Goal: Task Accomplishment & Management: Manage account settings

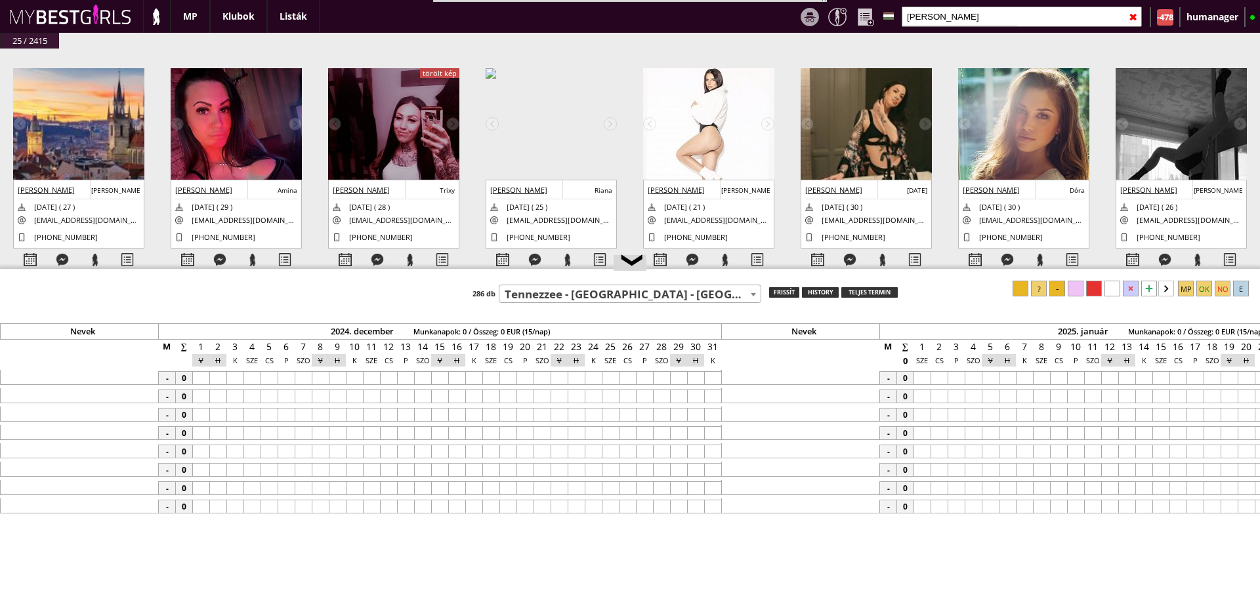
select select "511"
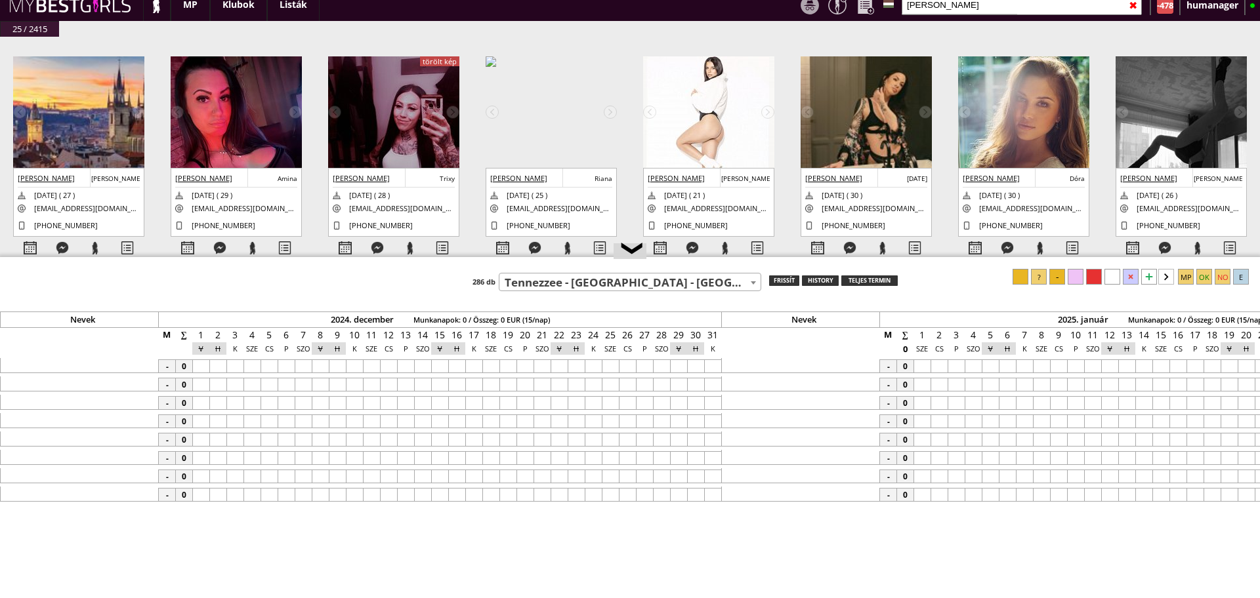
scroll to position [0, 5765]
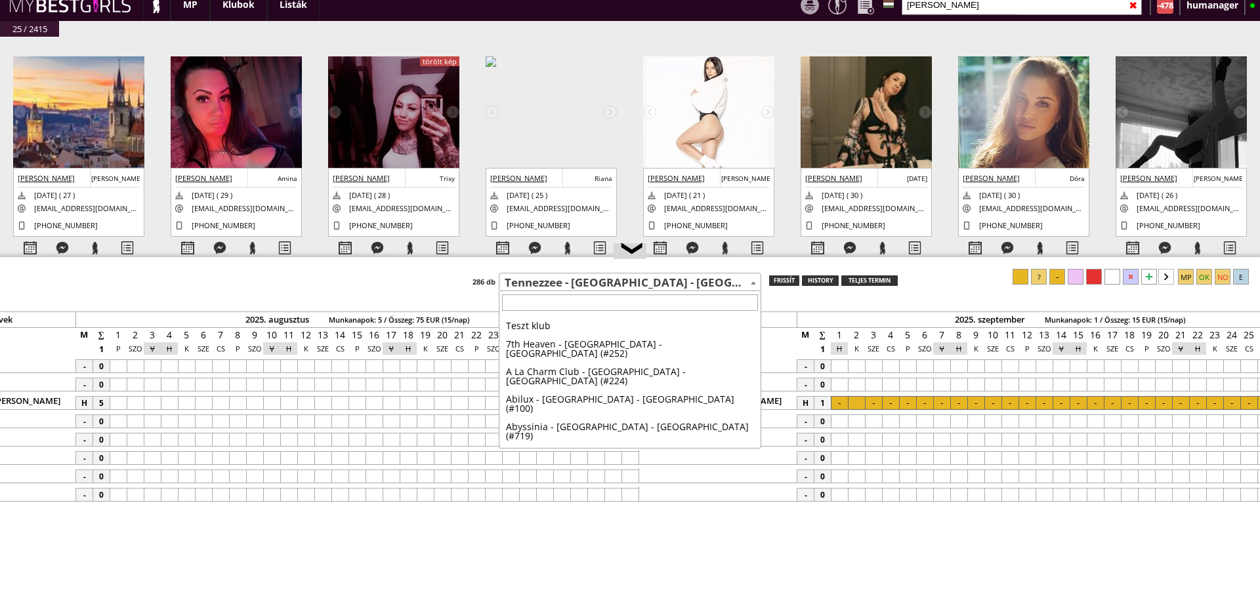
click at [649, 289] on span "Tennezzee - [GEOGRAPHIC_DATA] - [GEOGRAPHIC_DATA] (#511)" at bounding box center [629, 283] width 261 height 18
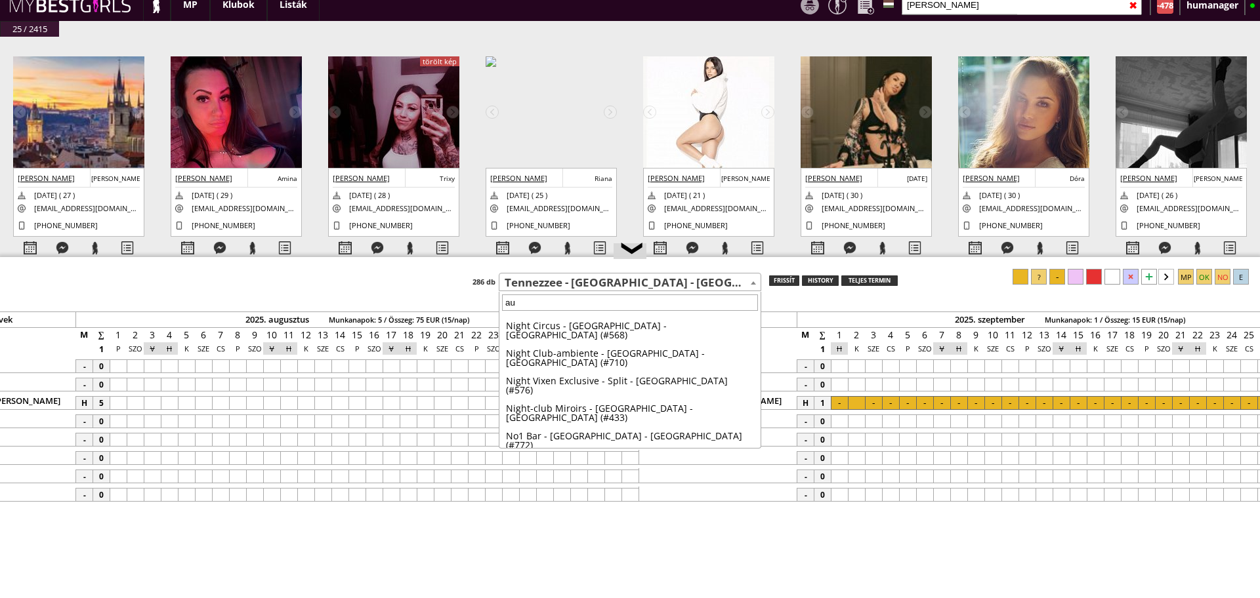
scroll to position [0, 0]
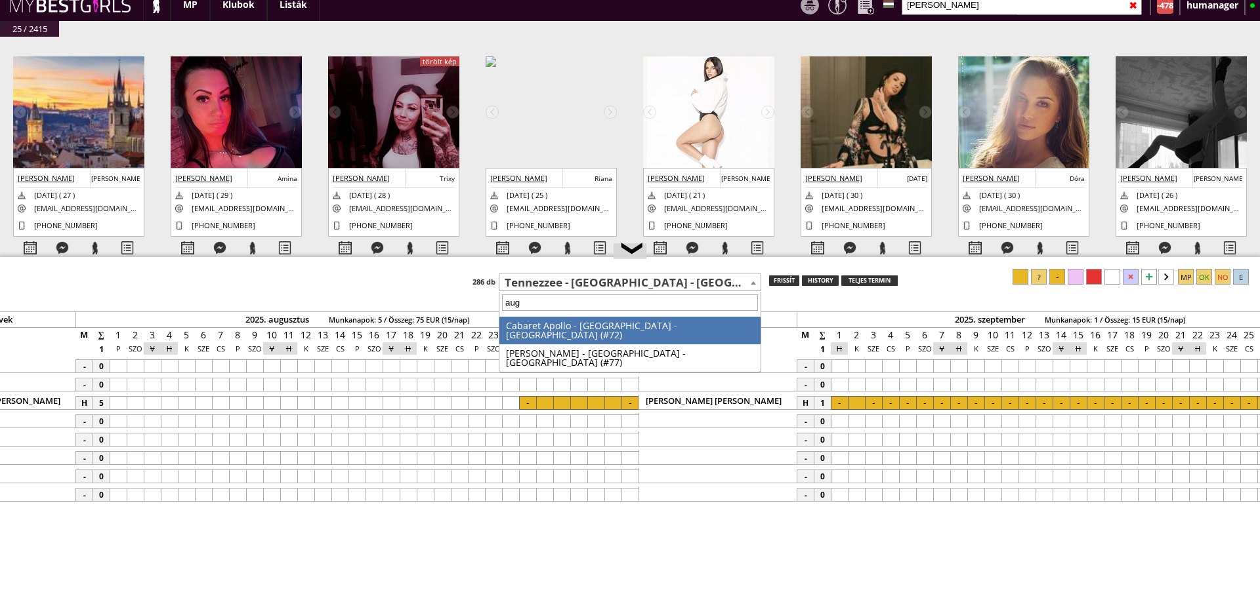
type input "augs"
select select "77"
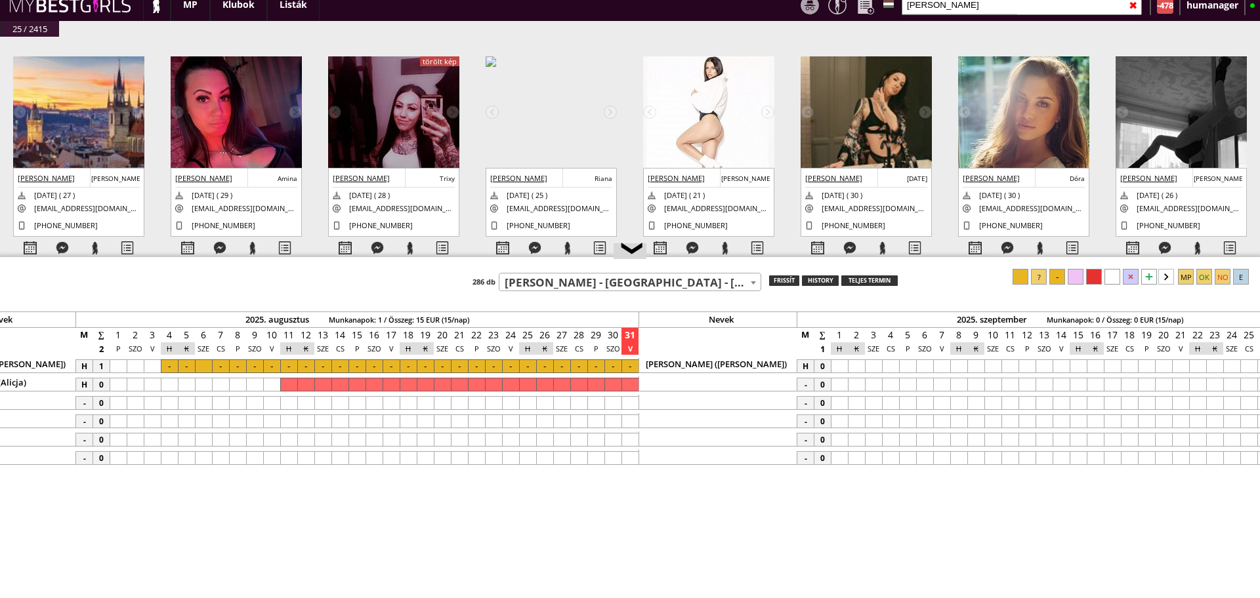
click at [171, 365] on div at bounding box center [169, 367] width 17 height 14
click at [630, 366] on div at bounding box center [629, 367] width 17 height 14
click at [1021, 276] on div at bounding box center [1020, 277] width 16 height 16
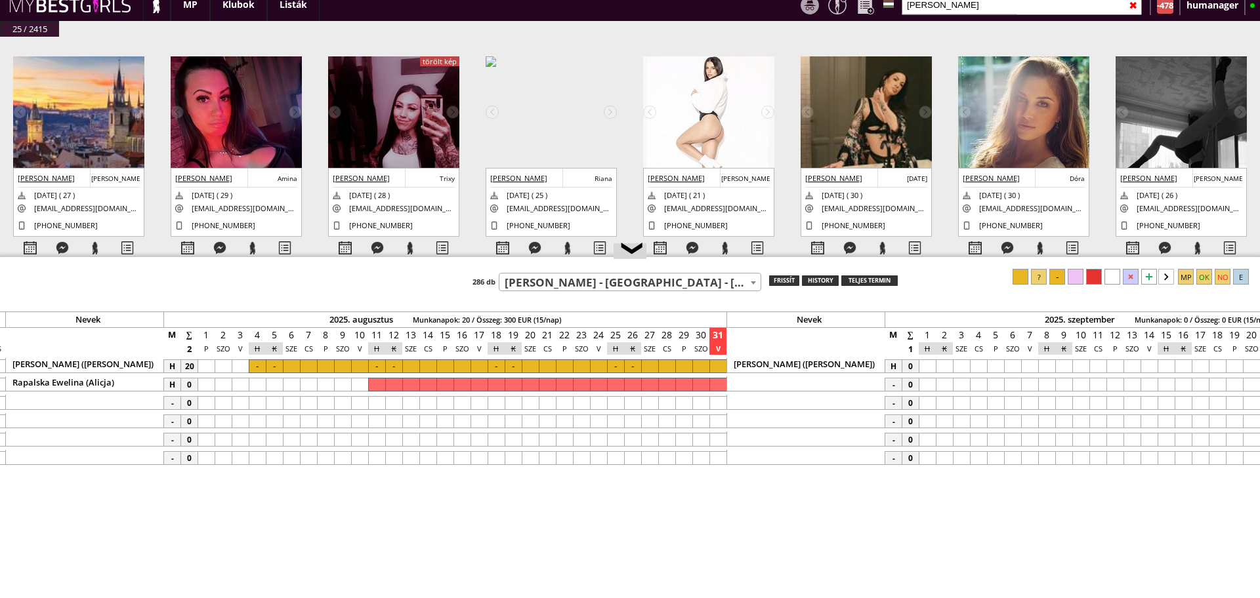
scroll to position [0, 5675]
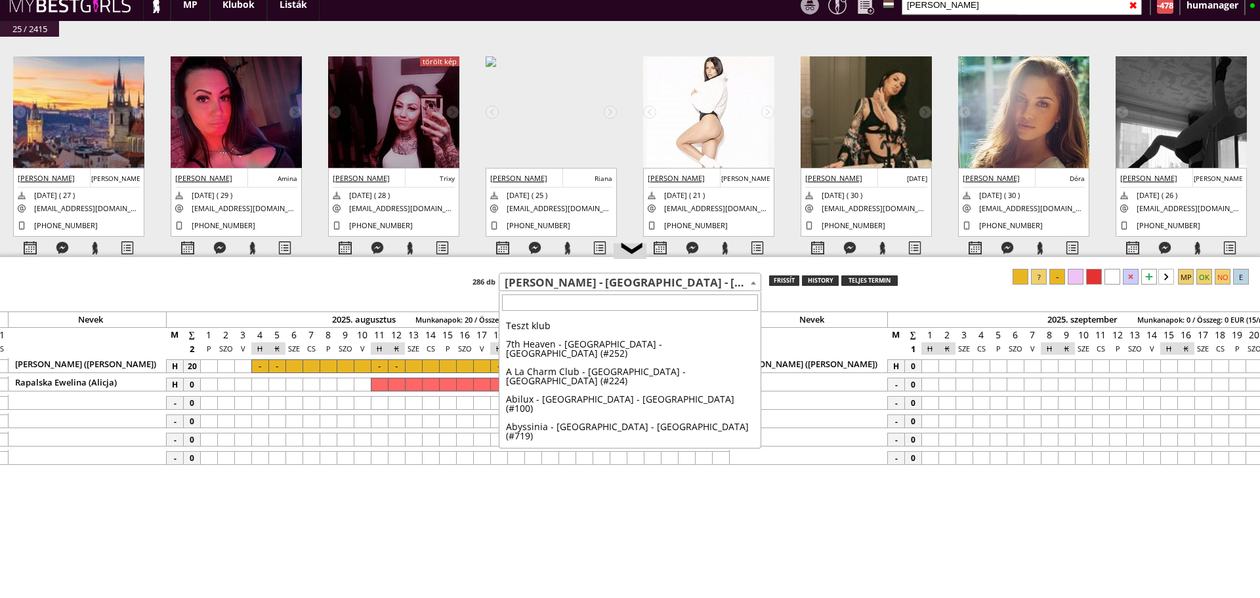
click at [585, 281] on span "[PERSON_NAME] - [GEOGRAPHIC_DATA] - [GEOGRAPHIC_DATA] (#77)" at bounding box center [629, 283] width 261 height 18
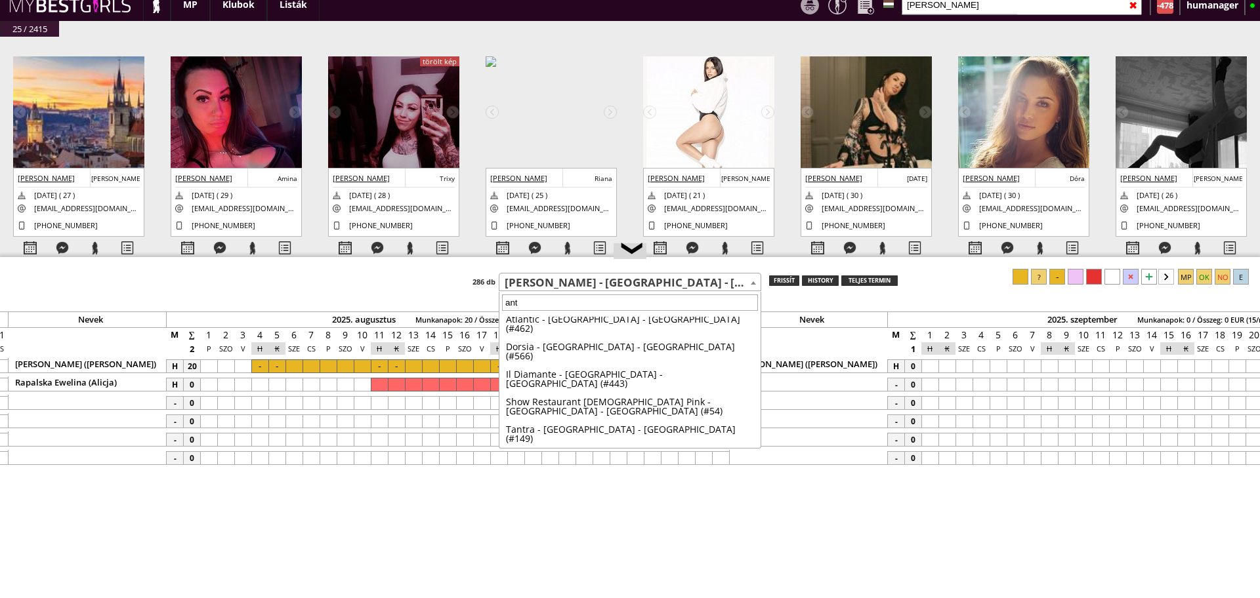
scroll to position [0, 0]
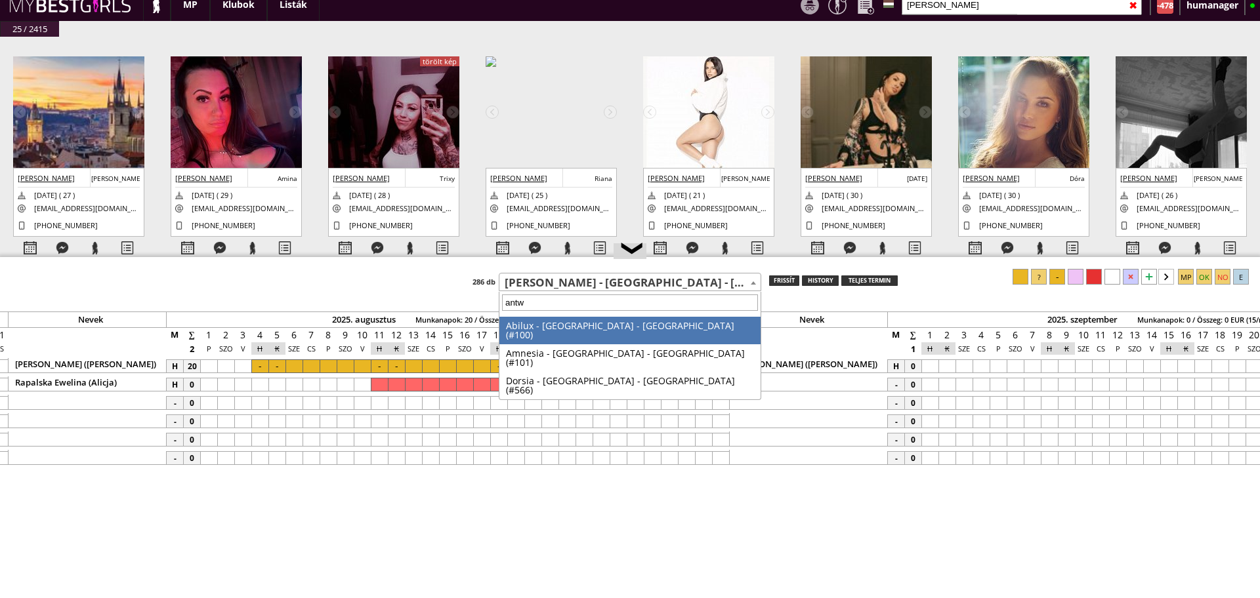
type input "antwe"
select select "101"
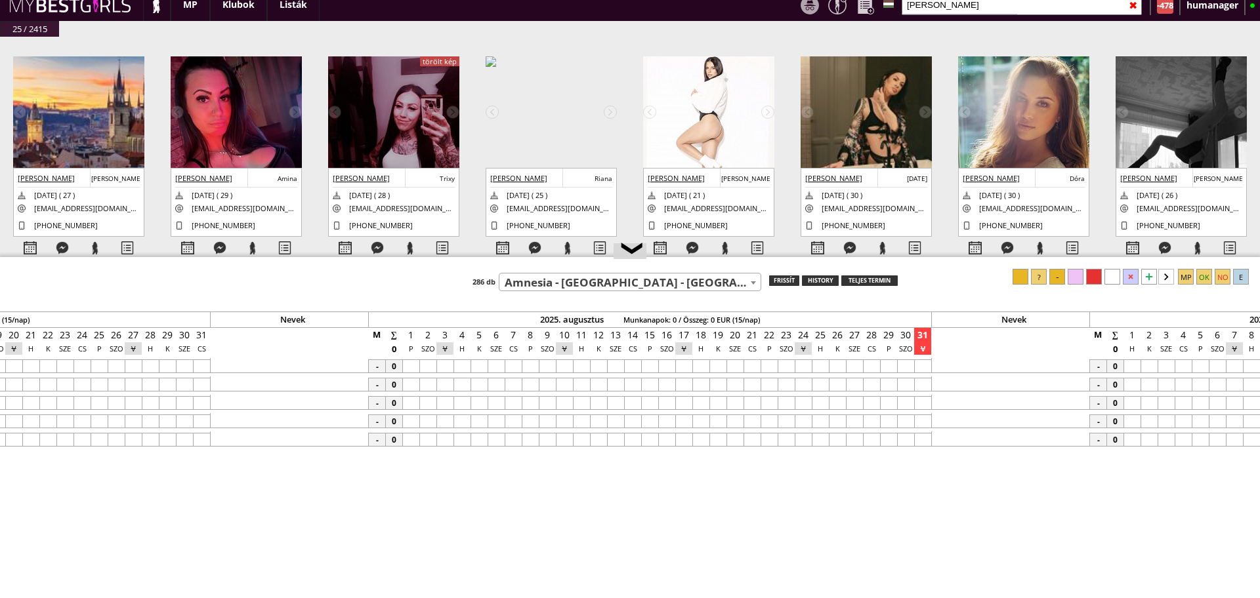
scroll to position [0, 5584]
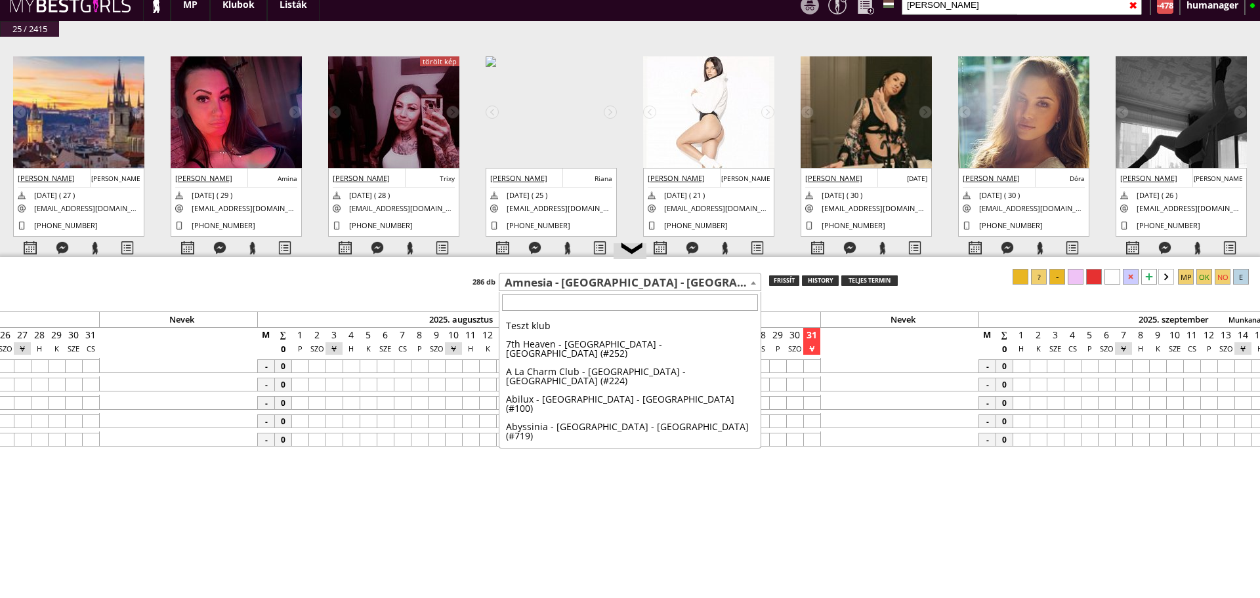
click at [588, 283] on span "Amnesia - [GEOGRAPHIC_DATA] - [GEOGRAPHIC_DATA] (#101)" at bounding box center [629, 283] width 261 height 18
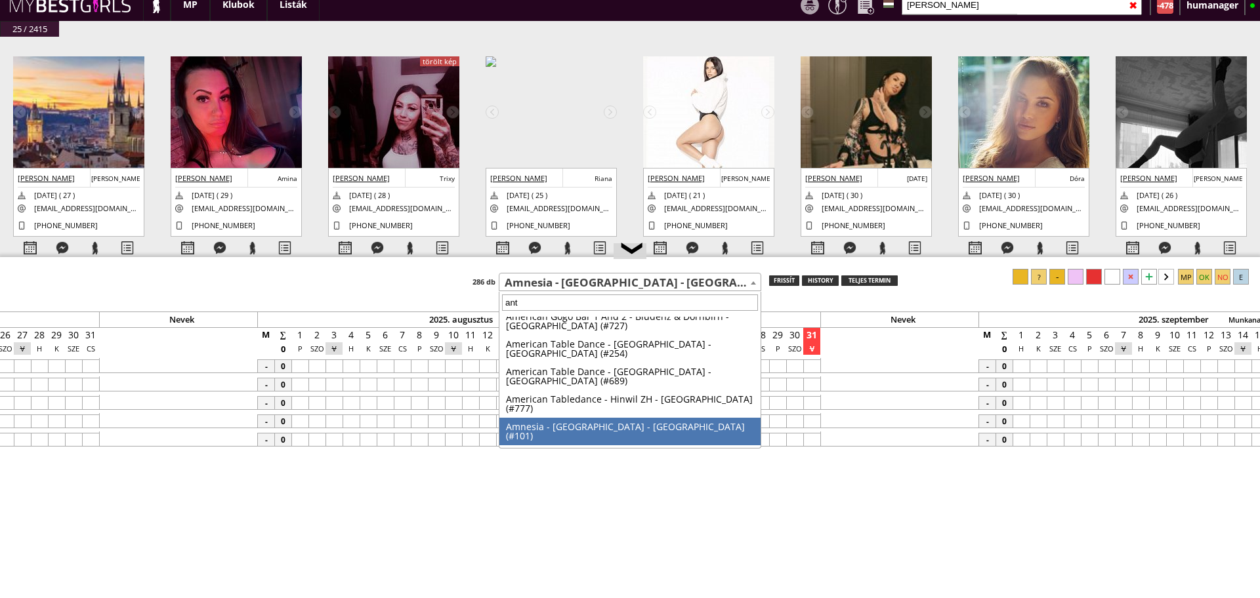
scroll to position [0, 0]
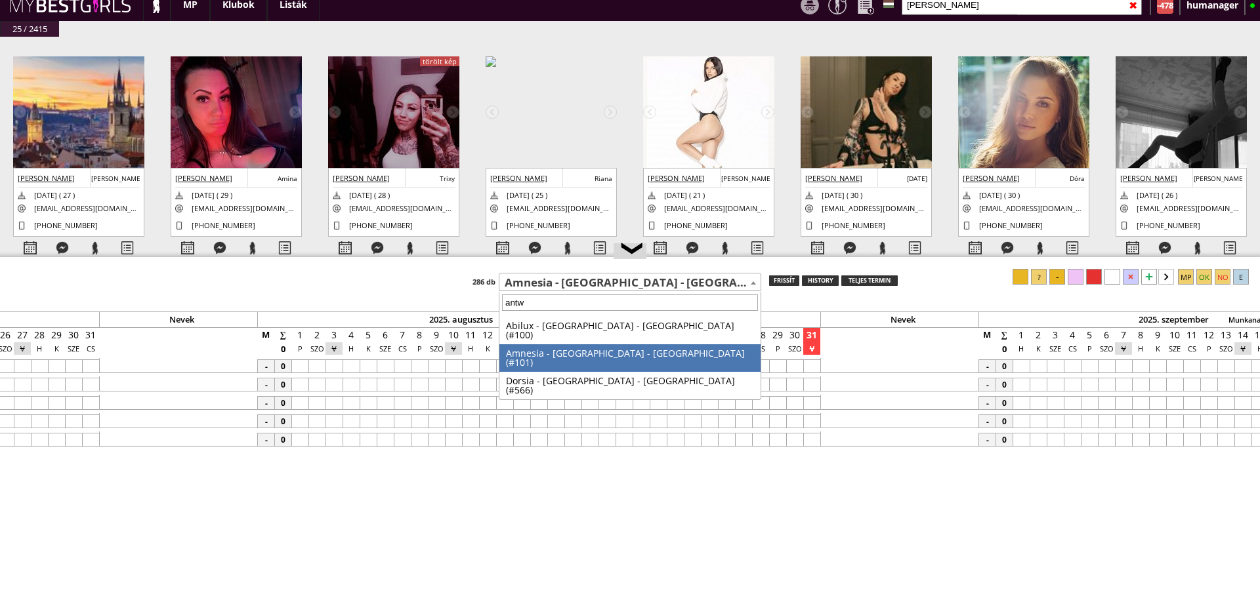
type input "antwe"
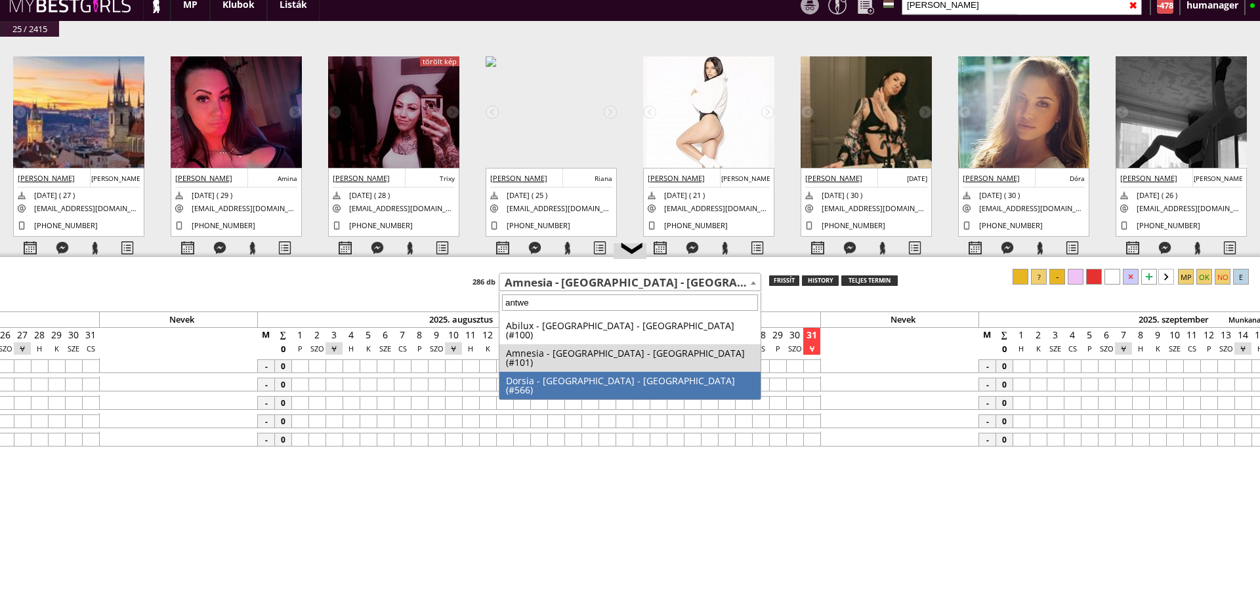
select select "566"
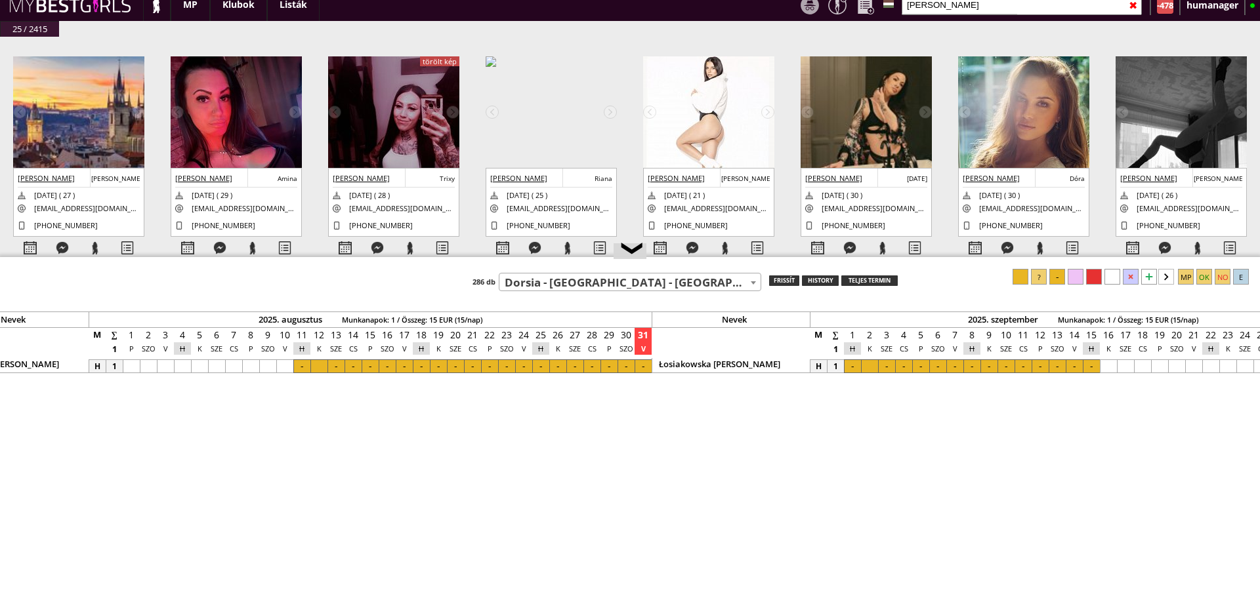
scroll to position [0, 5765]
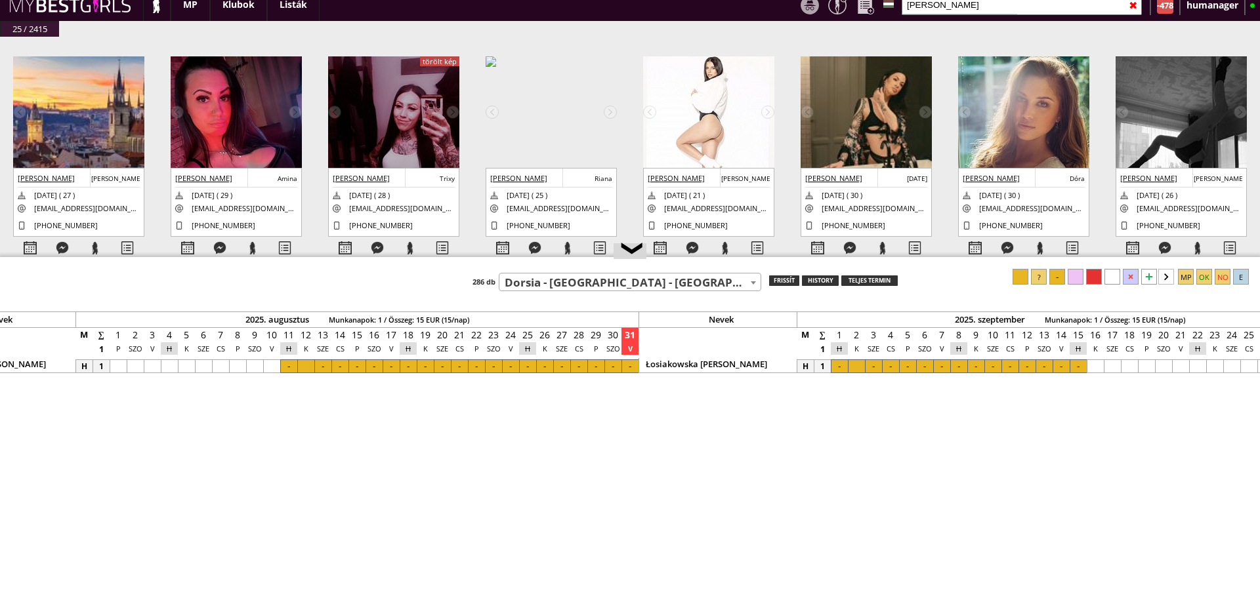
click at [933, 8] on input "[PERSON_NAME]" at bounding box center [1021, 5] width 240 height 20
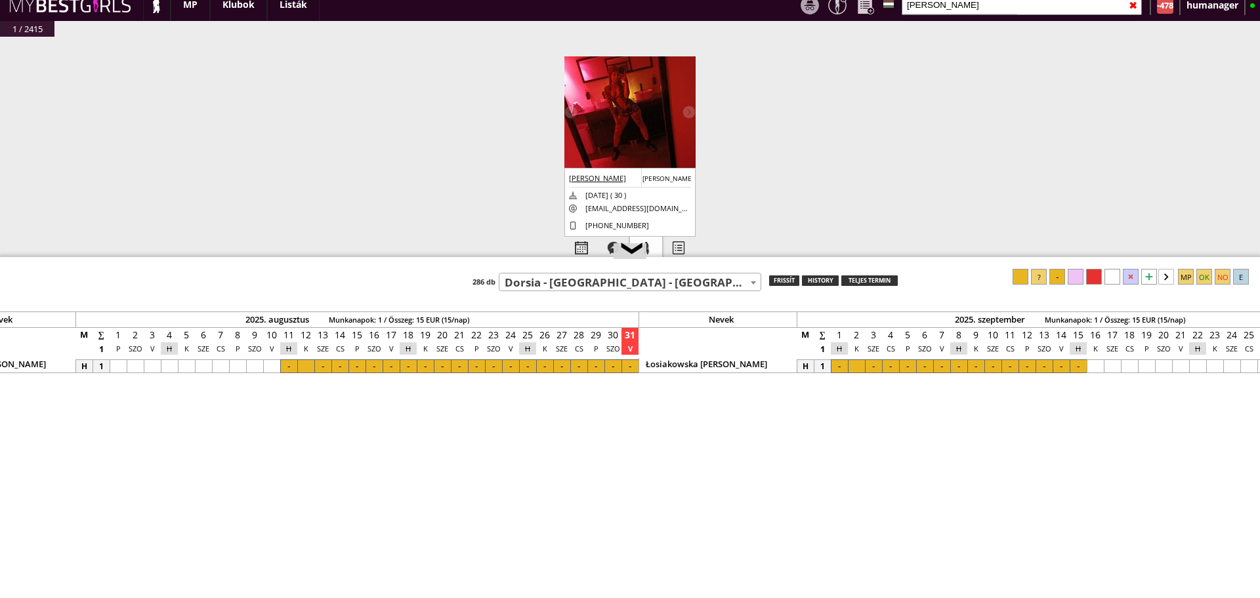
type input "[PERSON_NAME]"
click at [654, 242] on div at bounding box center [646, 248] width 32 height 23
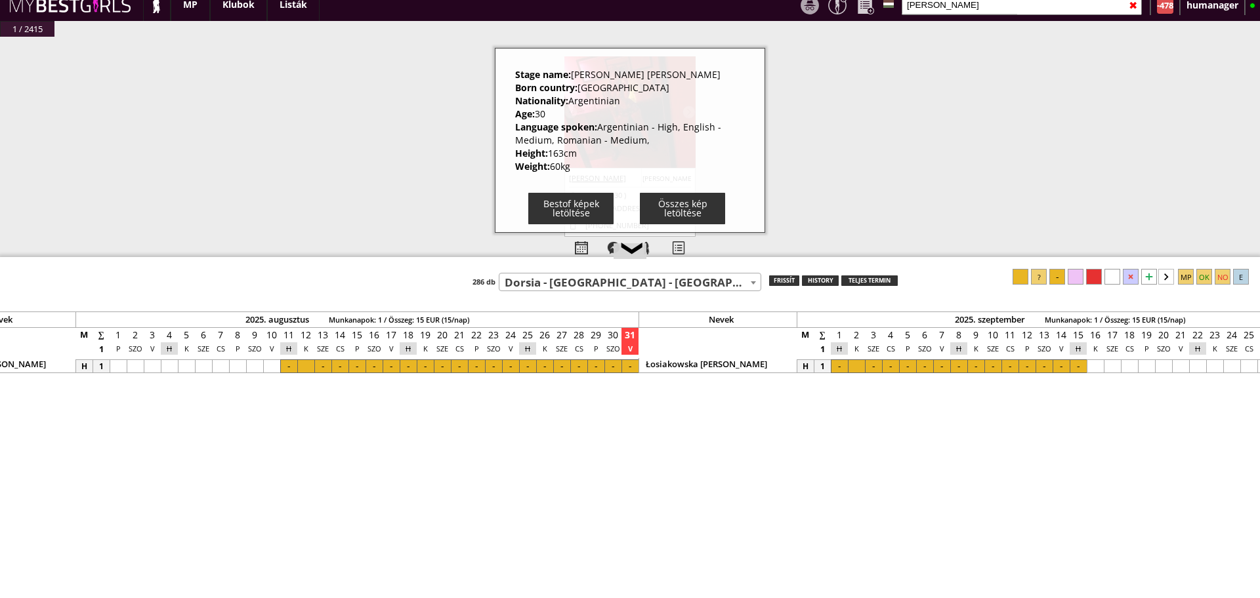
click at [464, 192] on div "#42440 [DATE] 19:29:29 Kecsumber [PERSON_NAME] [DATE] ( 29 ) [EMAIL_ADDRESS][DO…" at bounding box center [630, 164] width 1260 height 254
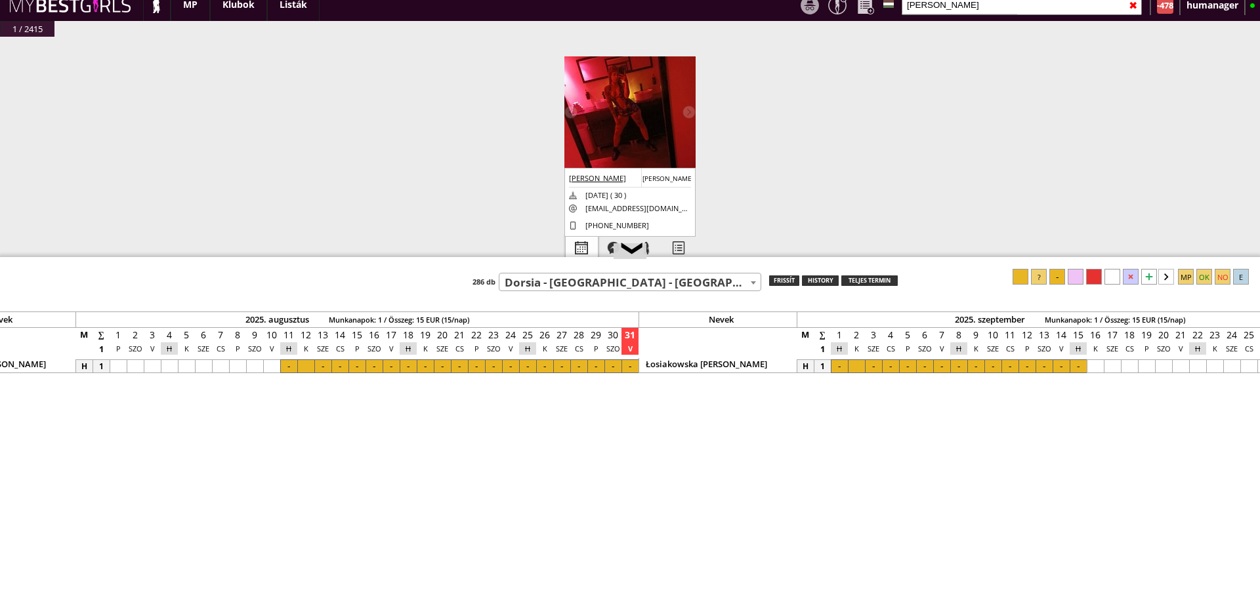
click at [583, 237] on div at bounding box center [582, 248] width 32 height 23
select select "0"
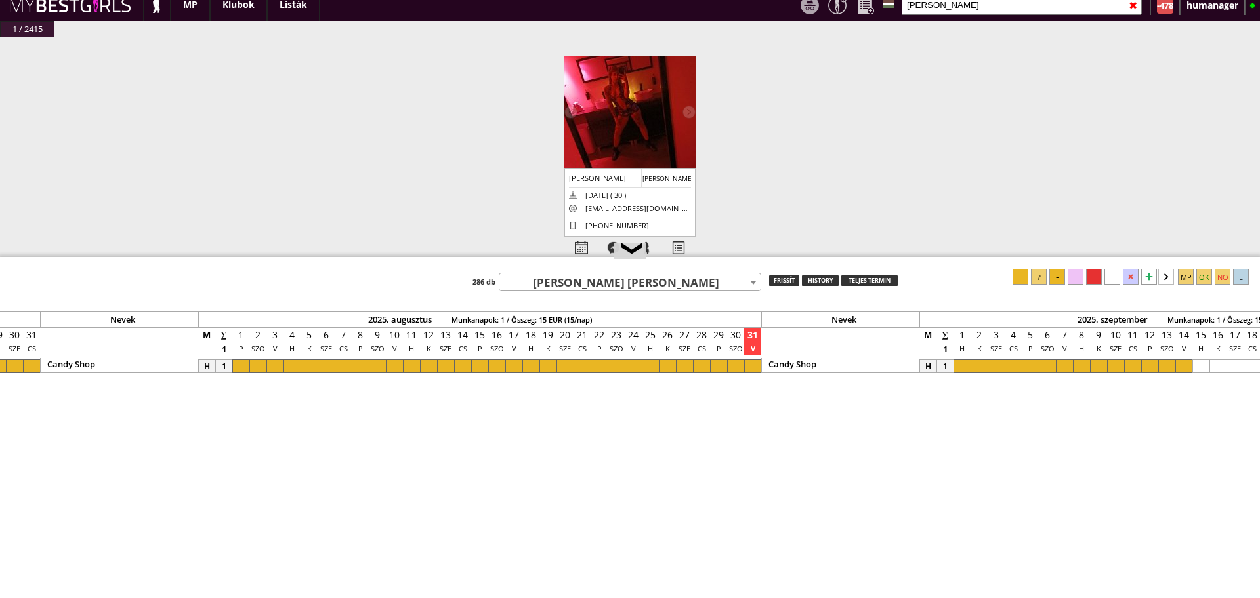
scroll to position [0, 5638]
click at [753, 363] on div at bounding box center [757, 367] width 17 height 14
click at [244, 365] on div at bounding box center [245, 367] width 17 height 14
click at [1017, 276] on div at bounding box center [1020, 277] width 16 height 16
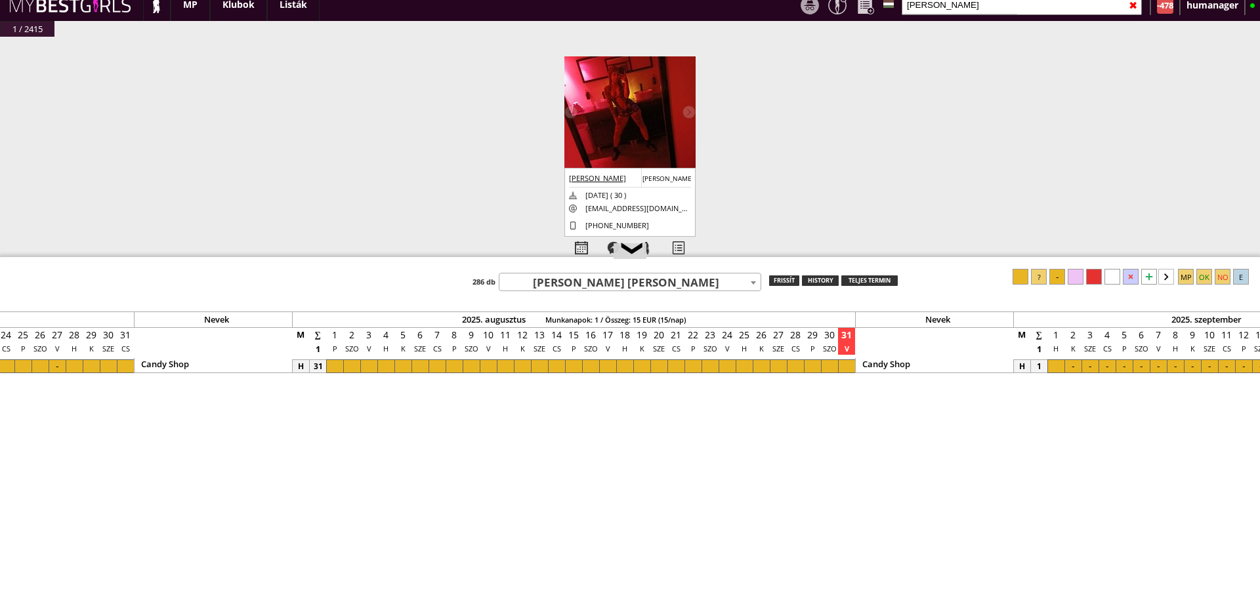
click at [373, 363] on div at bounding box center [368, 367] width 17 height 14
click at [489, 369] on div at bounding box center [488, 367] width 17 height 14
click at [1054, 281] on div at bounding box center [1057, 277] width 16 height 16
click at [607, 364] on div at bounding box center [607, 367] width 17 height 14
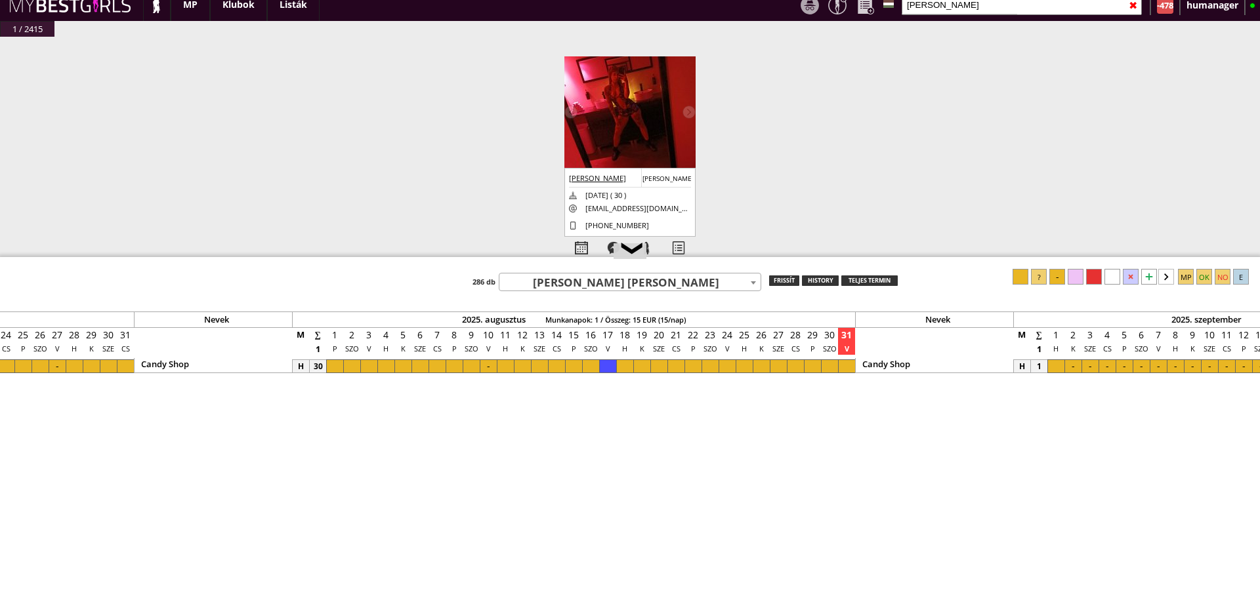
click at [1057, 278] on div at bounding box center [1057, 277] width 16 height 16
click at [726, 365] on div at bounding box center [726, 367] width 17 height 14
click at [1052, 278] on div at bounding box center [1057, 277] width 16 height 16
click at [845, 367] on div at bounding box center [846, 367] width 17 height 14
click at [1049, 274] on div "Teszt klub 7th Heaven - [GEOGRAPHIC_DATA] - [GEOGRAPHIC_DATA] (#252) A La Charm…" at bounding box center [630, 280] width 1260 height 22
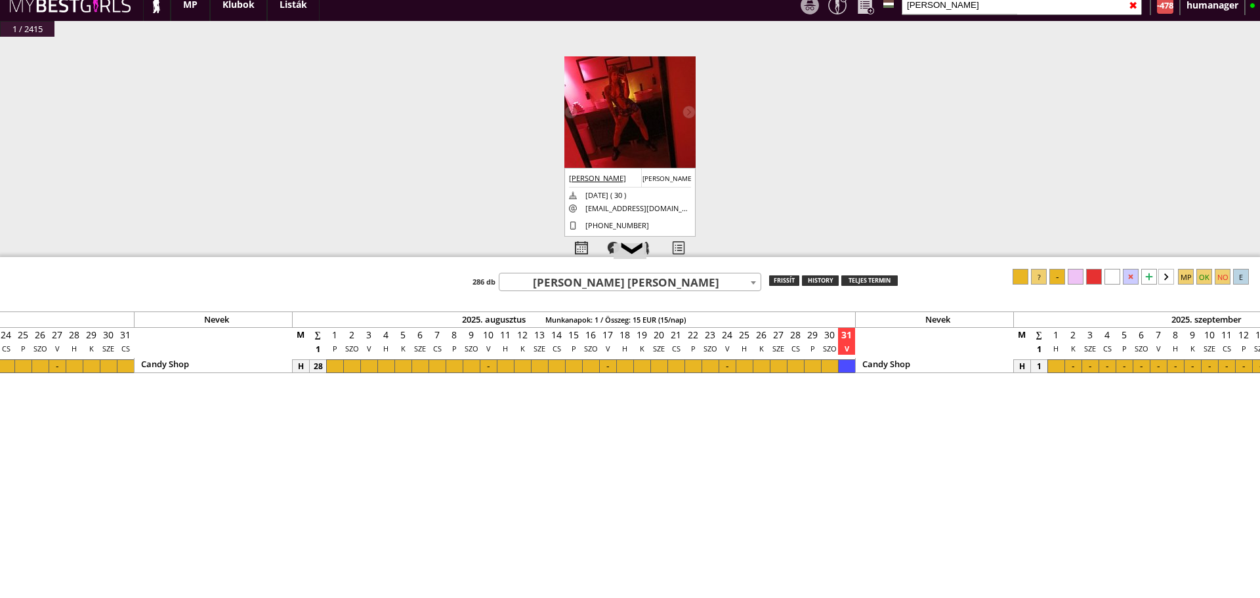
click at [1060, 276] on div at bounding box center [1057, 277] width 16 height 16
click at [678, 241] on div at bounding box center [678, 248] width 32 height 23
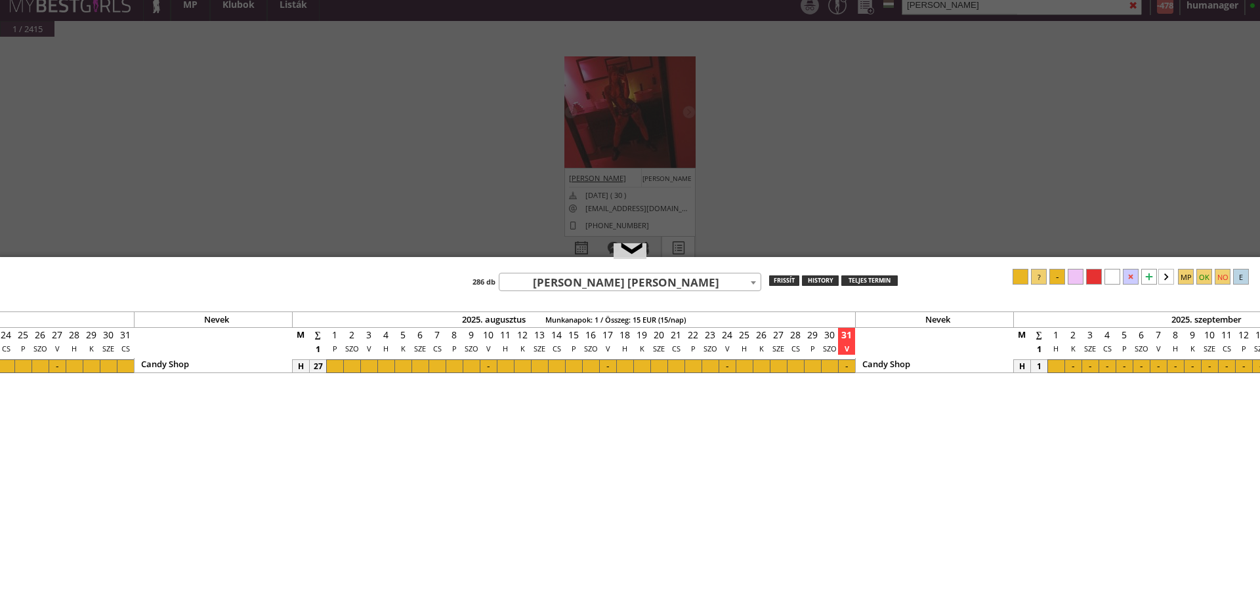
select select "haladó"
select select "aktív"
select select "2"
select select "1"
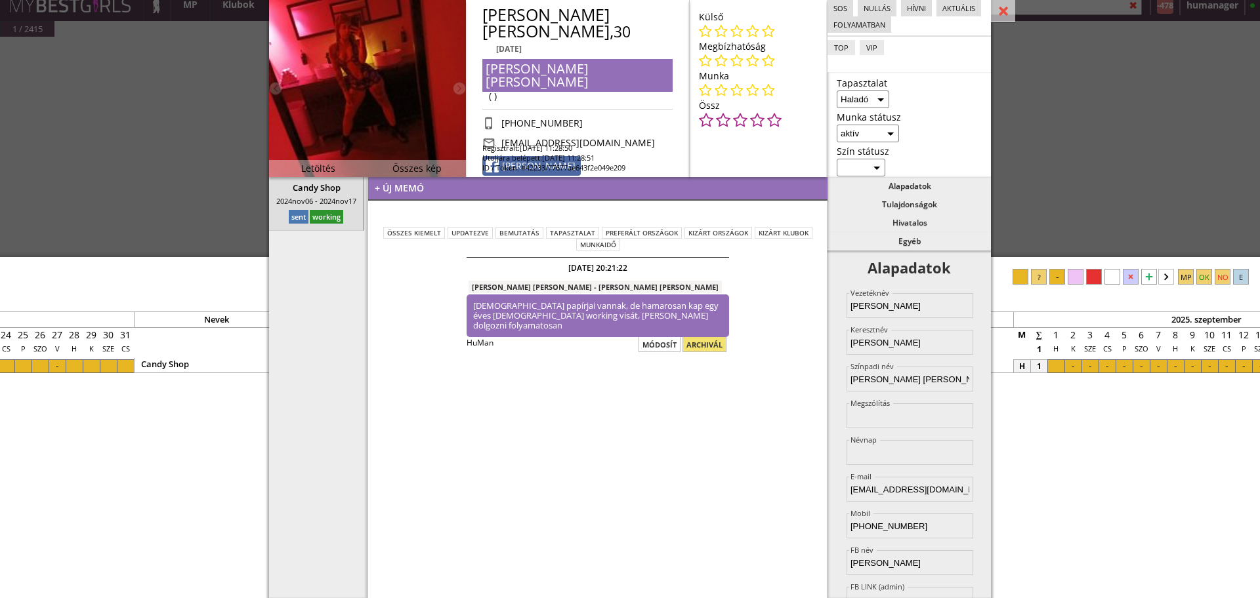
click at [432, 195] on div "+ új memó" at bounding box center [597, 189] width 459 height 24
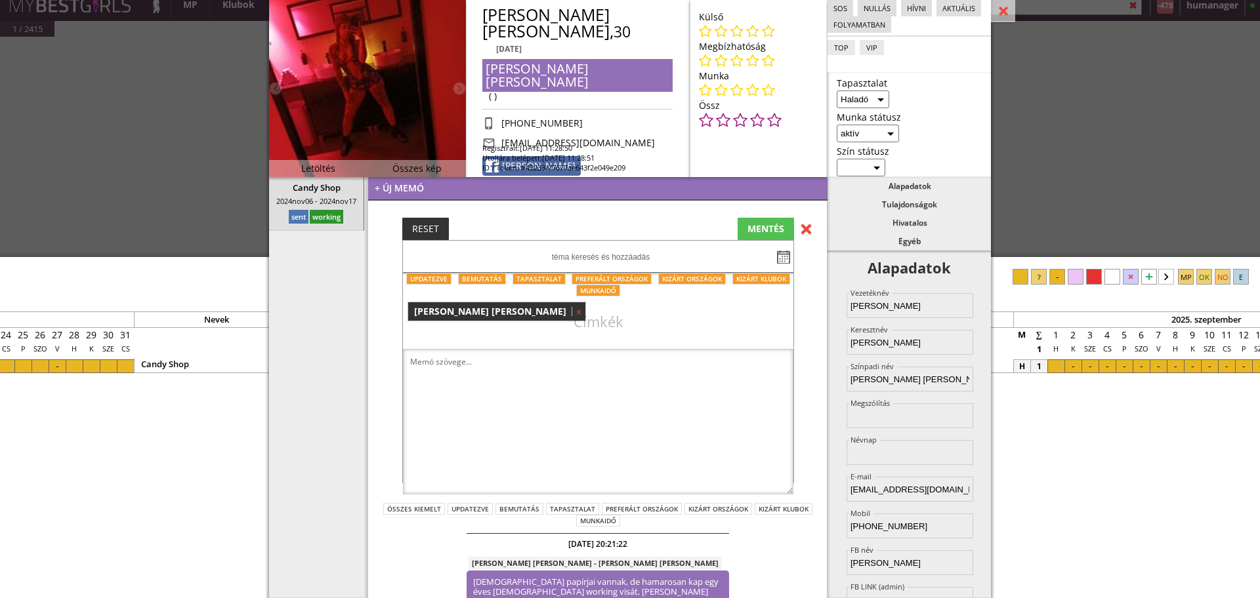
click at [497, 371] on textarea at bounding box center [598, 422] width 390 height 146
drag, startPoint x: 470, startPoint y: 377, endPoint x: 358, endPoint y: 360, distance: 113.5
click at [358, 177] on div "Candy Shop [DATE] - [DATE] sent working + új memó RESET MENTÉS updatezve bemuta…" at bounding box center [630, 177] width 722 height 0
type textarea "Lejárt a visa, fél évig kb. nem fog tudni dolgozni. Viszont normális, kedves és…"
click at [756, 228] on div "MENTÉS" at bounding box center [765, 229] width 56 height 22
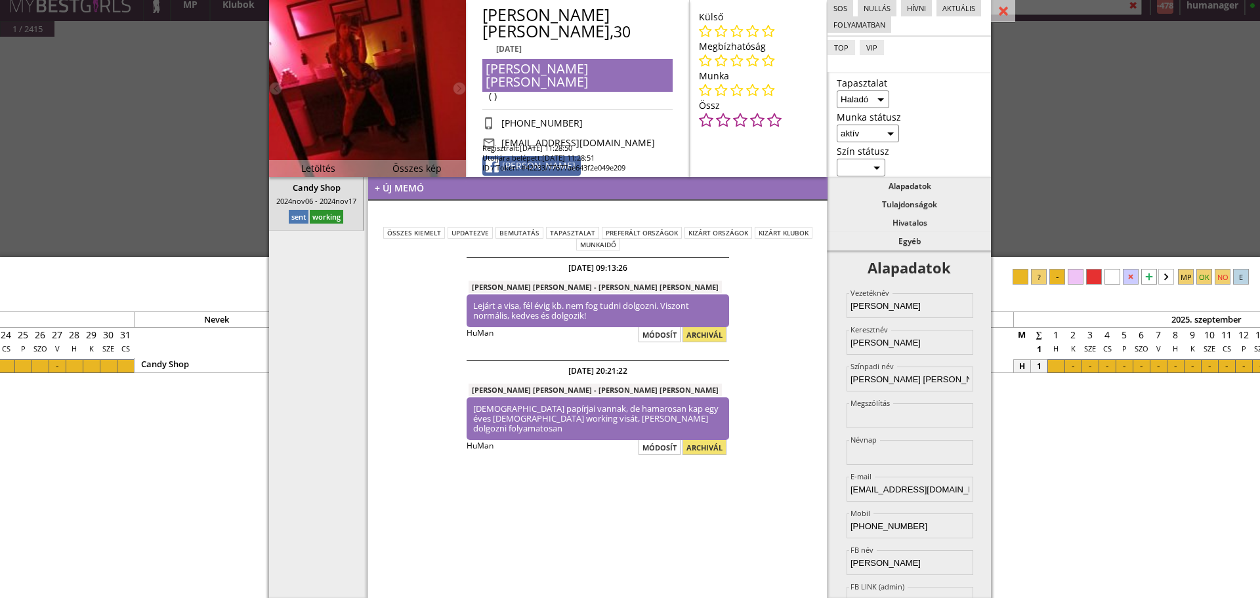
click at [846, 6] on div "sos" at bounding box center [840, 8] width 26 height 16
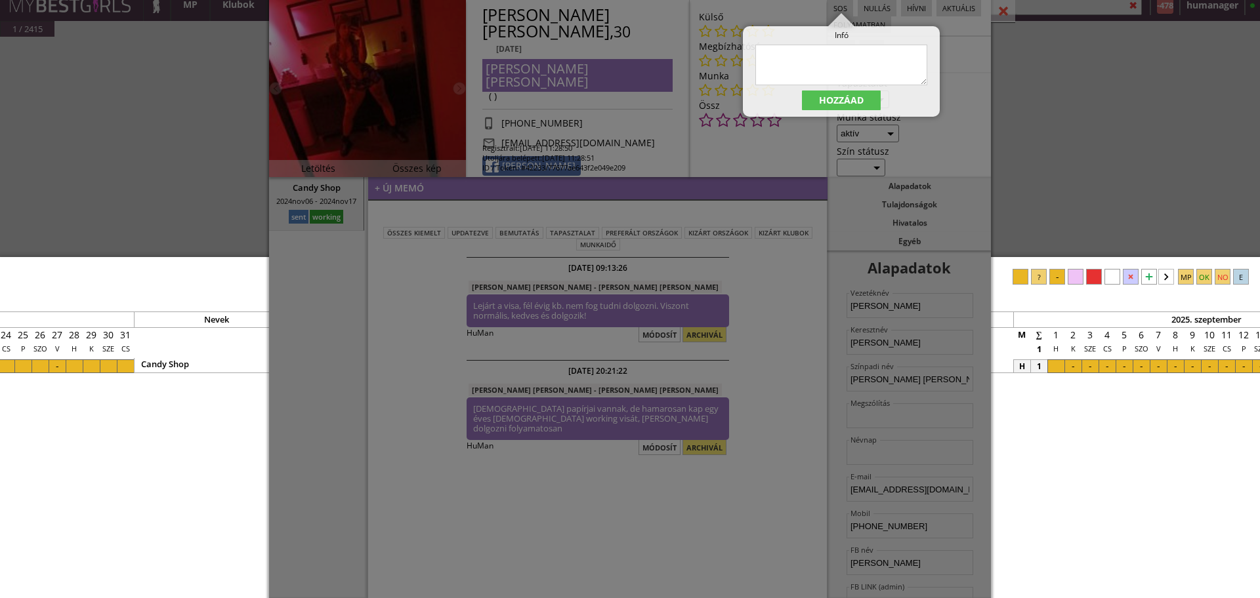
click at [968, 73] on div "Tapasztalat Kezdő Haladó Profi Munka státusz aktív inaktív nyugdíjas Szín státu…" at bounding box center [909, 124] width 164 height 105
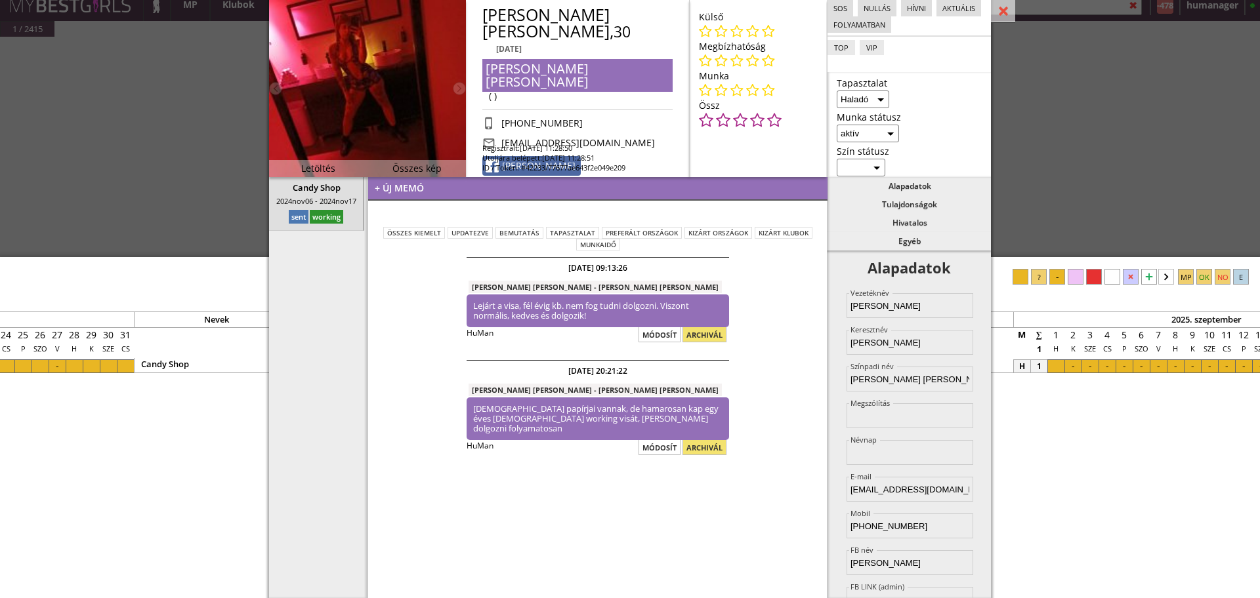
click at [947, 10] on div "aktuális" at bounding box center [958, 8] width 45 height 16
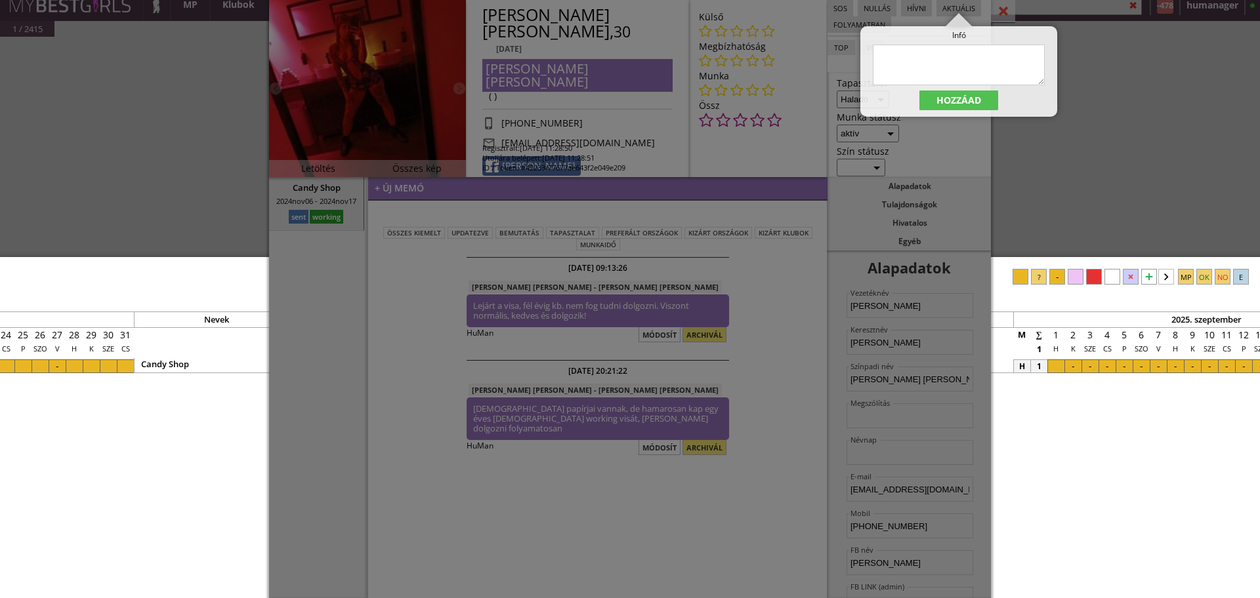
click at [895, 66] on textarea at bounding box center [959, 65] width 172 height 41
paste textarea "Lejárt a visa, fél évig kb. nem fog tudni dolgozni. Viszont normális, kedves és…"
type textarea "Lejárt a visa, fél évig kb. nem fog tudni dolgozni. Viszont normális, kedves és…"
click at [934, 96] on div "hozzáad" at bounding box center [958, 101] width 79 height 20
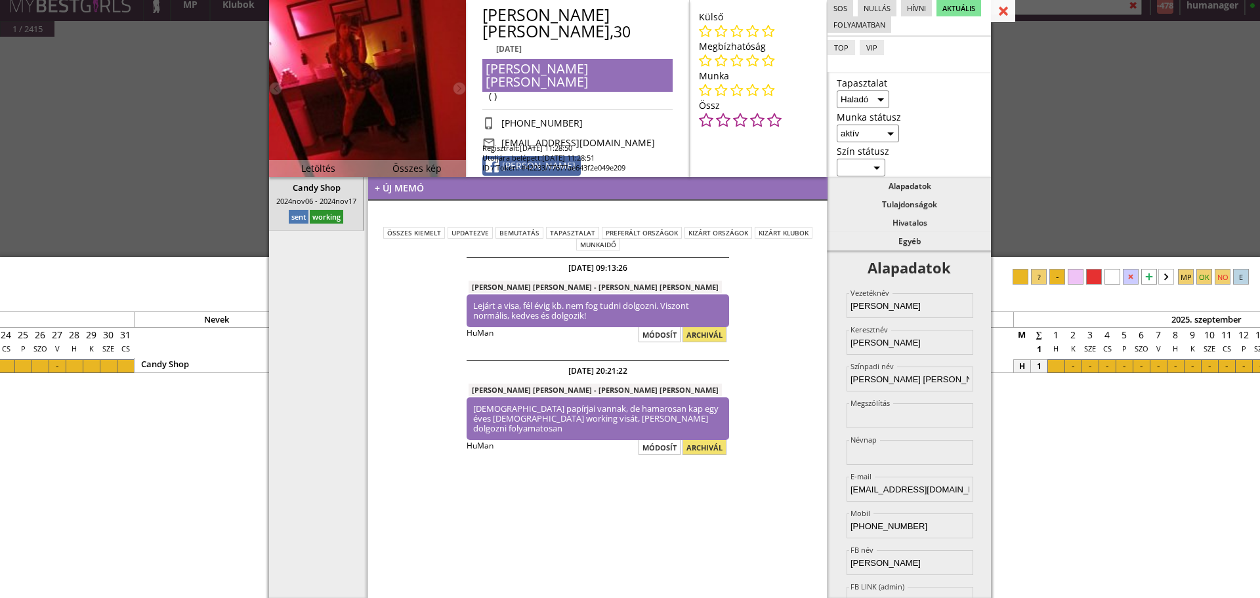
click at [993, 14] on div at bounding box center [1003, 11] width 24 height 23
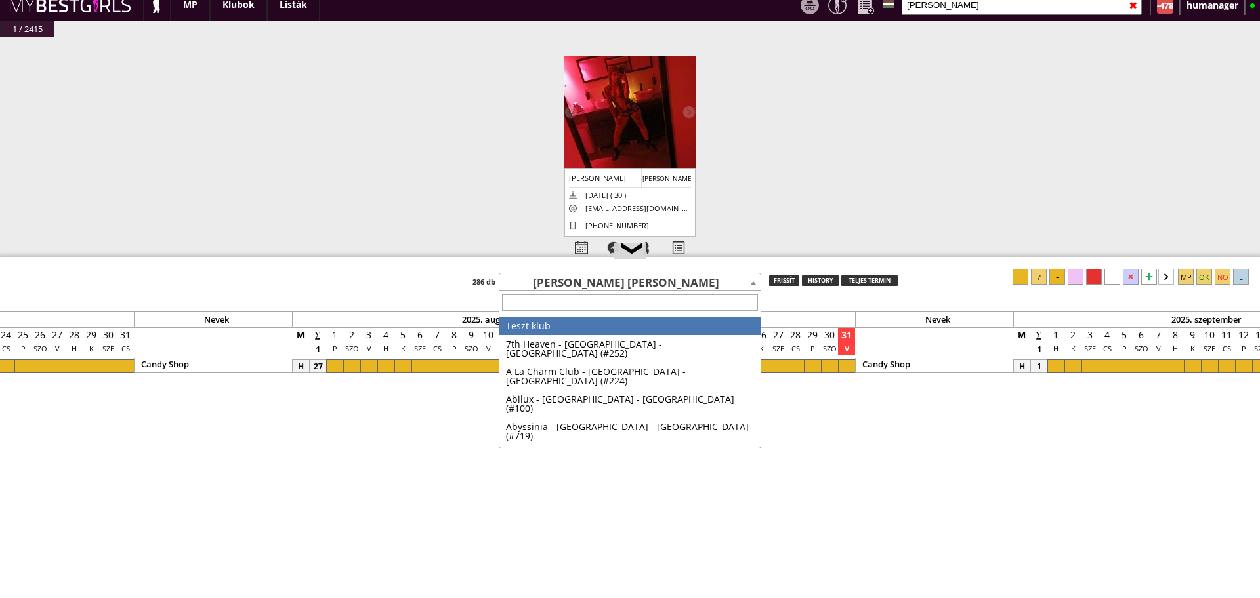
click at [631, 289] on span "[PERSON_NAME] [PERSON_NAME]" at bounding box center [629, 283] width 261 height 18
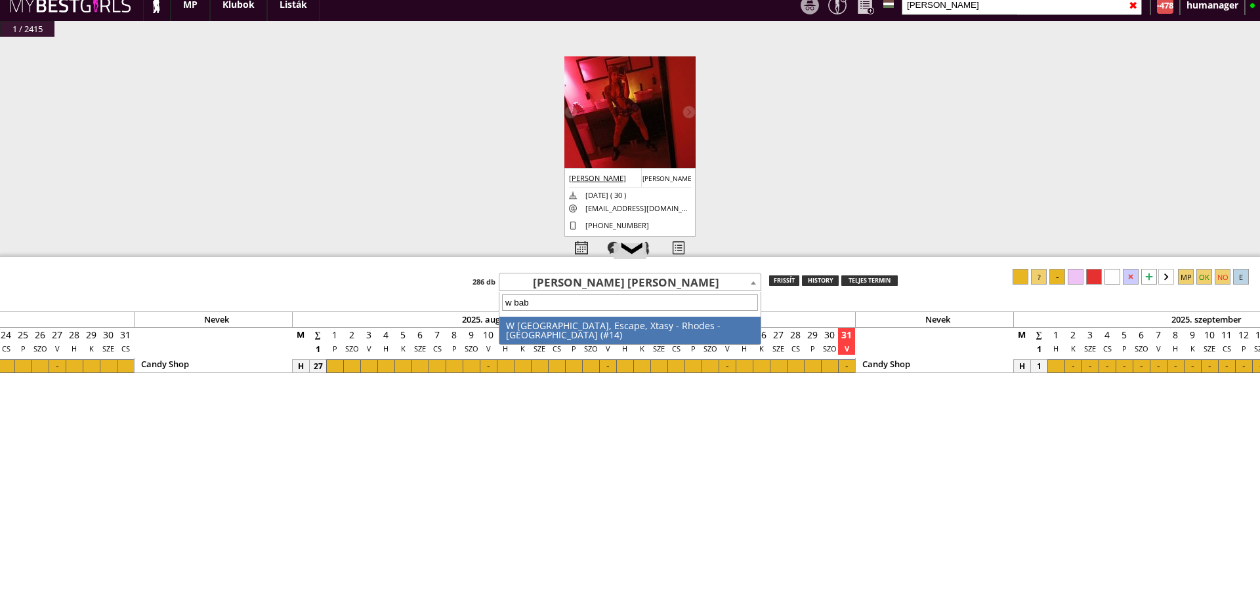
type input "w baby"
select select "14"
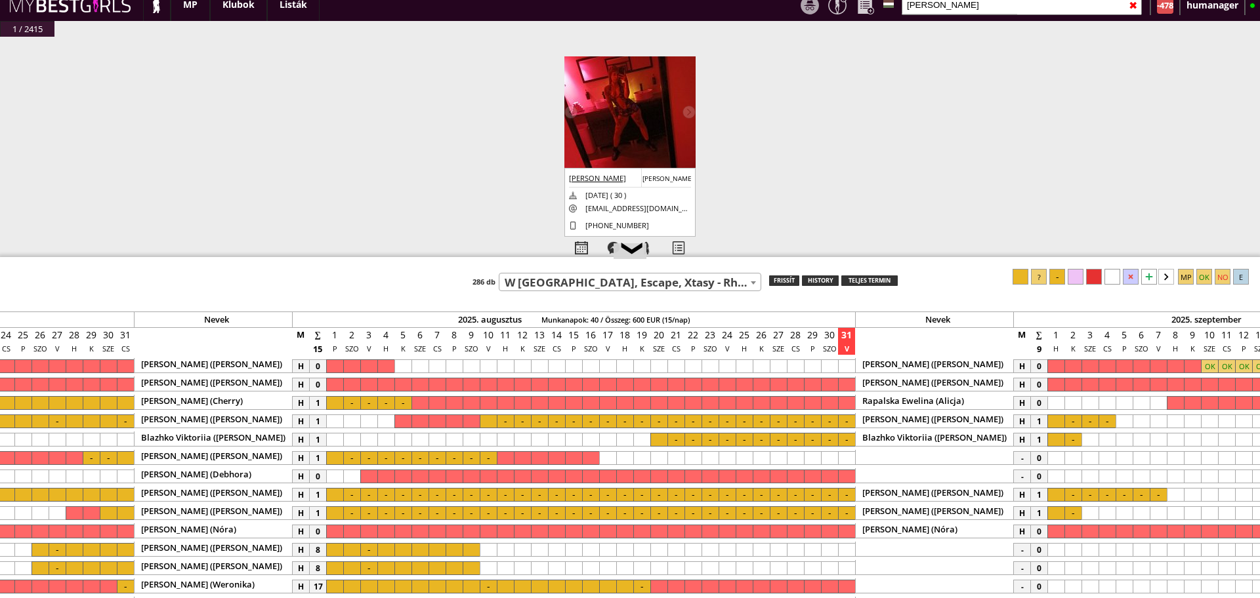
scroll to position [0, 5765]
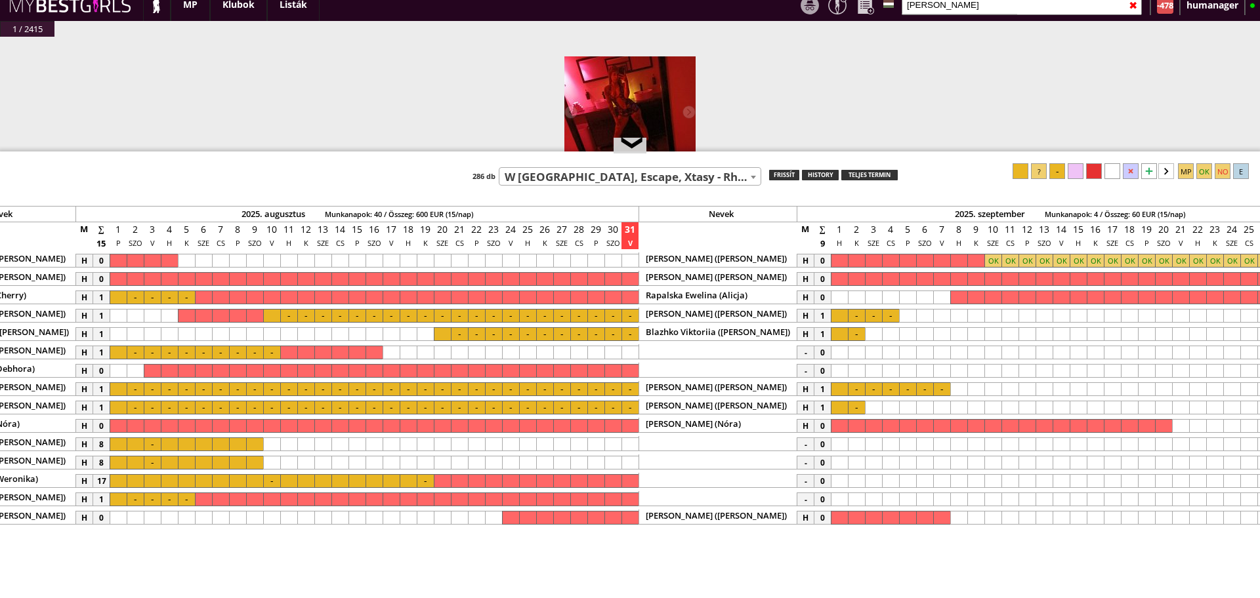
drag, startPoint x: 783, startPoint y: 257, endPoint x: 775, endPoint y: 152, distance: 104.6
click at [775, 152] on div at bounding box center [630, 153] width 1260 height 2
click at [870, 333] on div at bounding box center [873, 335] width 17 height 14
click at [1057, 178] on div at bounding box center [1057, 172] width 16 height 16
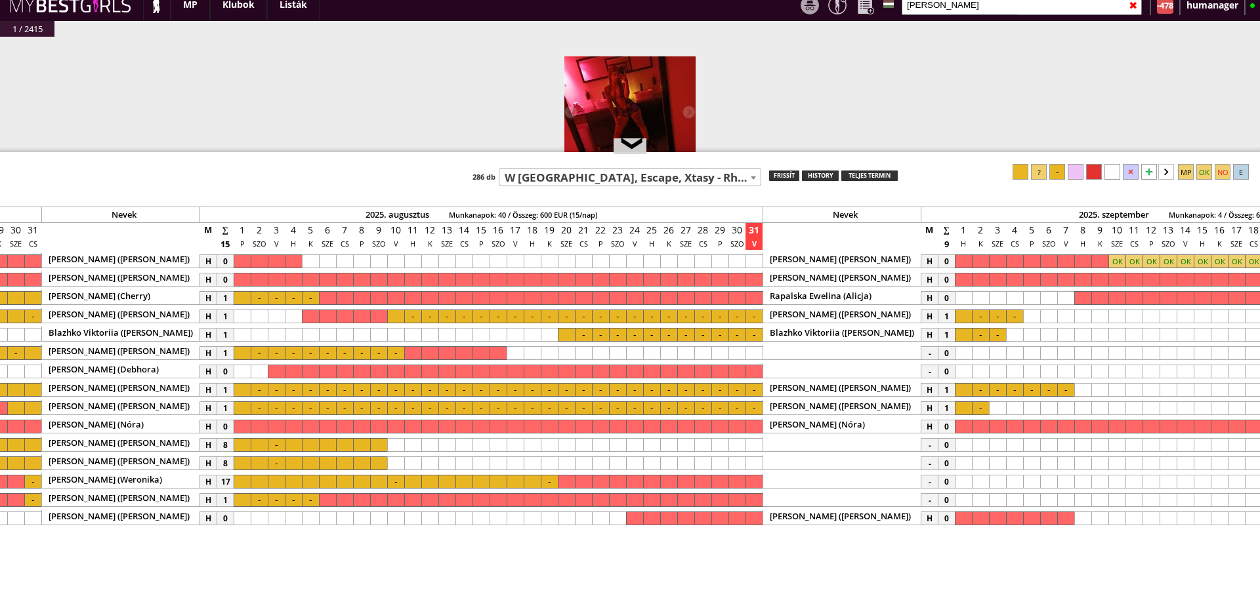
click at [565, 338] on div at bounding box center [566, 335] width 17 height 14
click at [749, 335] on div at bounding box center [753, 335] width 17 height 14
click at [1023, 172] on div at bounding box center [1020, 172] width 16 height 16
click at [751, 337] on div at bounding box center [753, 335] width 17 height 14
click at [1060, 171] on div at bounding box center [1057, 172] width 16 height 16
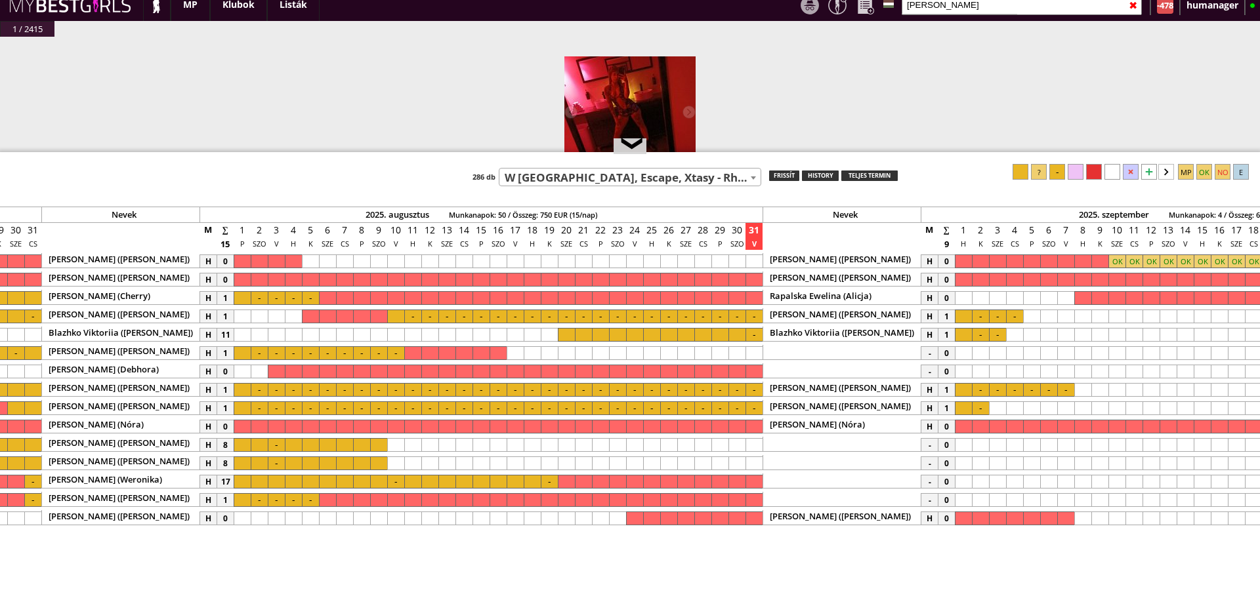
click at [634, 337] on div at bounding box center [634, 335] width 17 height 14
click at [650, 337] on div at bounding box center [651, 335] width 17 height 14
click at [1052, 176] on div at bounding box center [1057, 172] width 16 height 16
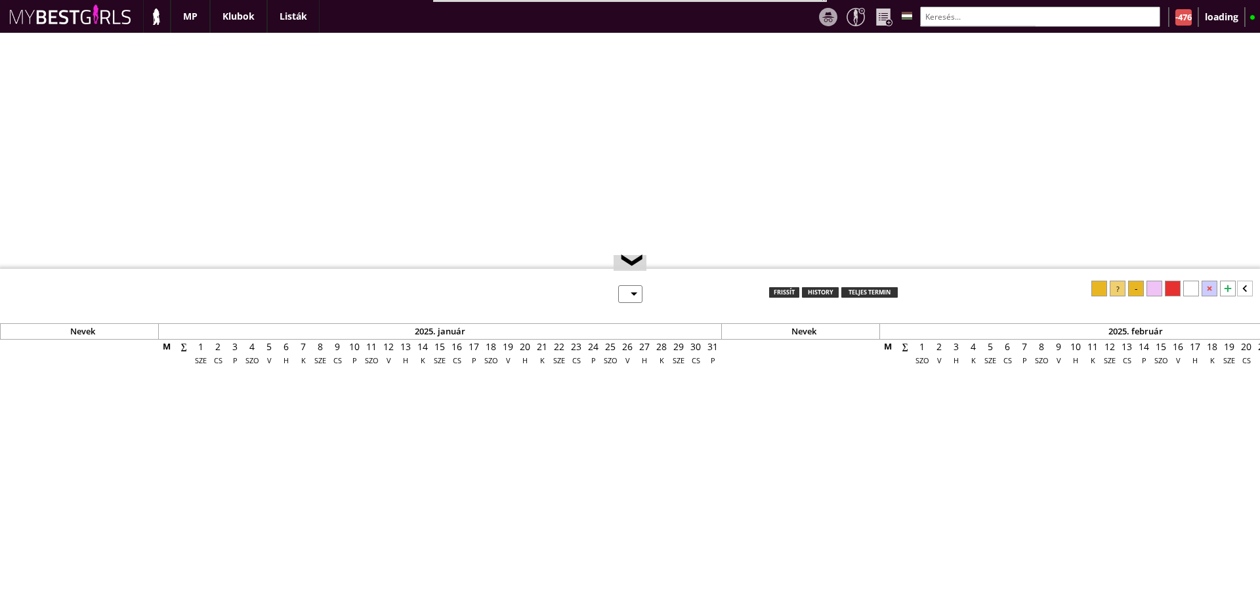
scroll to position [12, 0]
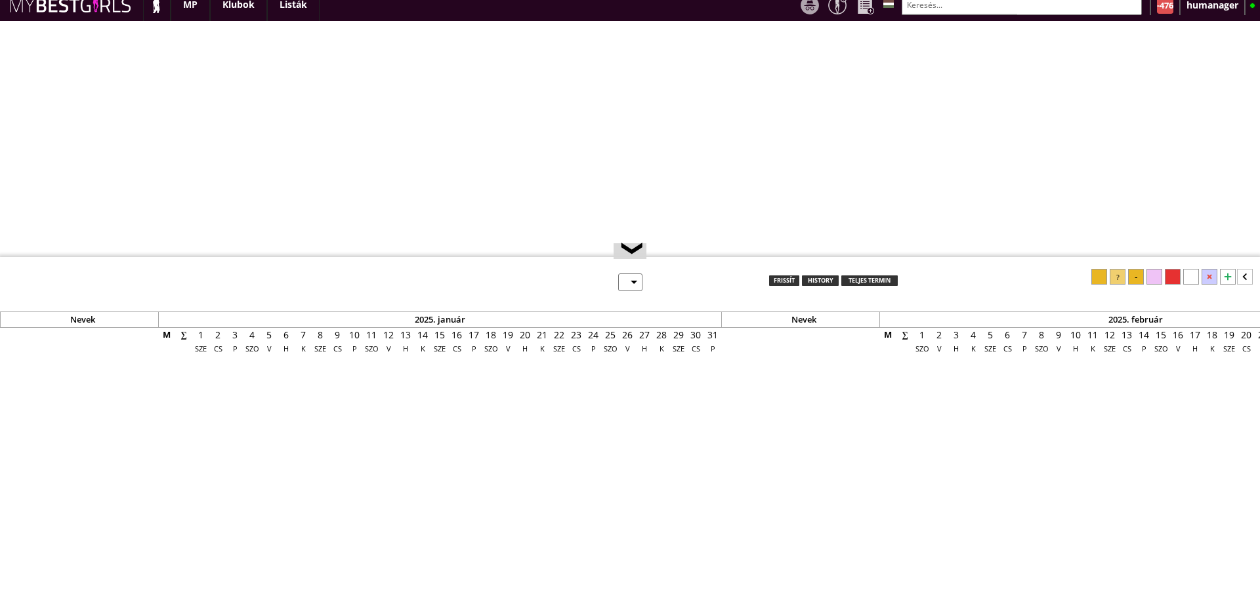
select select "0"
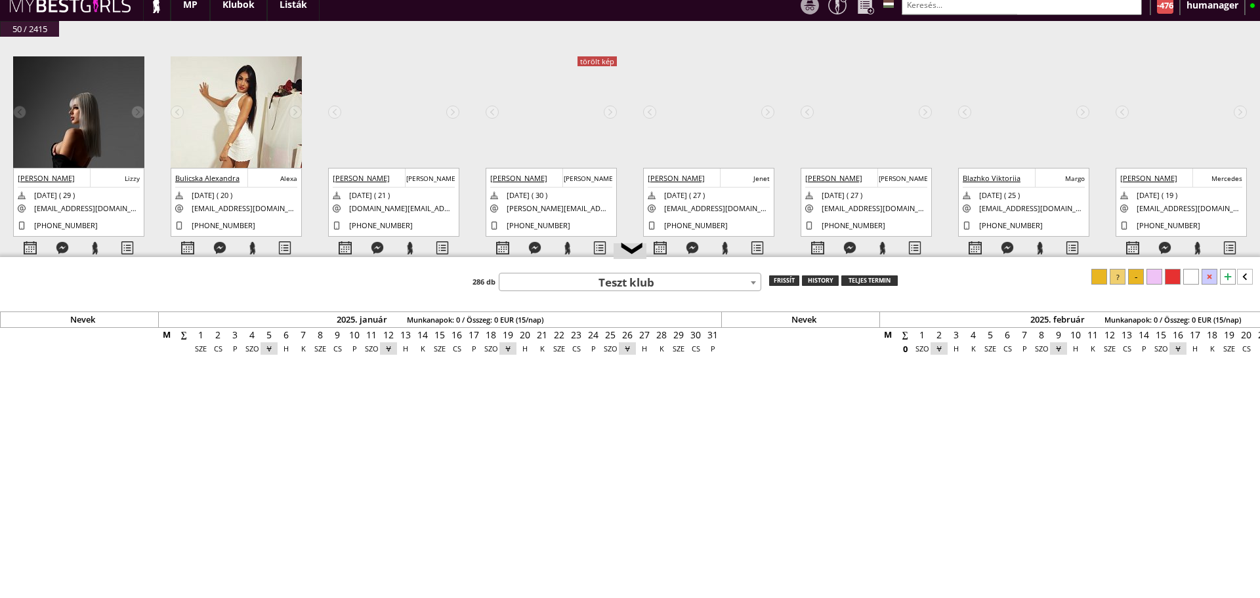
scroll to position [0, 5254]
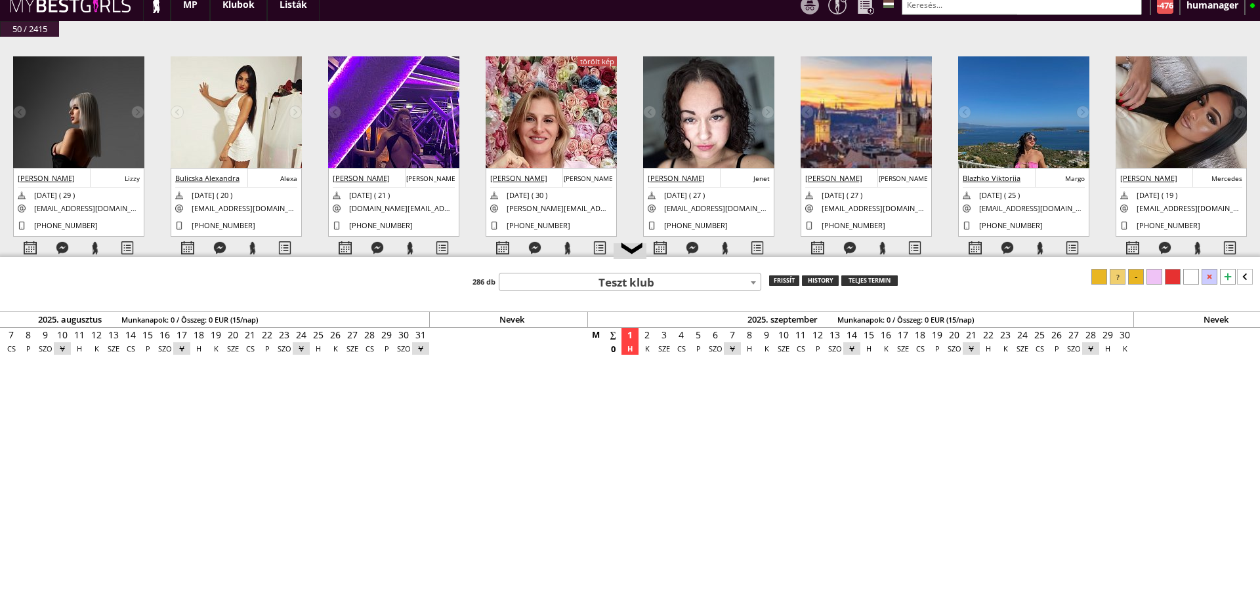
click at [1160, 4] on div "-476" at bounding box center [1165, 5] width 16 height 16
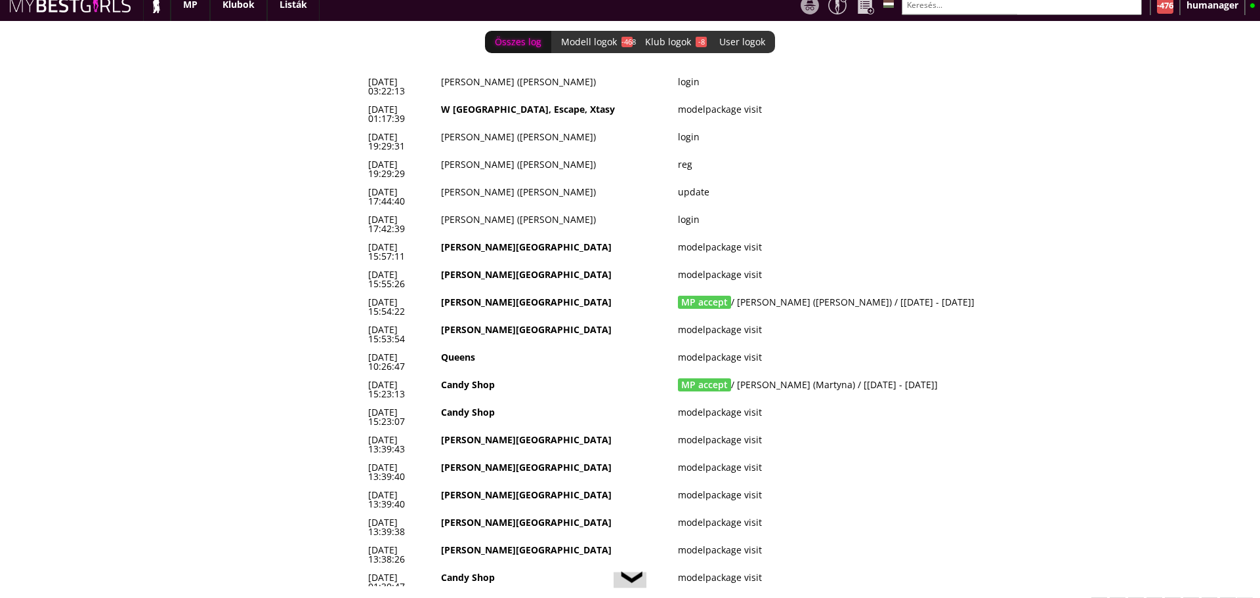
click at [149, 4] on img at bounding box center [156, 4] width 16 height 17
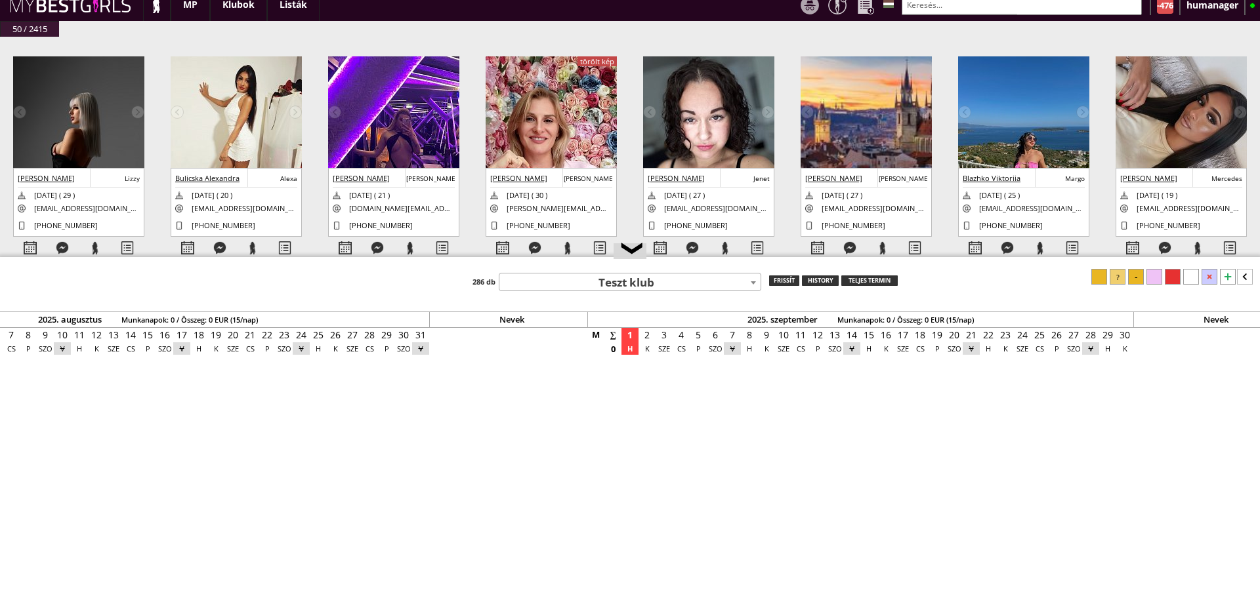
click at [54, 132] on img at bounding box center [78, 148] width 131 height 184
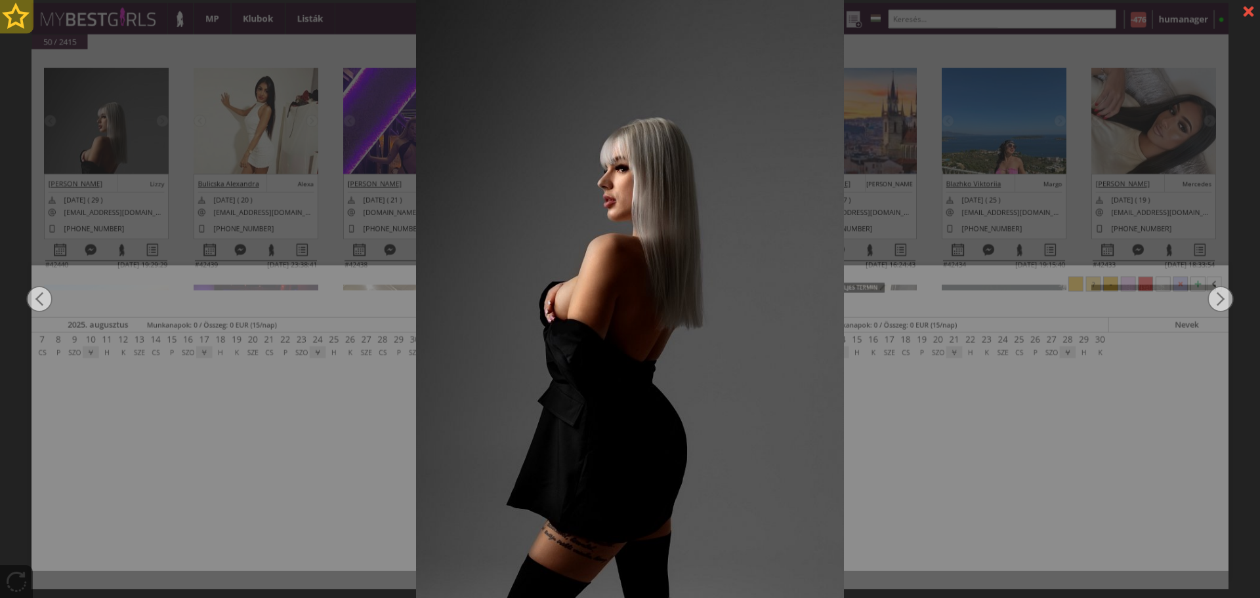
click at [22, 22] on div at bounding box center [16, 16] width 33 height 33
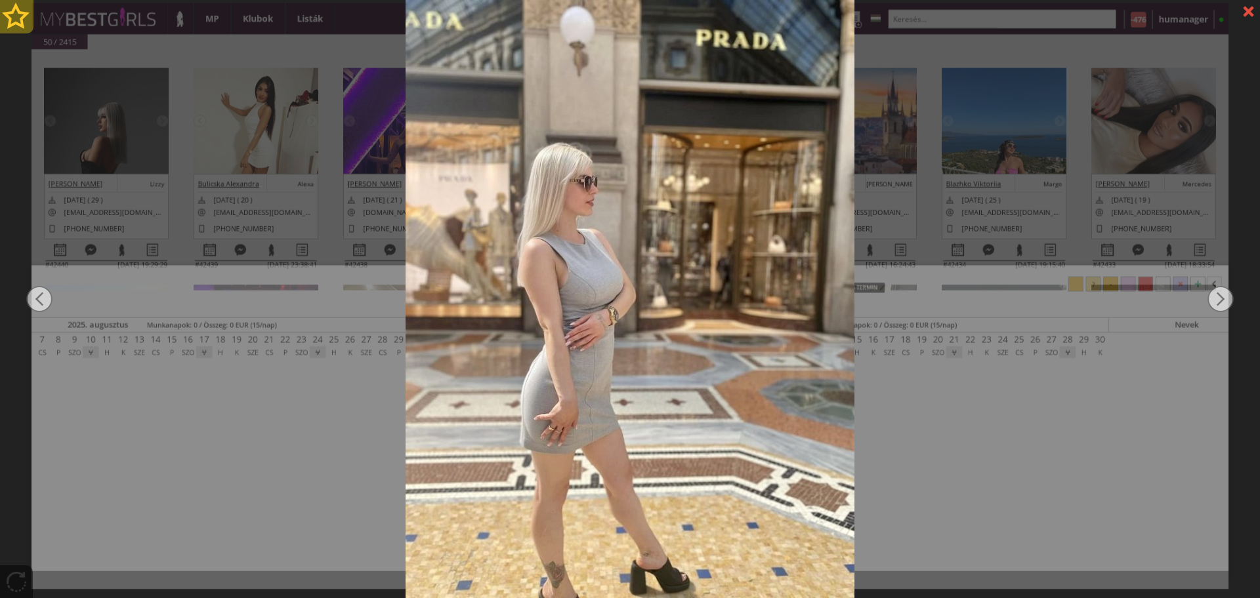
click at [22, 22] on div at bounding box center [16, 16] width 33 height 33
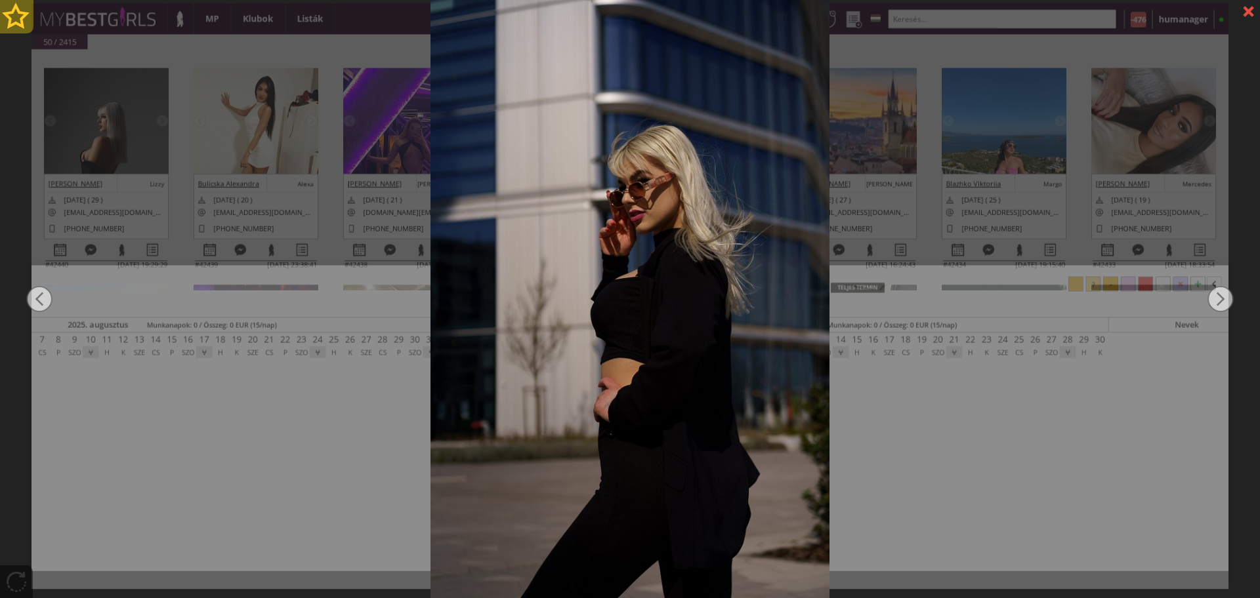
click at [22, 22] on div at bounding box center [16, 16] width 33 height 33
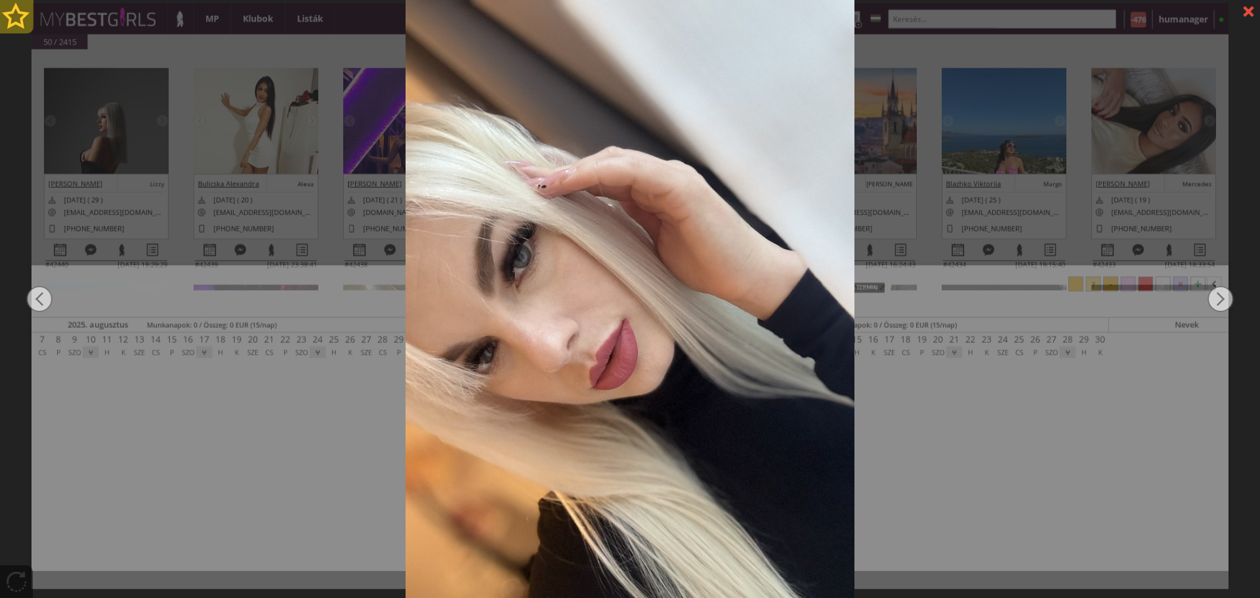
click at [22, 22] on div at bounding box center [16, 16] width 33 height 33
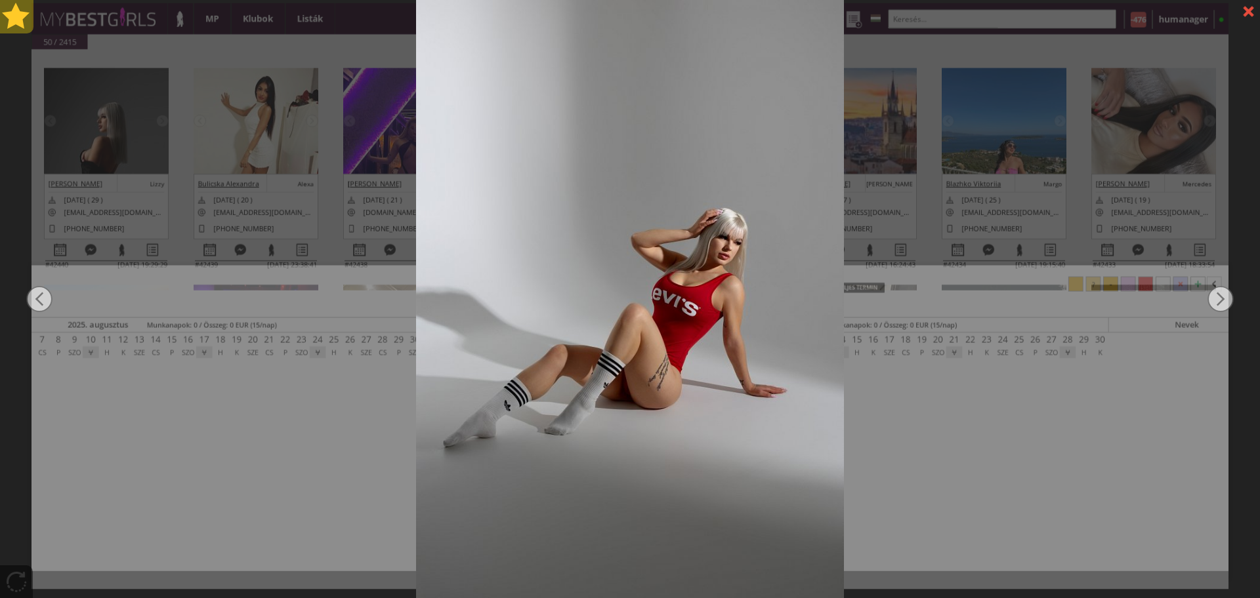
click at [22, 22] on div at bounding box center [16, 16] width 33 height 33
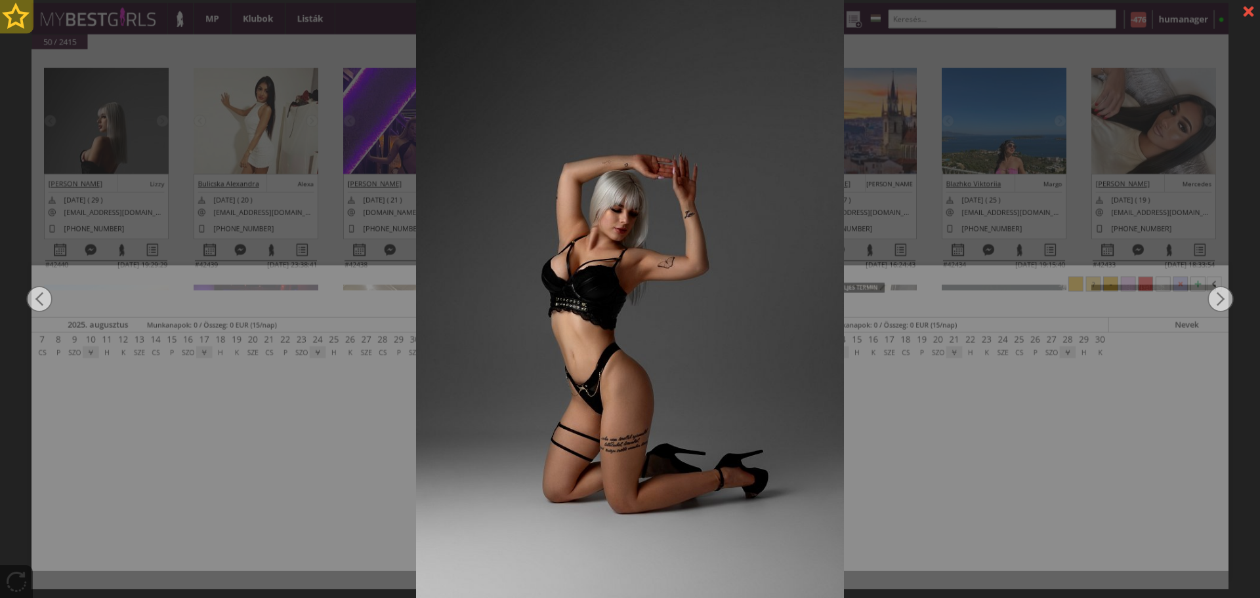
click at [22, 22] on div at bounding box center [16, 16] width 33 height 33
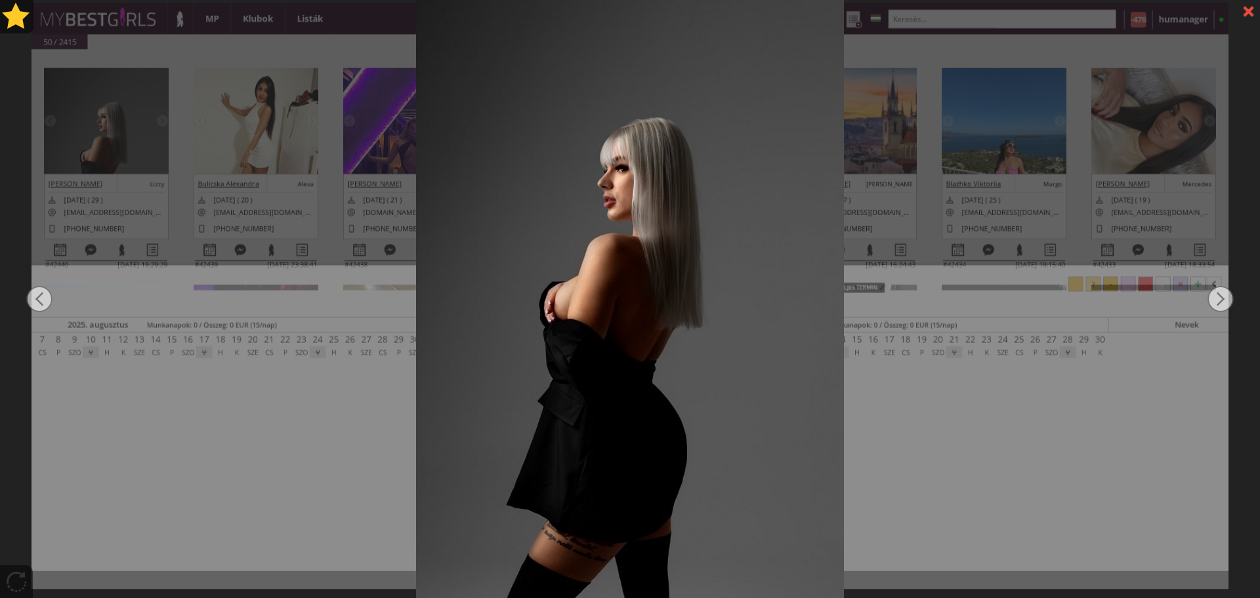
click at [318, 249] on div at bounding box center [630, 299] width 1260 height 598
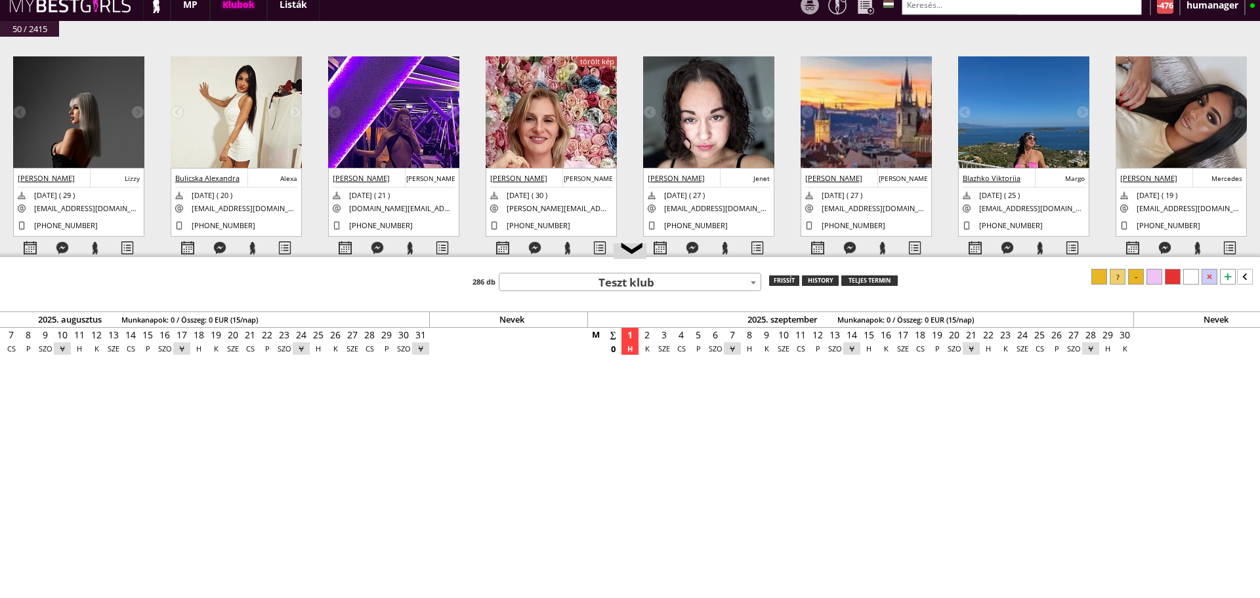
click at [236, 10] on div "Klubok" at bounding box center [238, 4] width 57 height 33
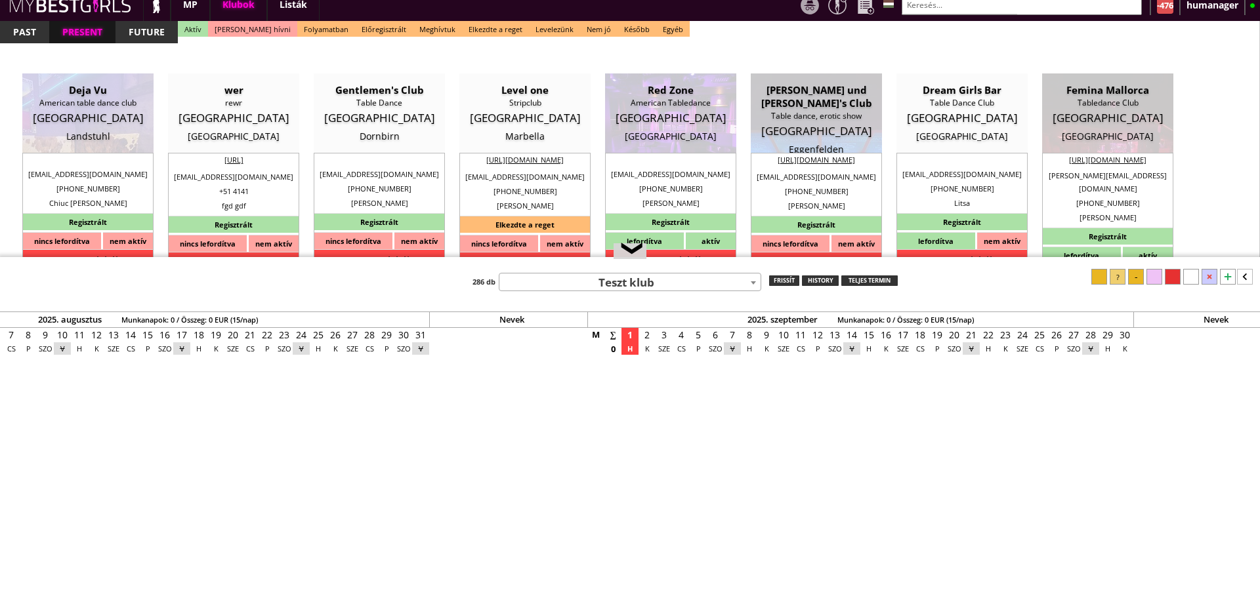
click at [934, 8] on input "text" at bounding box center [1021, 5] width 240 height 20
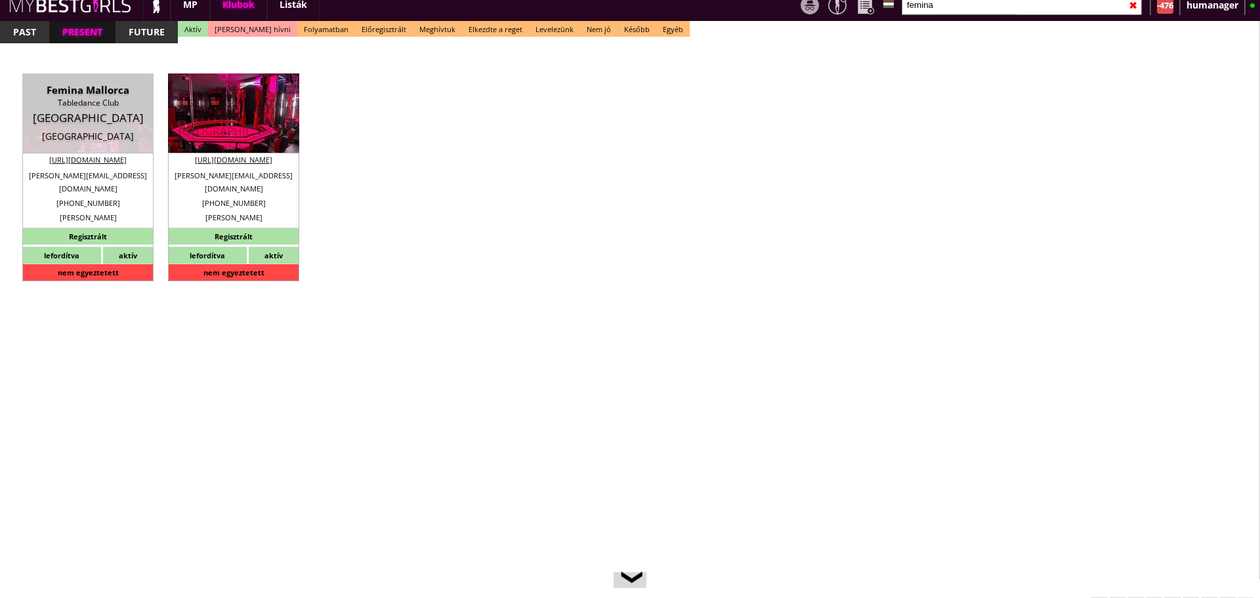
type input "femina"
click at [241, 125] on div "Germany" at bounding box center [234, 131] width 112 height 13
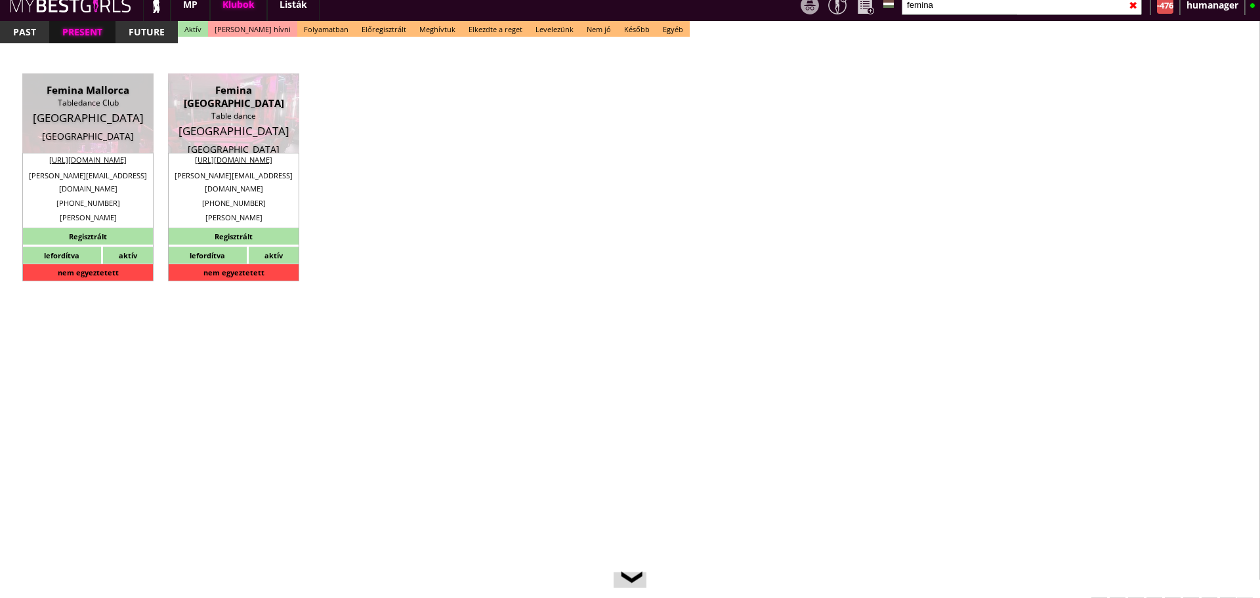
type input "Munich"
type textarea "FEKETE LÁNYOK NEM MEHETNEK!!! RÉGI SZÁMLÁZÁSI CÍM BG GmbH DE237606246 80336 Mün…"
select select "reg"
type input "15.00"
type input "EUR"
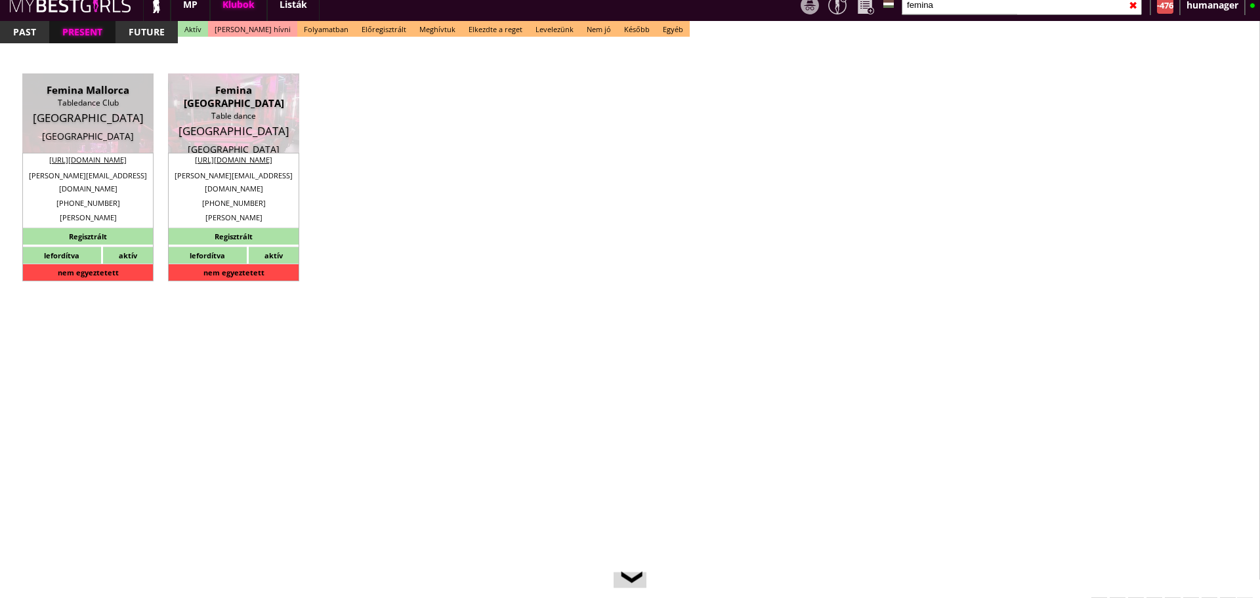
type input "Femina [GEOGRAPHIC_DATA]"
type input "Table dance"
type input "80336"
type input "Schillerstr.19"
type input "49"
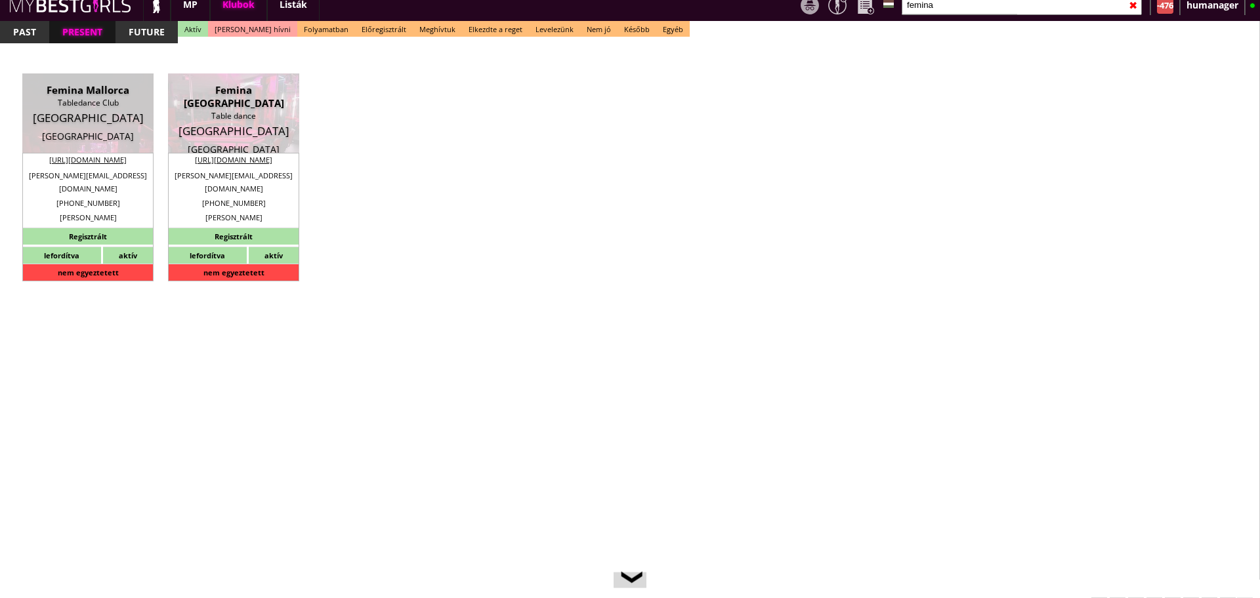
type input "17680873778"
type input "+4989554493"
type input "christoph.nitsch@gmx.de"
type input "https://www.femina-tabledance.de/"
type textarea "Dance&Animate GmbH DE311270394 81375 München Lichtensteinstr. 2a"
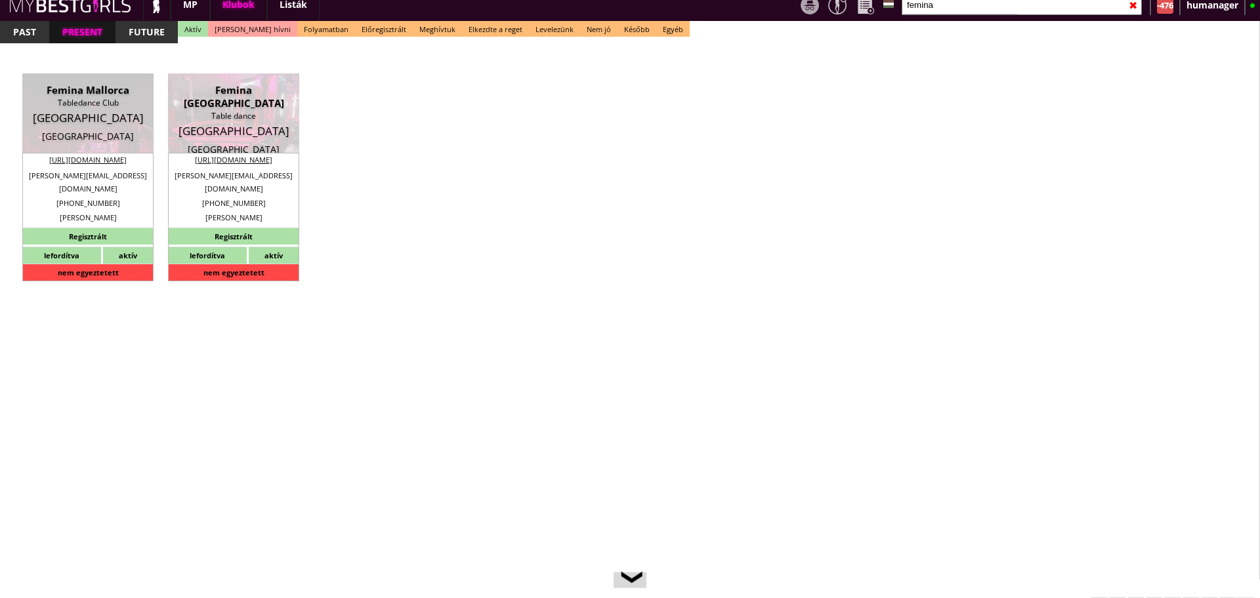
type input "Dance&Animate GmbH"
type input "DE311270394"
type input "81375"
type input "München"
type input "Lichtensteinstr. 2a"
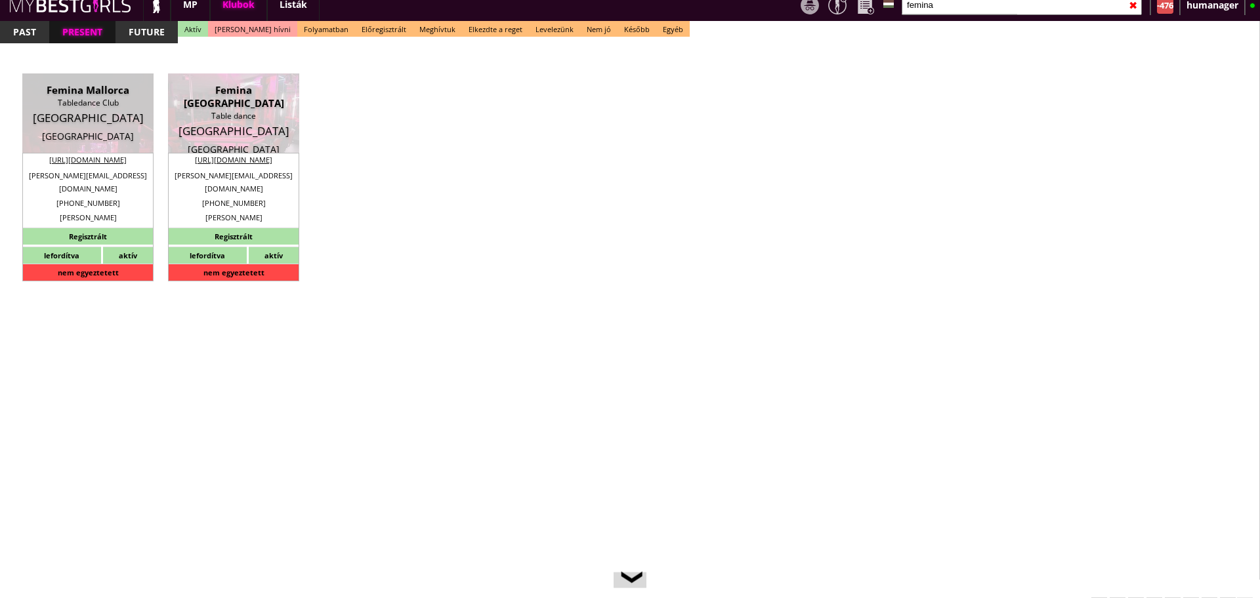
type input "Witalij"
type input "Goerner"
type input "49"
type input "17680873778"
type input "w.goerner@yahoo.de"
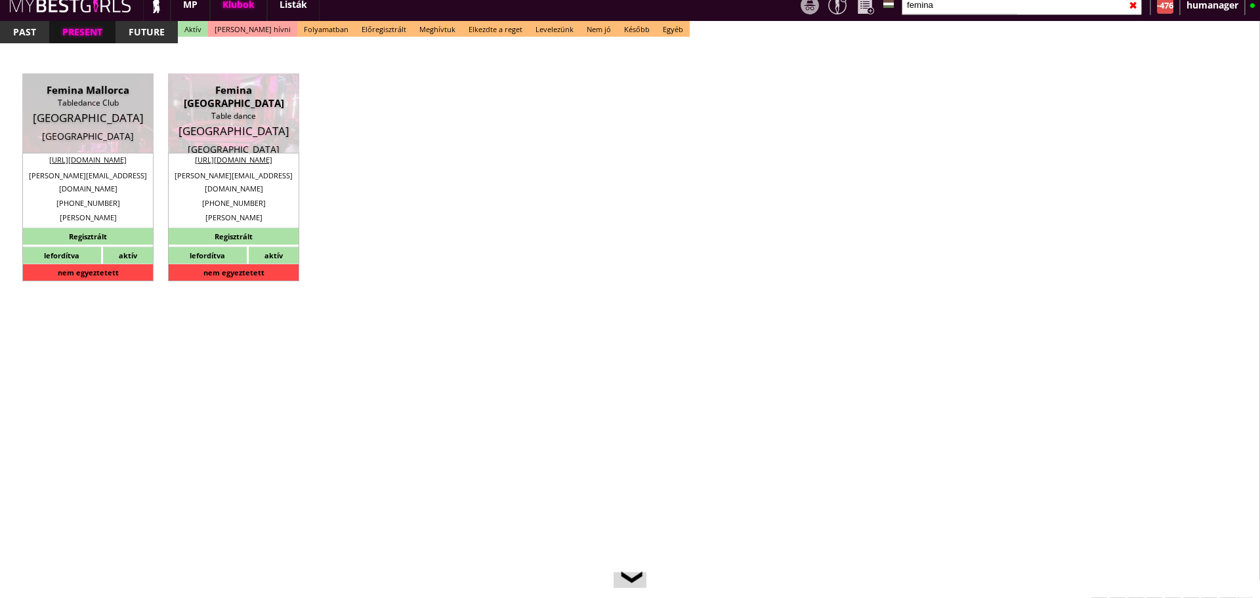
type input "Christoph"
type input "Nitsch"
type input "+49"
type input "163 4542612"
type input "christoph.nitsch@gmx.de"
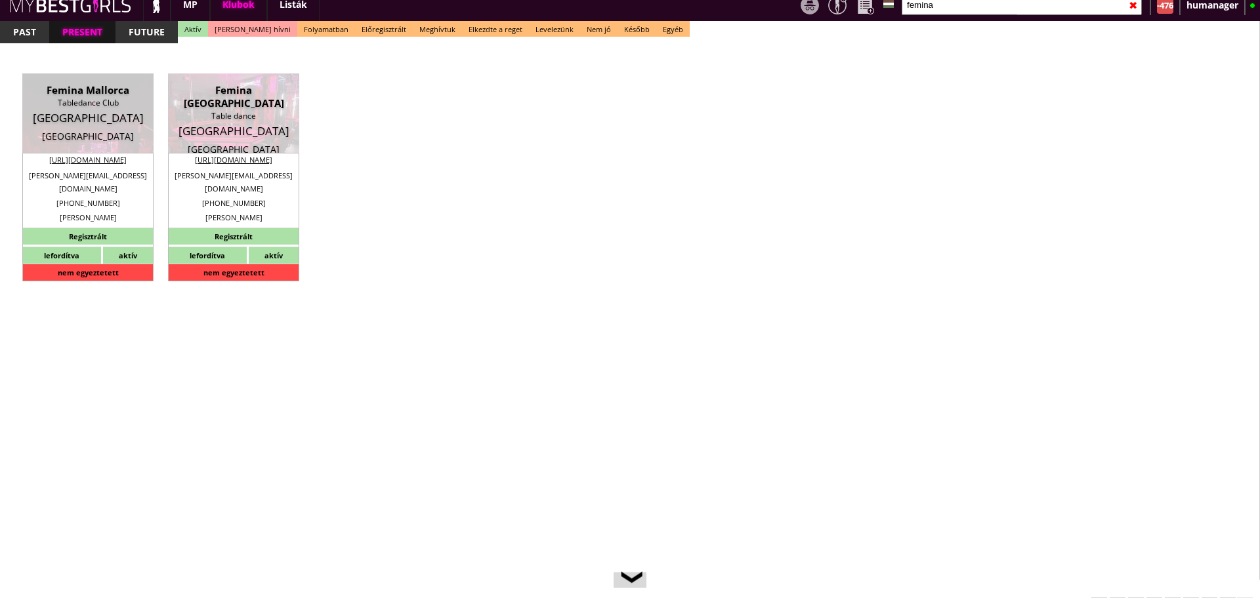
type textarea "Come Some new staff . When they are fix we let you know"
type input "10-25"
type input "5"
type input "1"
select select "months"
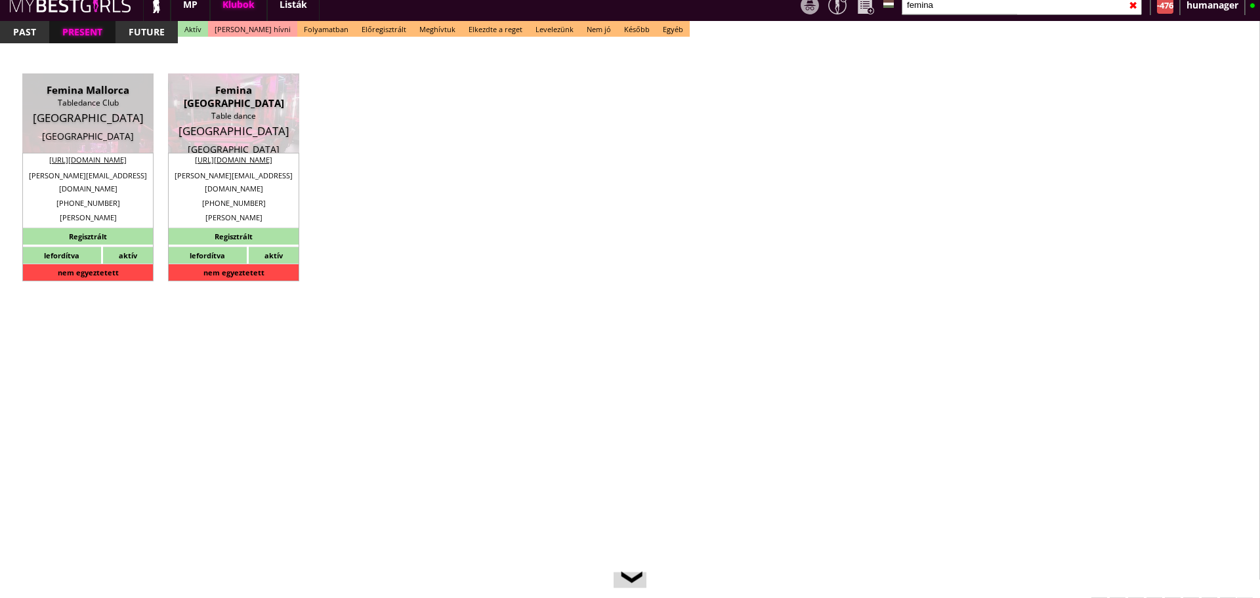
type input "2"
select select "weeks"
select select "0"
select select "flat"
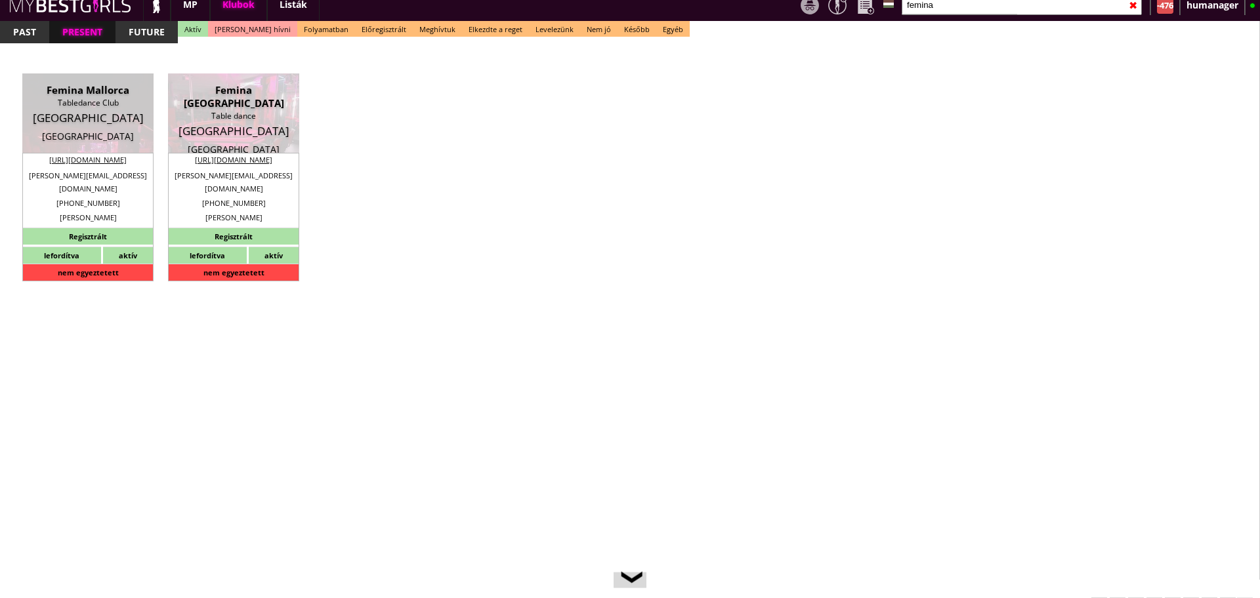
select select "0"
type input "10.00"
type input "2"
checkbox input "true"
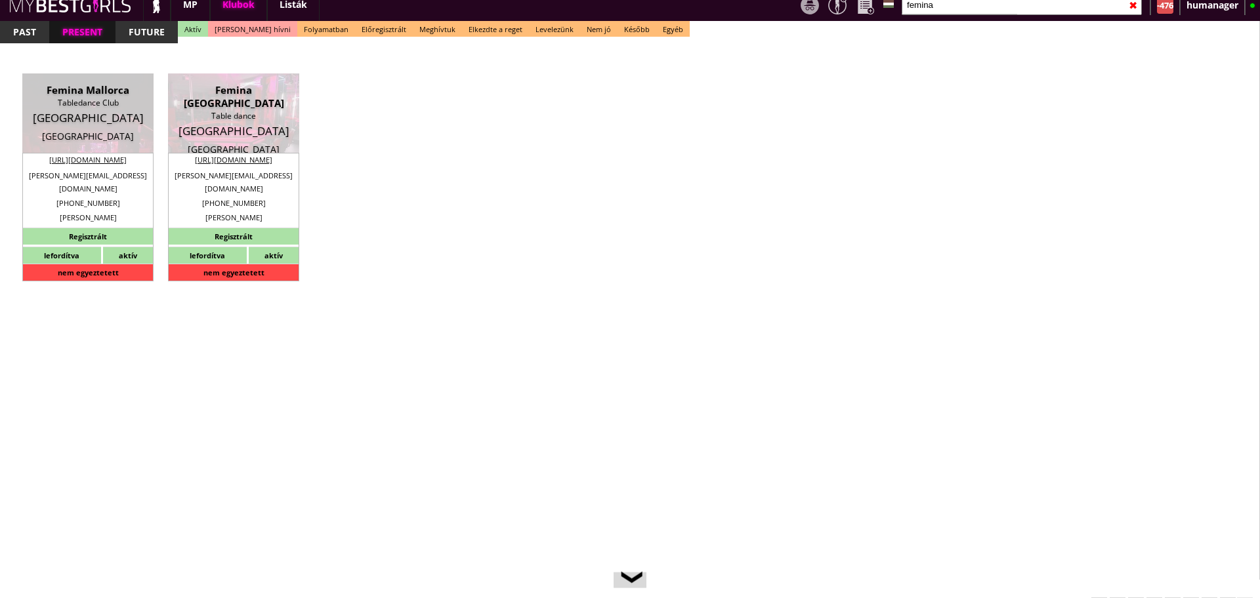
checkbox input "true"
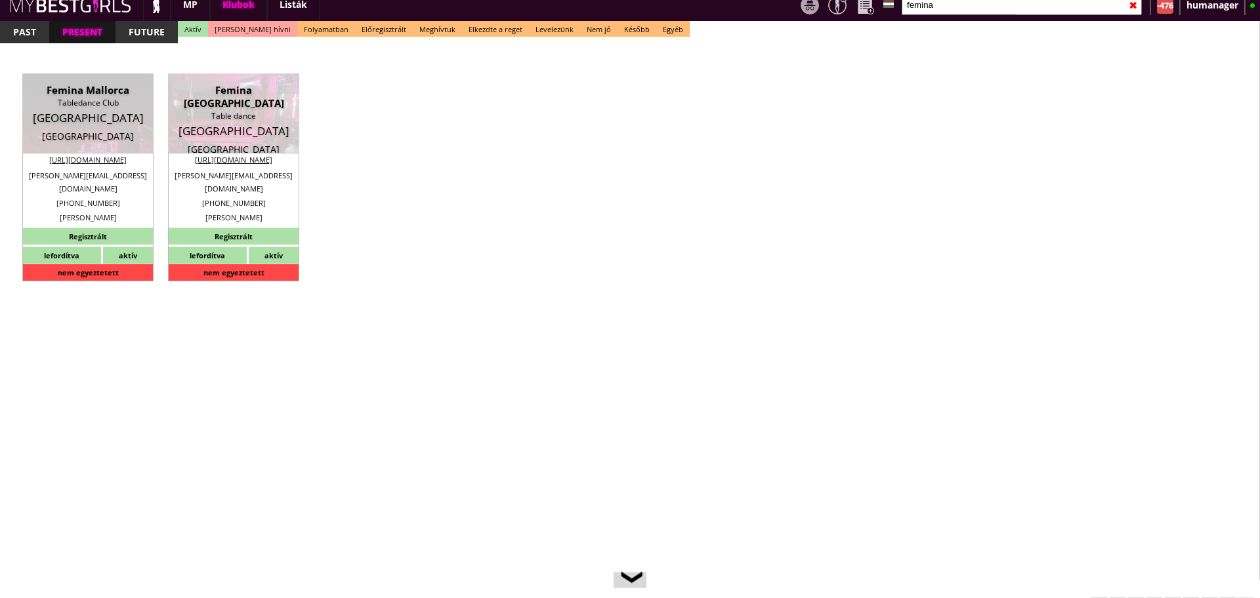
checkbox input "true"
type input "6"
checkbox input "true"
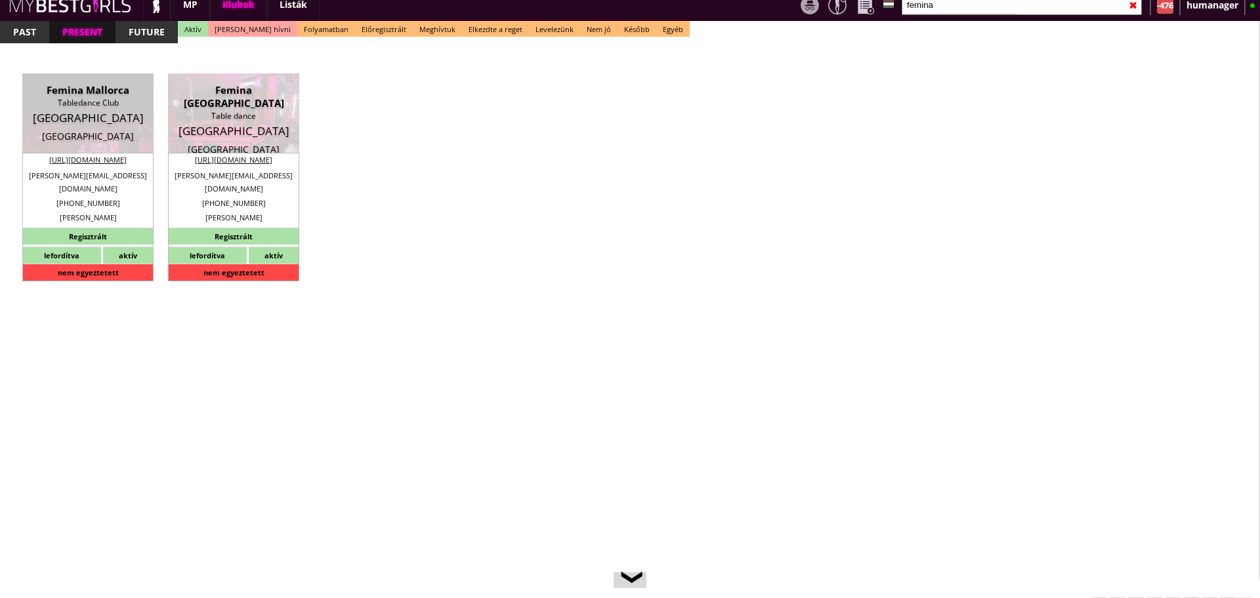
type input "5"
type input "2"
type input "250"
type input "50.00"
type input "60.00"
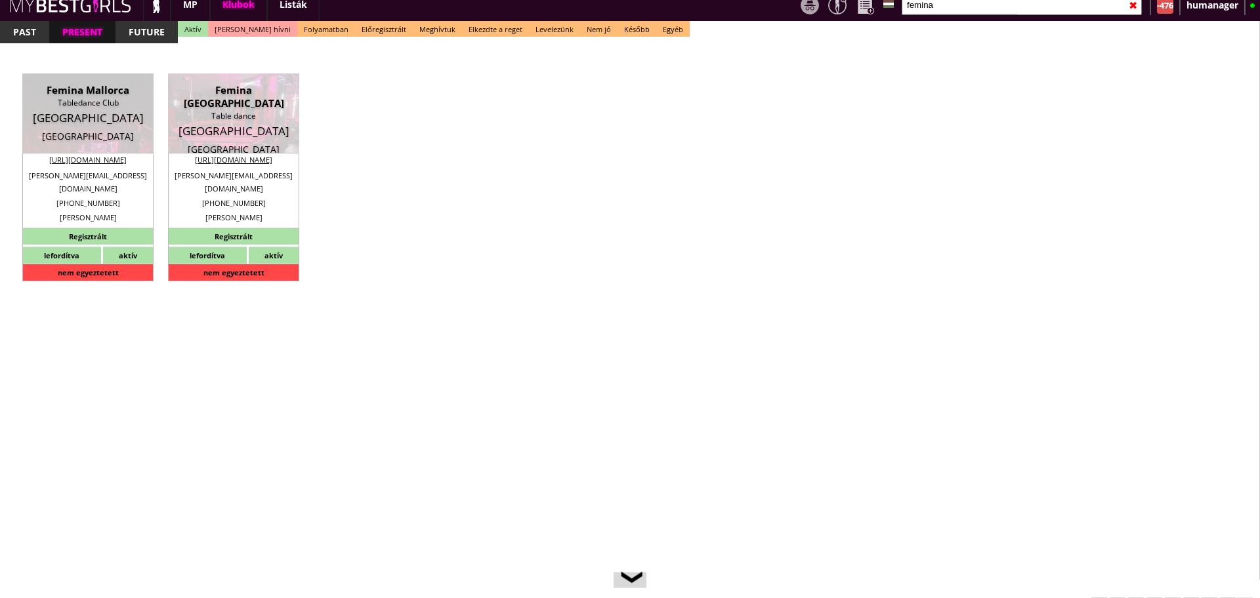
checkbox input "true"
type input "50%"
type input "House dollars"
checkbox input "true"
type input "60"
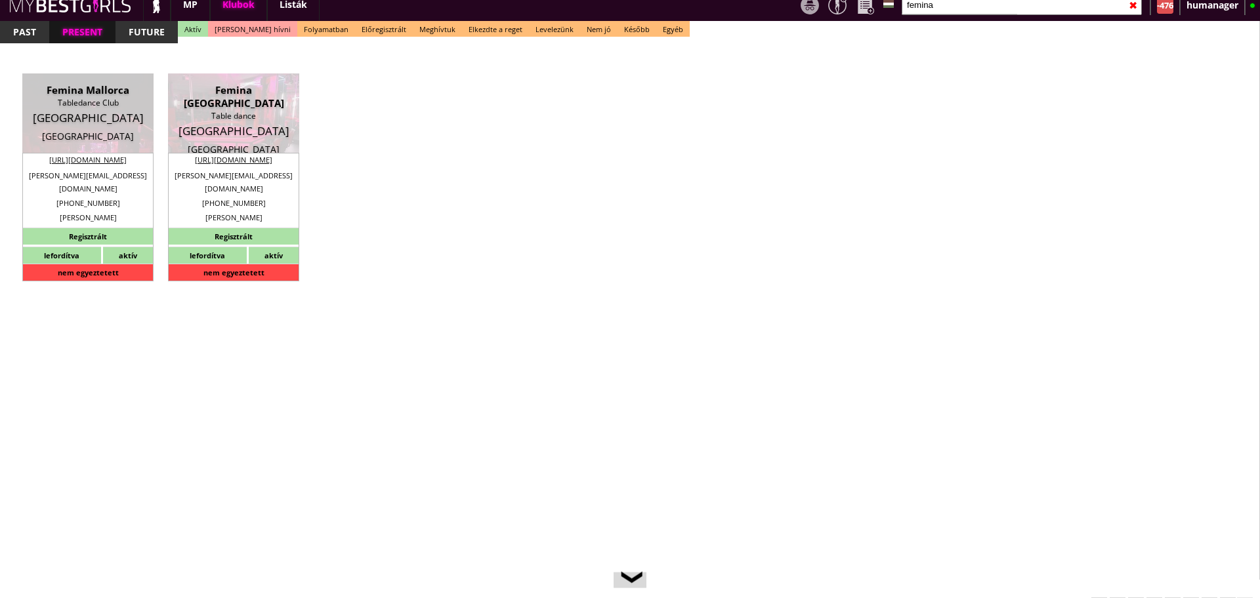
type input "30"
checkbox input "true"
type input "20"
type input "30"
type input "20"
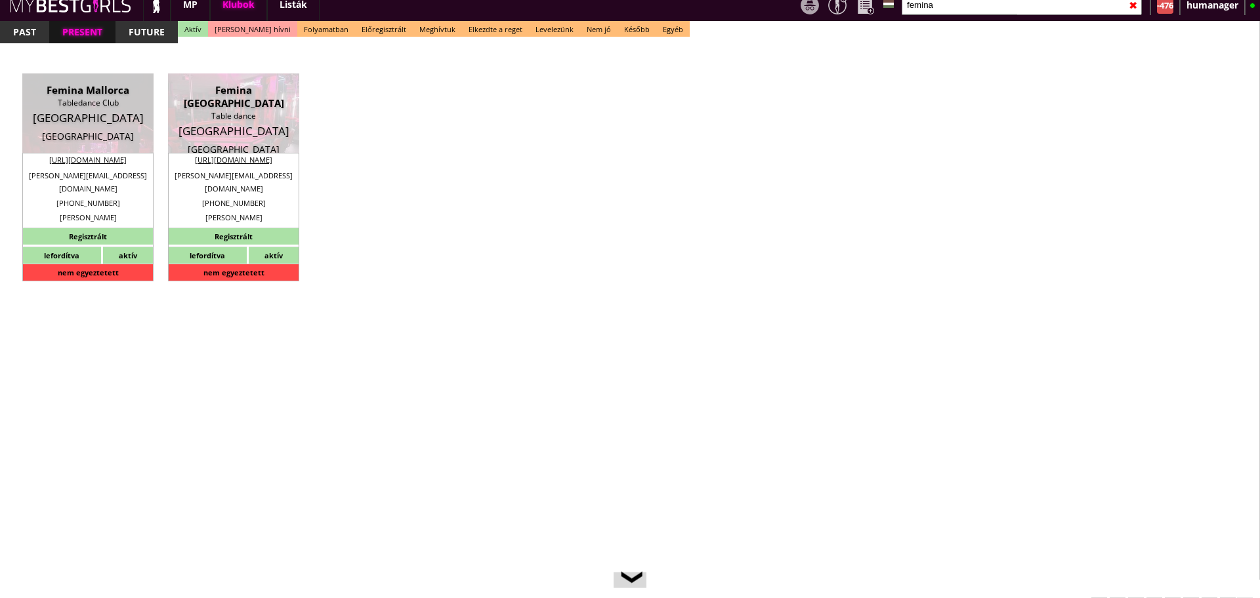
checkbox input "true"
type input "20"
type input "30"
type input "20"
checkbox input "true"
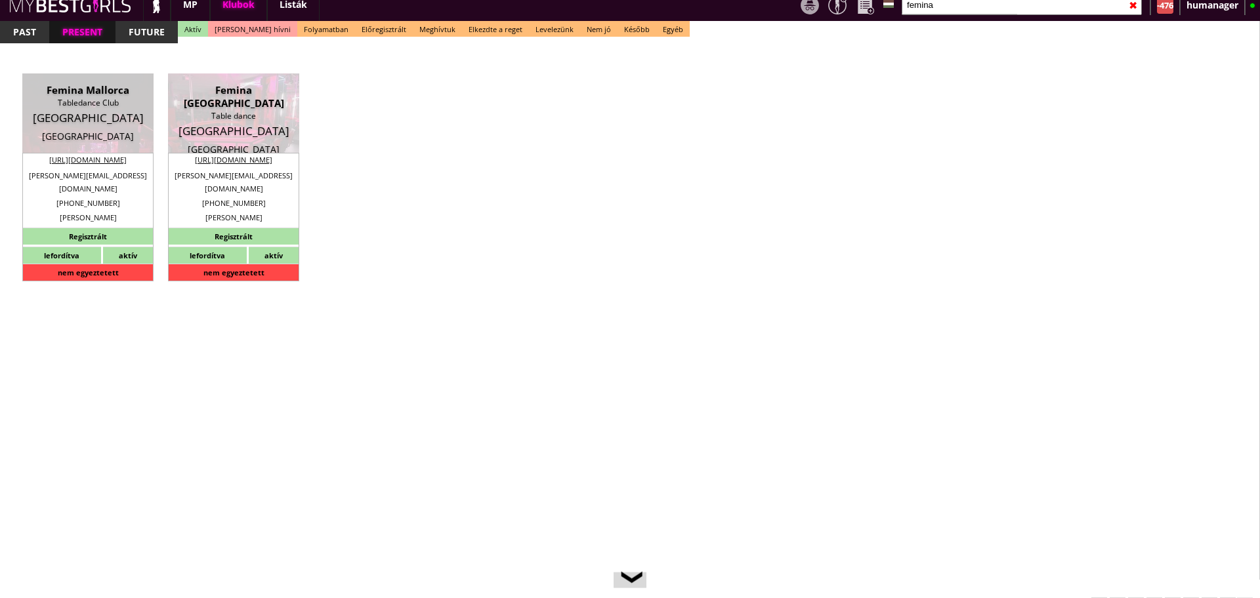
type input "30"
type input "20"
checkbox input "true"
type input "50"
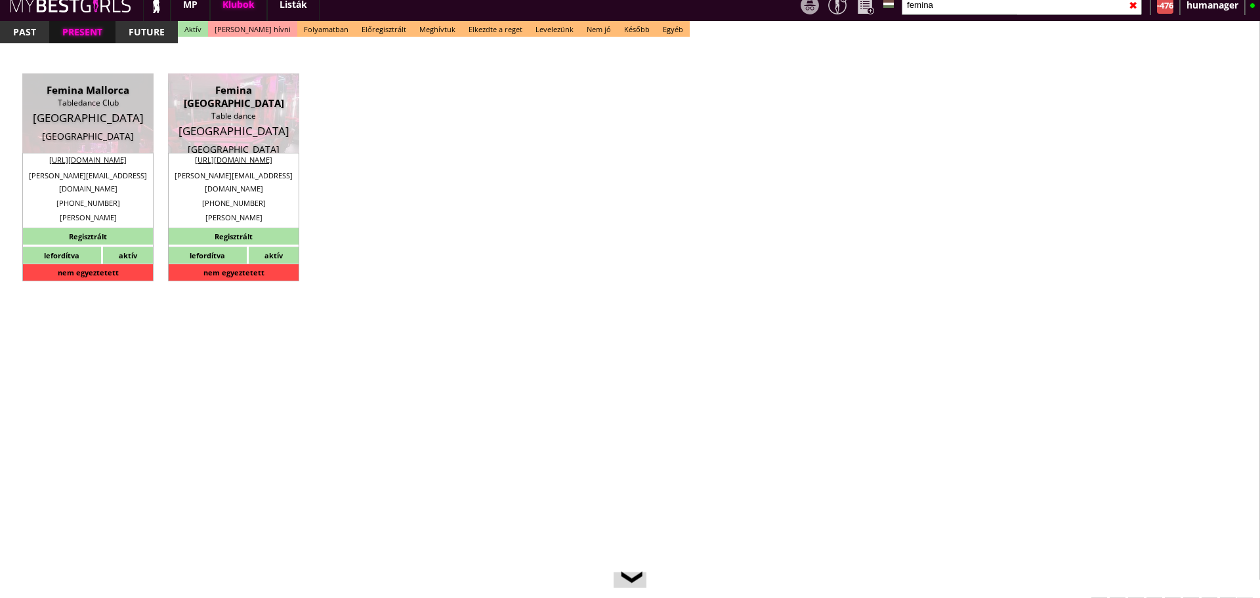
type input "10000"
type input "20"
select select "christoph.nitsch@gmx.de"
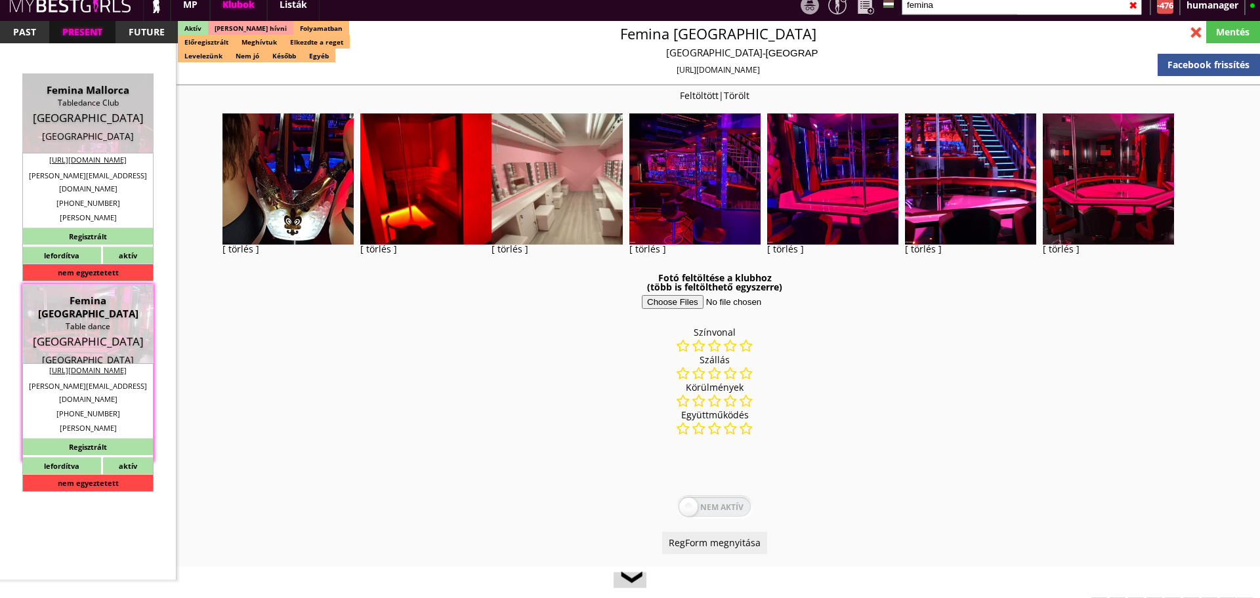
checkbox input "true"
type input "Németország-München legrégebben üzmemelő klubja"
type input "München legrégebbi, legnagyobb és teljesen felújított klubja, - 50 EUR FIX/nap"
type input "Stage dance, private dance, italkonzumálás"
type textarea "This is the biggest and oldest club, it is a three-storey club in Munich and it…"
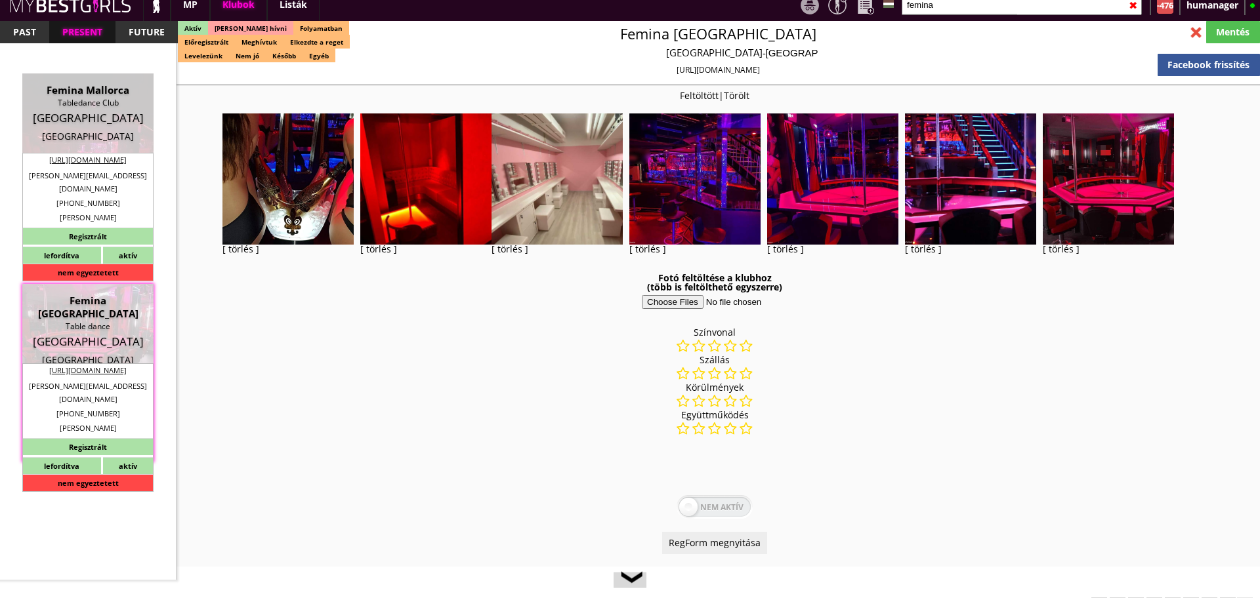
type textarea "Country: Germany Club type: Table dance club Work type: Stage dance, consummati…"
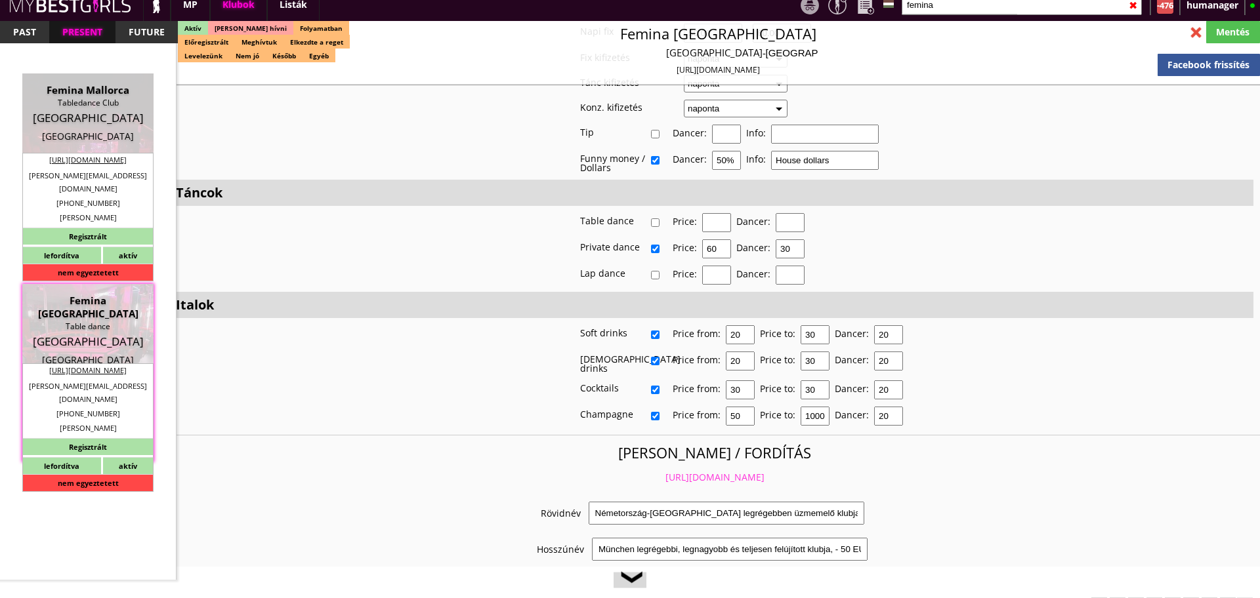
scroll to position [2397, 0]
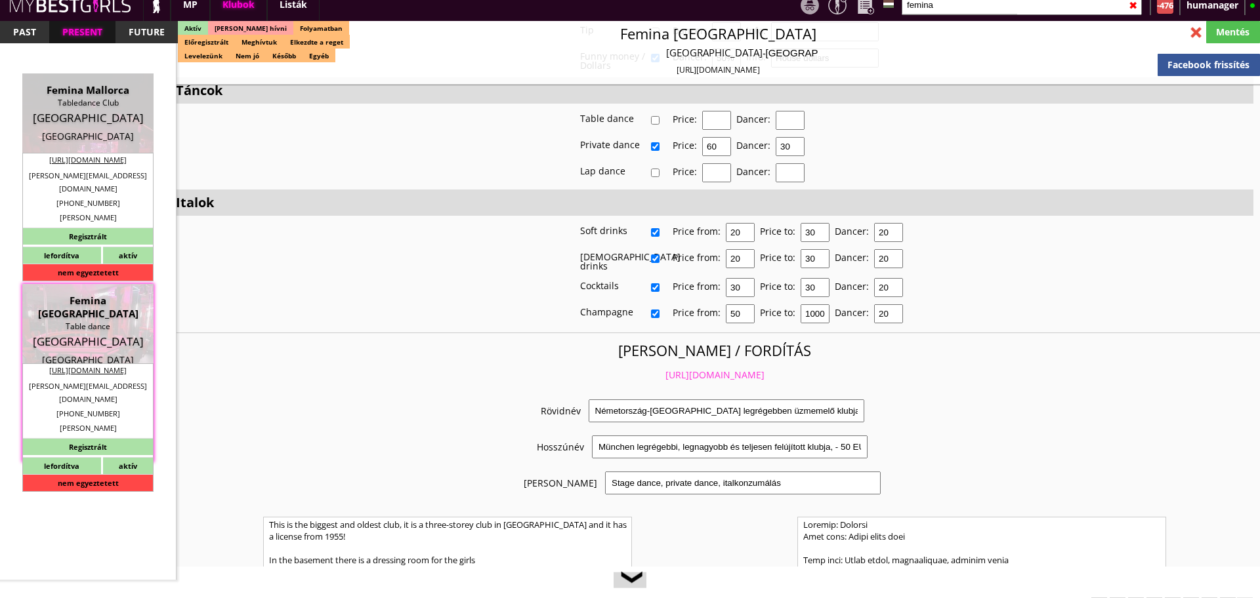
click at [665, 369] on link "https://mybestgirls.com/nemetorszag-munchen-legregebben-uzmemelo-klubja" at bounding box center [714, 375] width 99 height 12
click at [636, 586] on div "❮" at bounding box center [630, 581] width 20 height 10
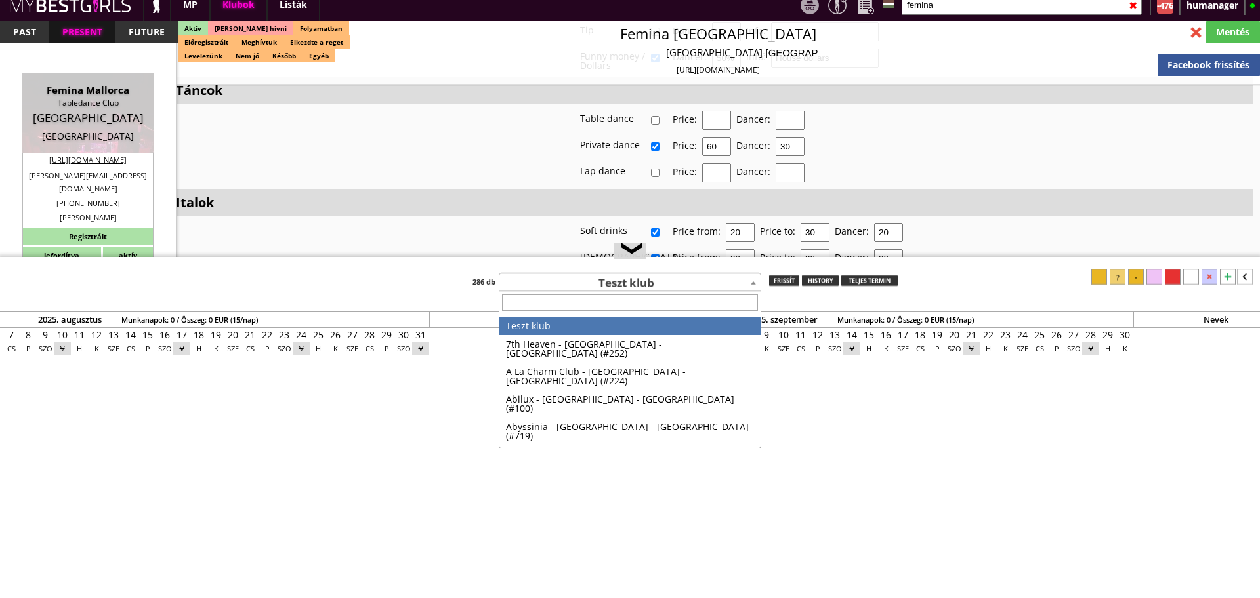
click at [599, 291] on span "Teszt klub" at bounding box center [629, 283] width 261 height 18
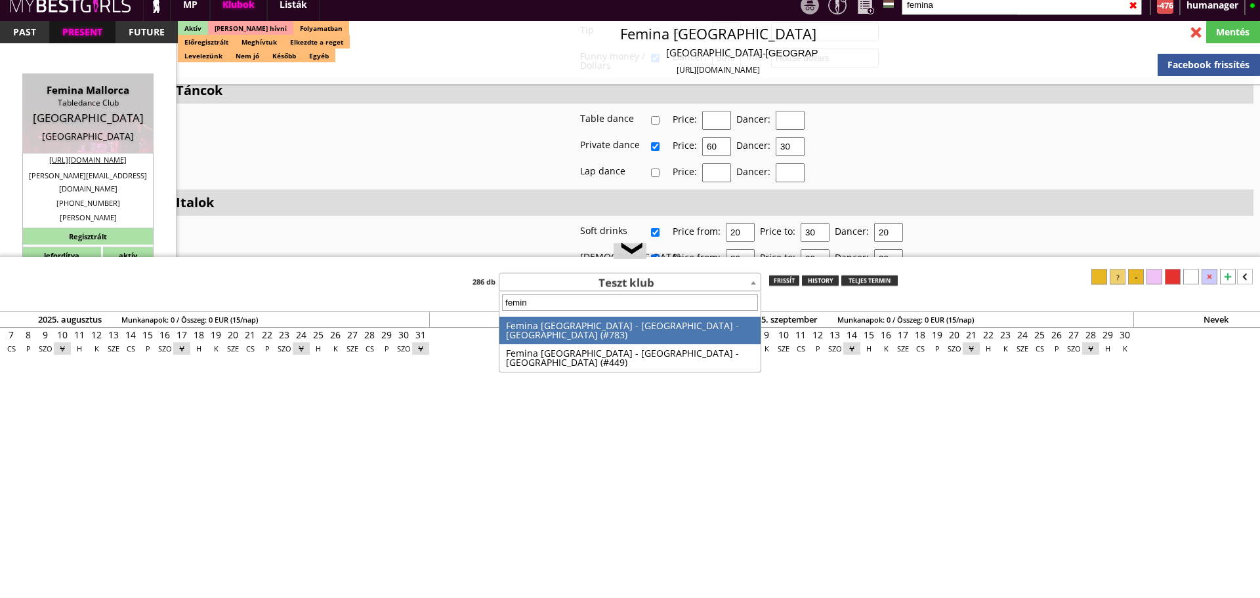
type input "femina"
select select "449"
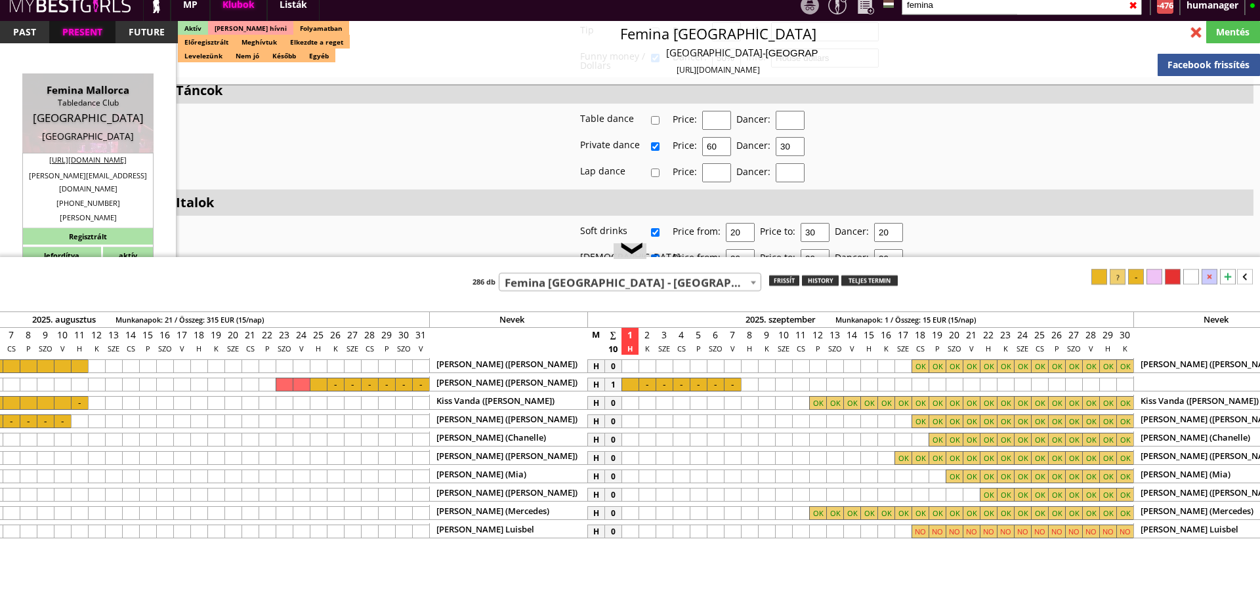
scroll to position [0, 5435]
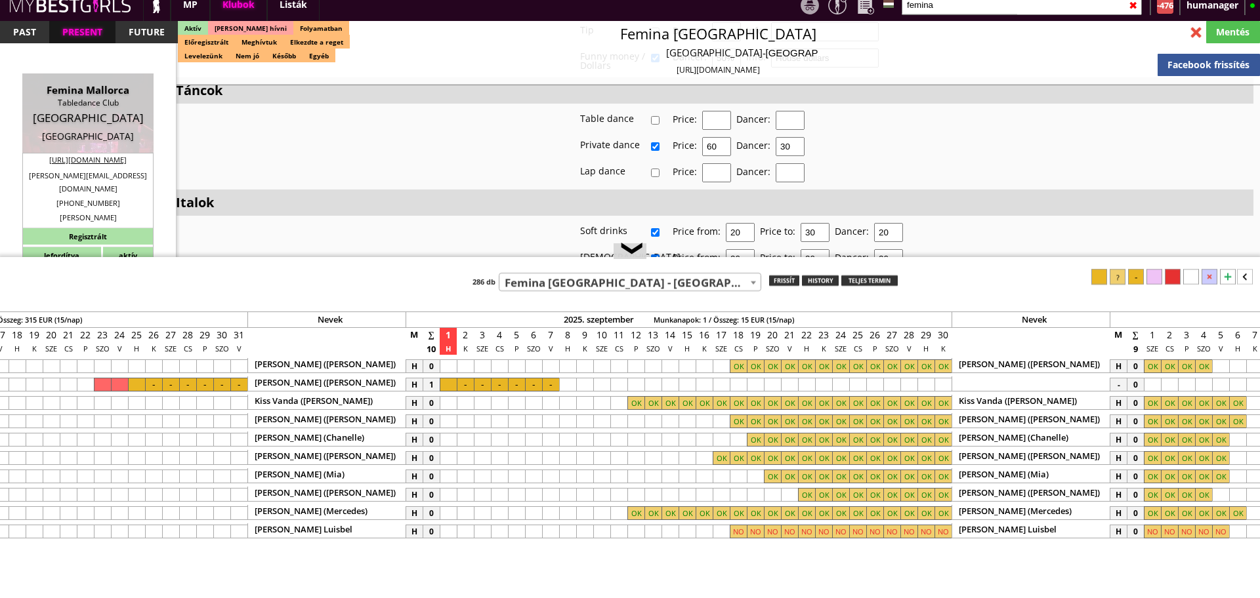
click at [758, 474] on div at bounding box center [755, 477] width 17 height 14
click at [1251, 278] on icon at bounding box center [1245, 277] width 16 height 16
click at [1209, 276] on div at bounding box center [1204, 277] width 16 height 16
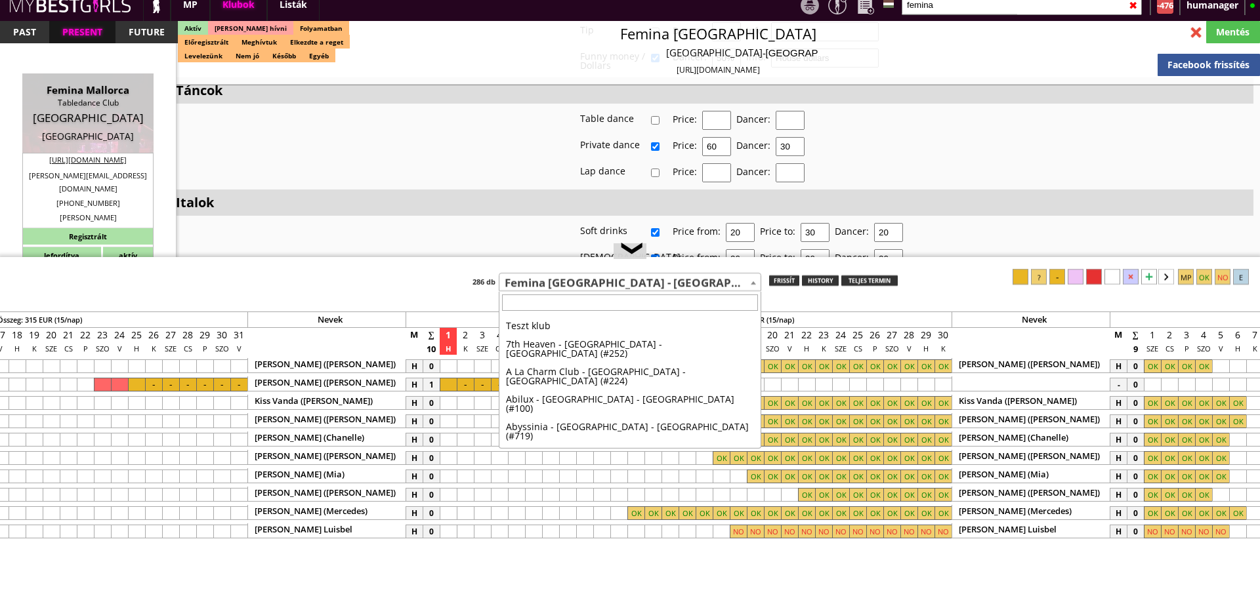
scroll to position [1910, 0]
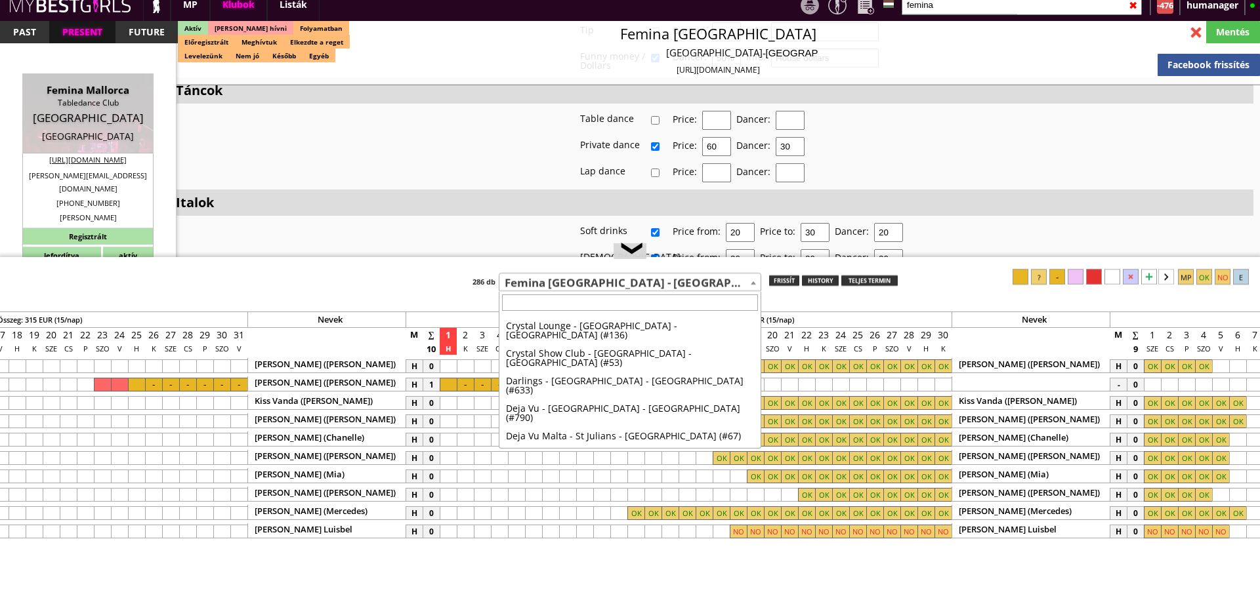
click at [588, 276] on span "Femina [GEOGRAPHIC_DATA] - [GEOGRAPHIC_DATA] - [GEOGRAPHIC_DATA] (#449)" at bounding box center [629, 283] width 261 height 18
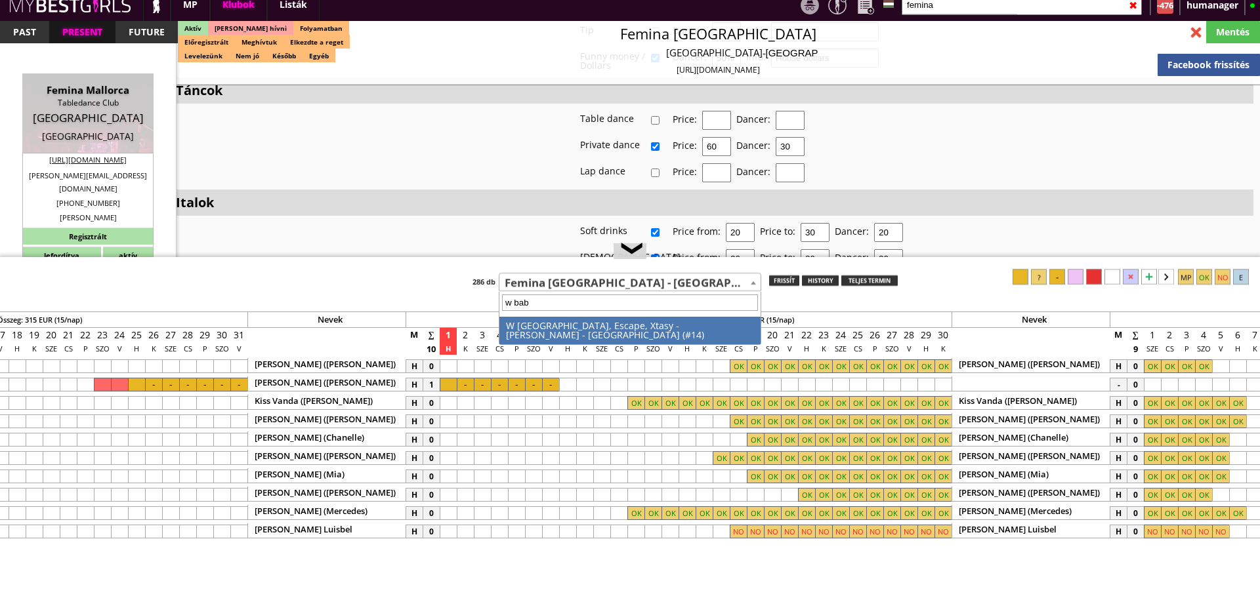
type input "w baby"
select select "14"
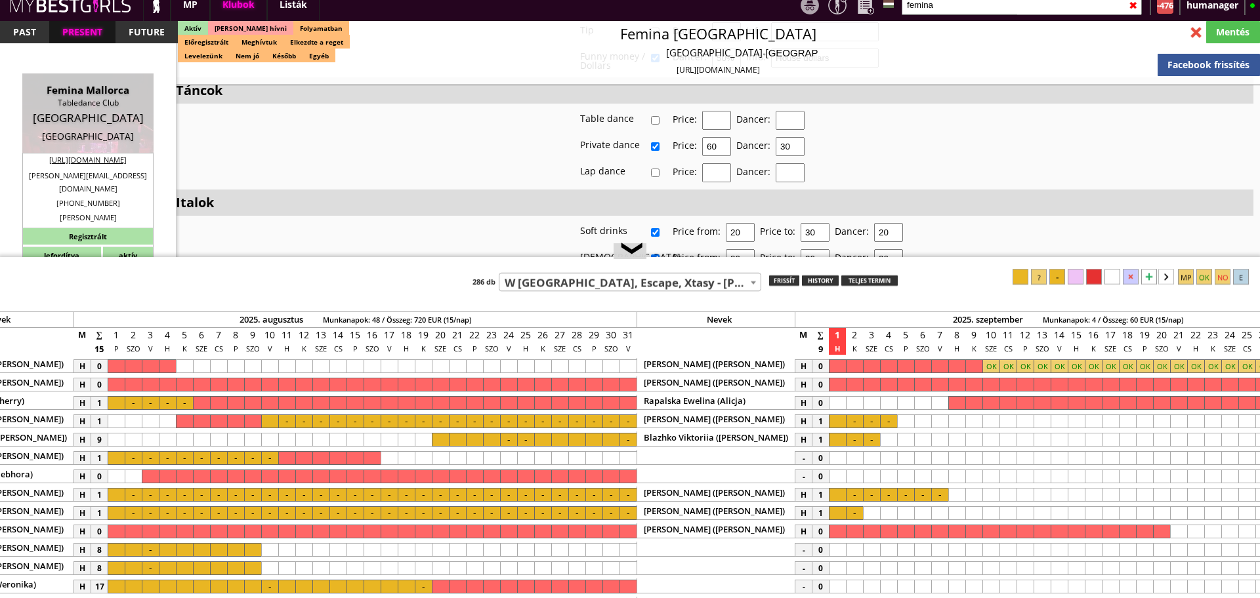
scroll to position [0, 4767]
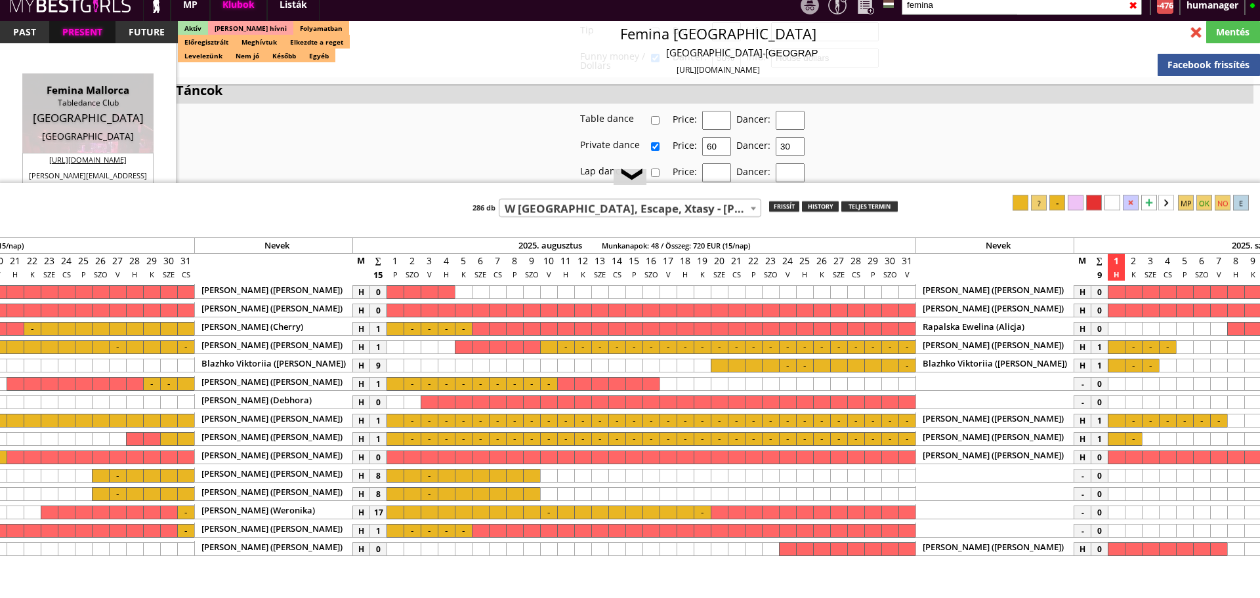
drag, startPoint x: 468, startPoint y: 257, endPoint x: 440, endPoint y: 170, distance: 91.9
click at [440, 183] on div at bounding box center [630, 184] width 1260 height 2
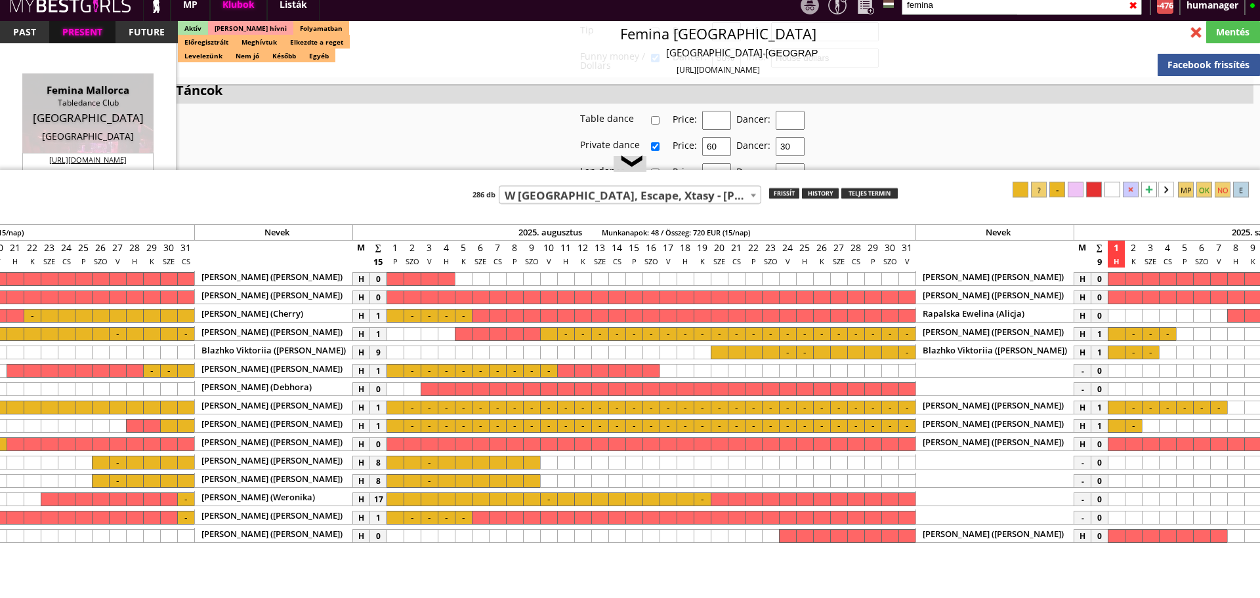
click at [388, 403] on div at bounding box center [394, 408] width 17 height 14
click at [910, 405] on div at bounding box center [906, 408] width 17 height 14
click at [1028, 184] on div at bounding box center [1020, 190] width 16 height 16
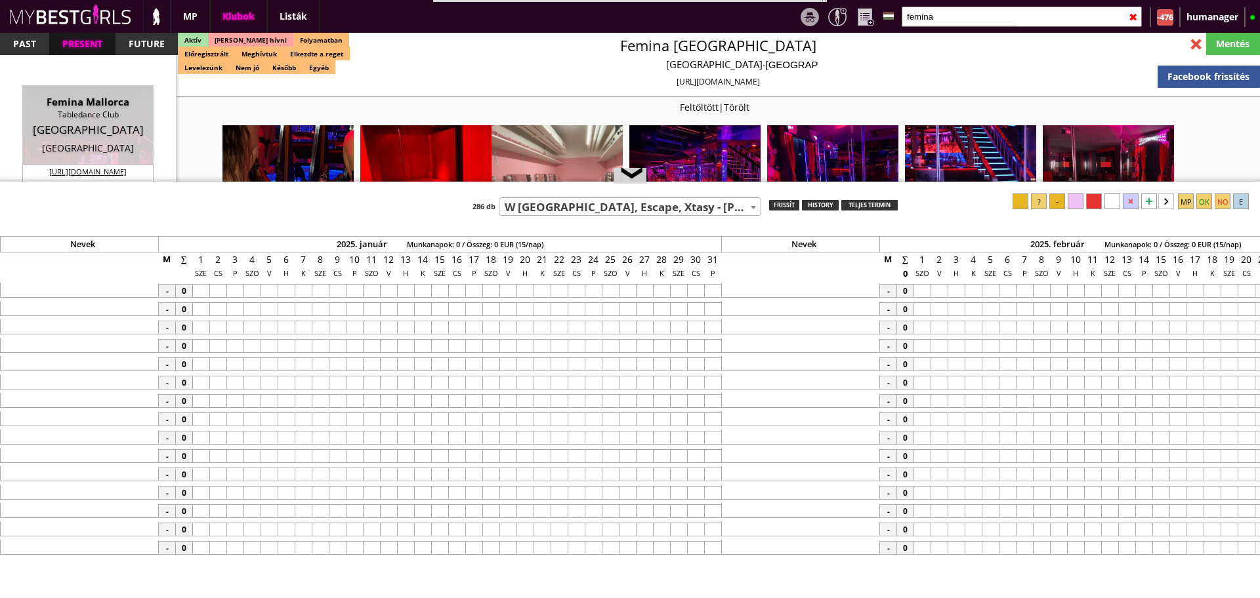
select select "14"
select select "reg"
select select "months"
select select "weeks"
select select "0"
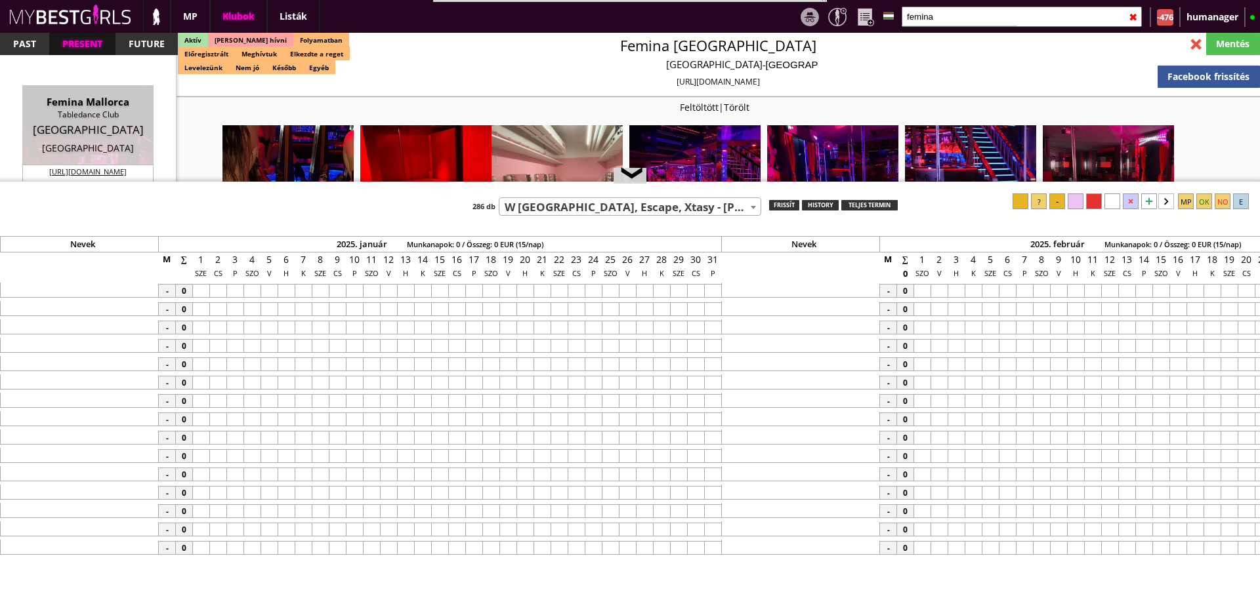
select select "0"
select select "flat"
select select "0"
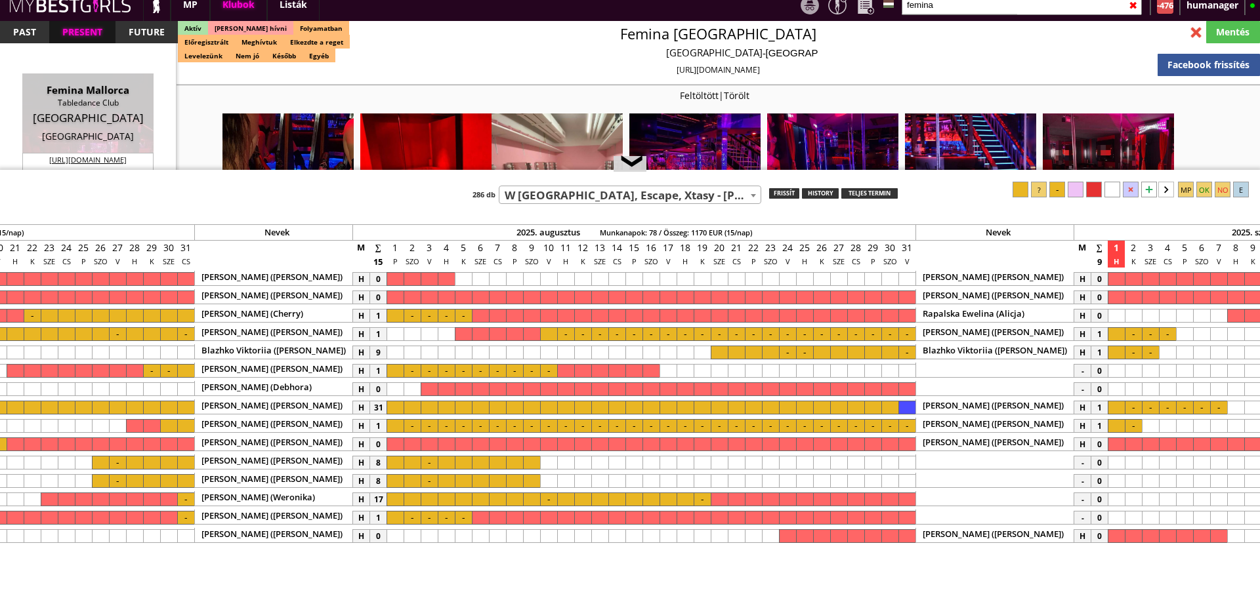
scroll to position [2397, 0]
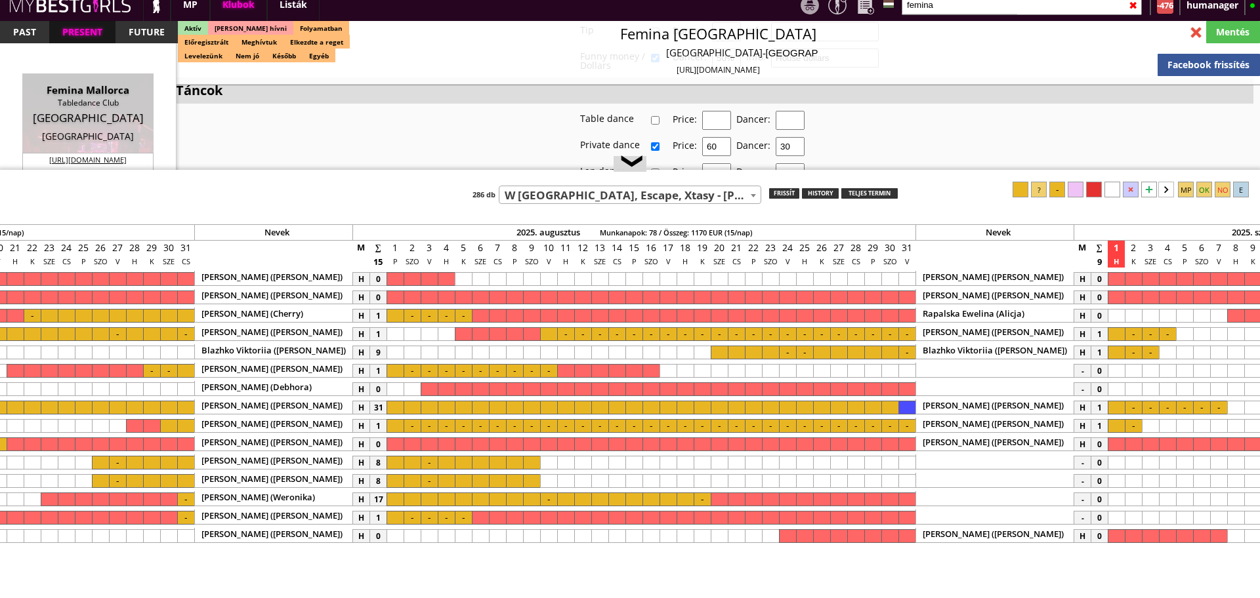
click at [1056, 188] on div at bounding box center [1057, 190] width 16 height 16
click at [676, 411] on div at bounding box center [667, 408] width 17 height 14
click at [1060, 197] on div "Teszt klub 7th Heaven - [GEOGRAPHIC_DATA] - [GEOGRAPHIC_DATA] (#252) A La Charm…" at bounding box center [630, 193] width 1260 height 22
click at [1058, 194] on div at bounding box center [1057, 190] width 16 height 16
click at [550, 407] on div at bounding box center [548, 408] width 17 height 14
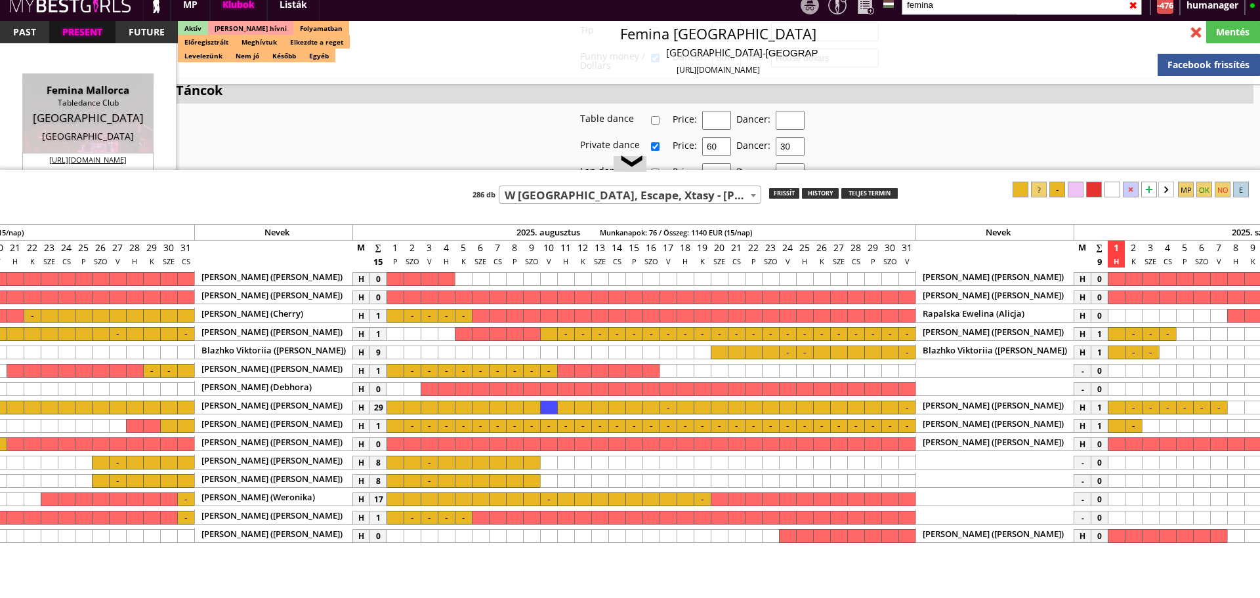
click at [1061, 194] on div at bounding box center [1057, 190] width 16 height 16
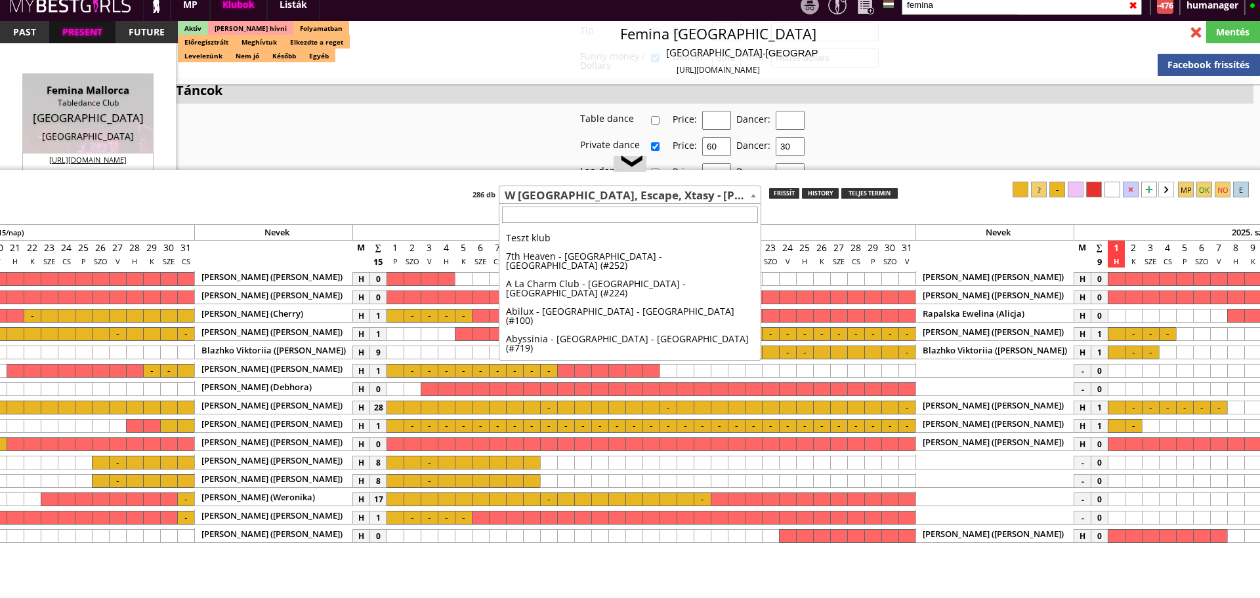
click at [572, 194] on span "W [GEOGRAPHIC_DATA], Escape, Xtasy - Rhodes - [GEOGRAPHIC_DATA] (#14)" at bounding box center [629, 195] width 261 height 18
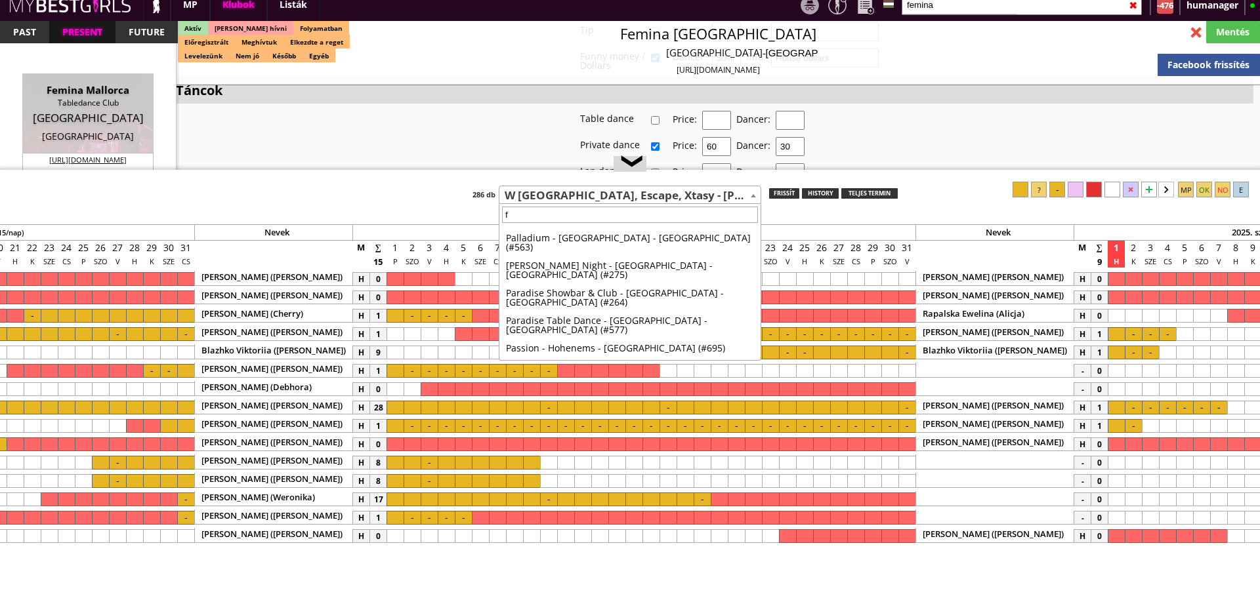
scroll to position [0, 0]
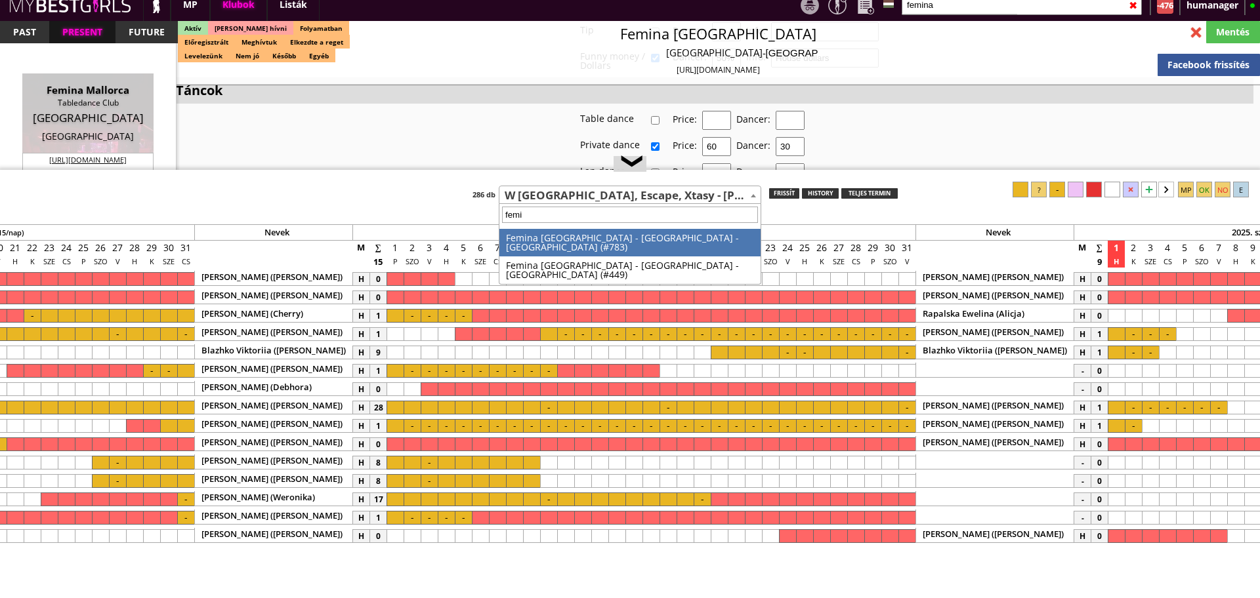
type input "femin"
select select "449"
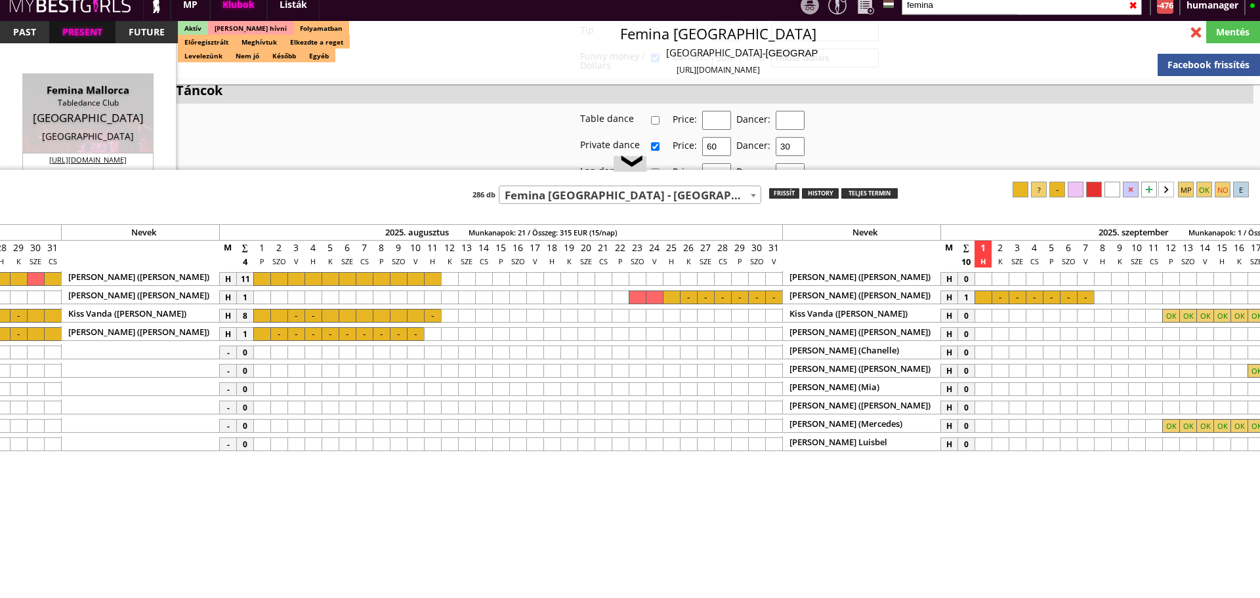
scroll to position [0, 4751]
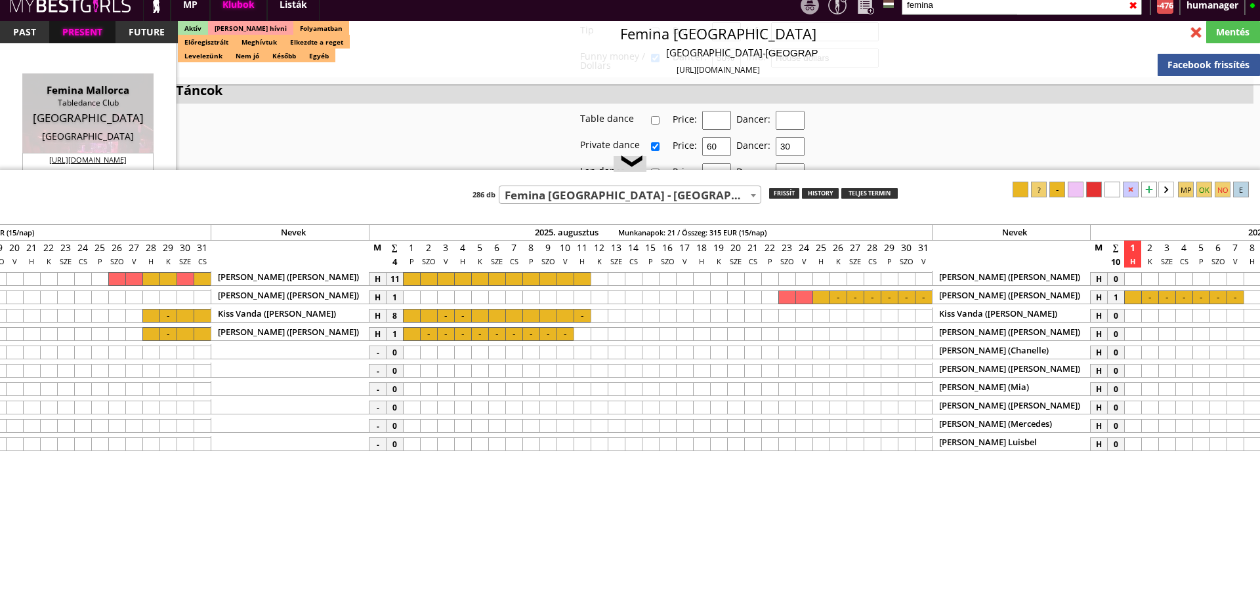
click at [820, 295] on div at bounding box center [820, 298] width 17 height 14
click at [925, 297] on div at bounding box center [923, 298] width 17 height 14
click at [1024, 185] on div at bounding box center [1020, 190] width 16 height 16
click at [823, 292] on div at bounding box center [820, 298] width 17 height 14
click at [1054, 183] on div at bounding box center [1057, 190] width 16 height 16
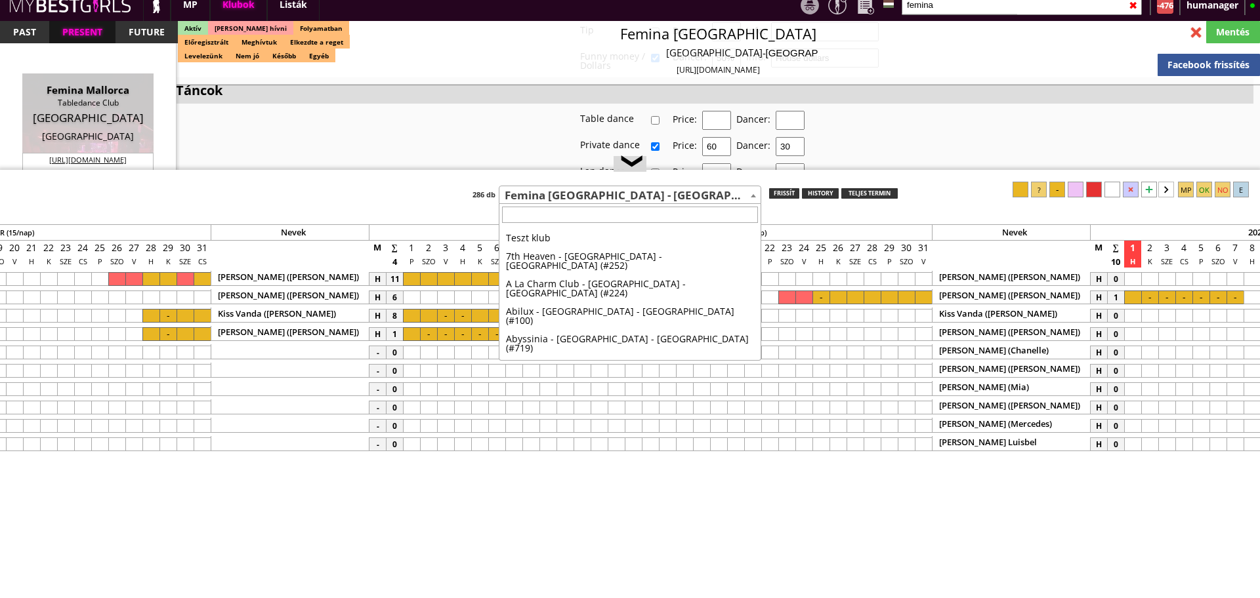
scroll to position [1910, 0]
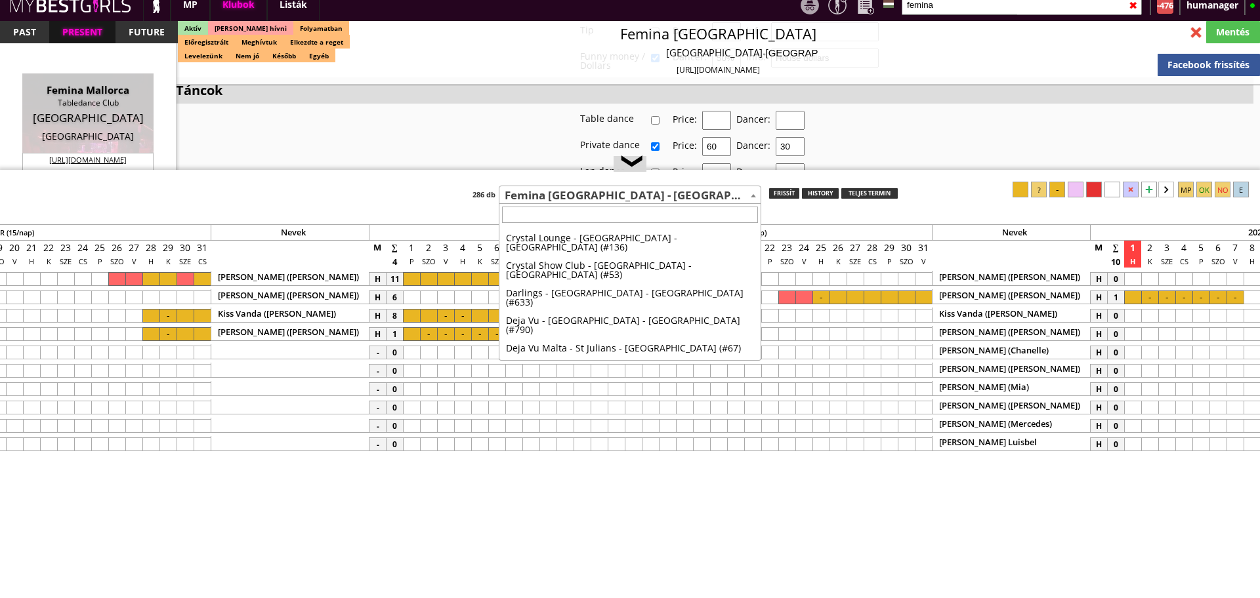
click at [537, 202] on span "Femina [GEOGRAPHIC_DATA] - [GEOGRAPHIC_DATA] - [GEOGRAPHIC_DATA] (#449)" at bounding box center [629, 195] width 261 height 18
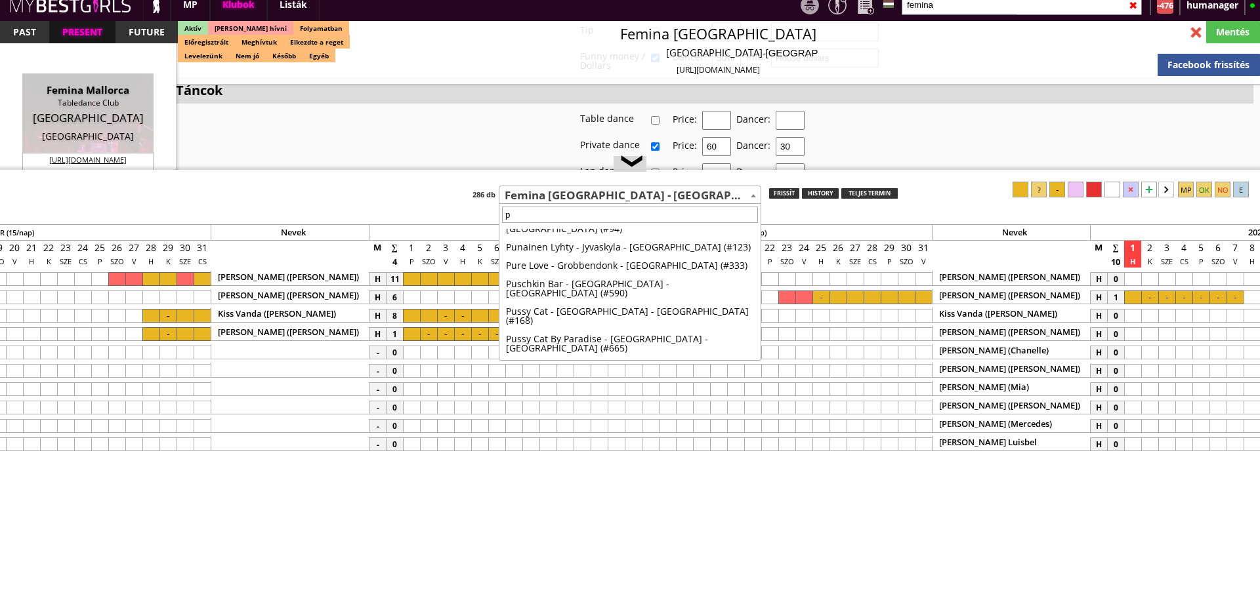
scroll to position [0, 0]
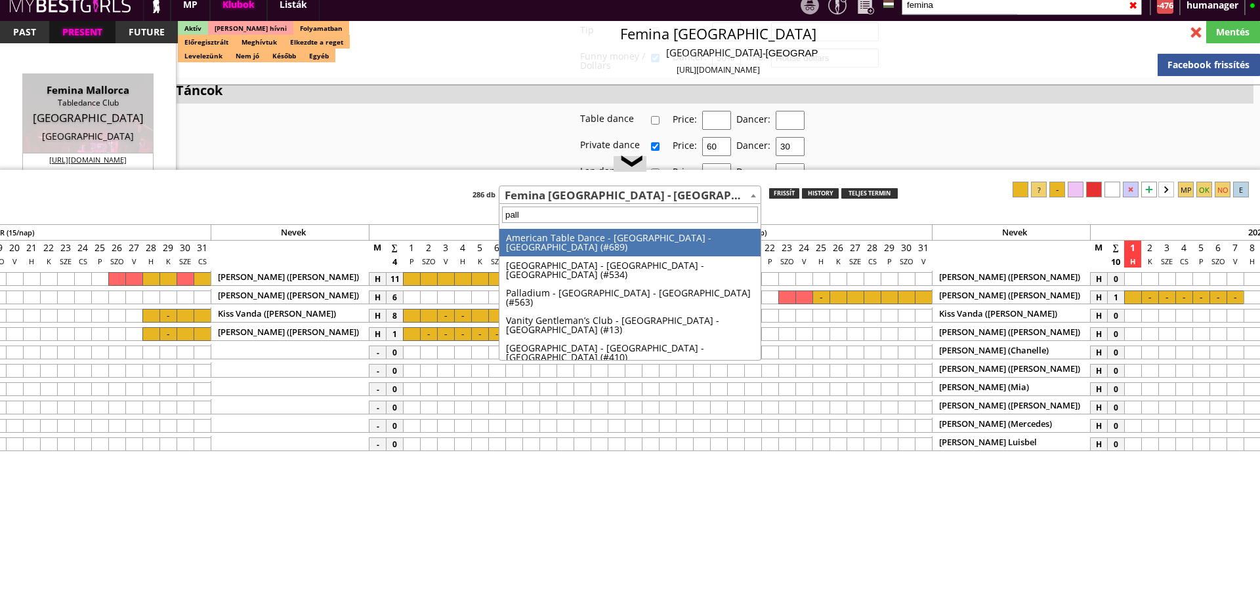
type input "palla"
select select "563"
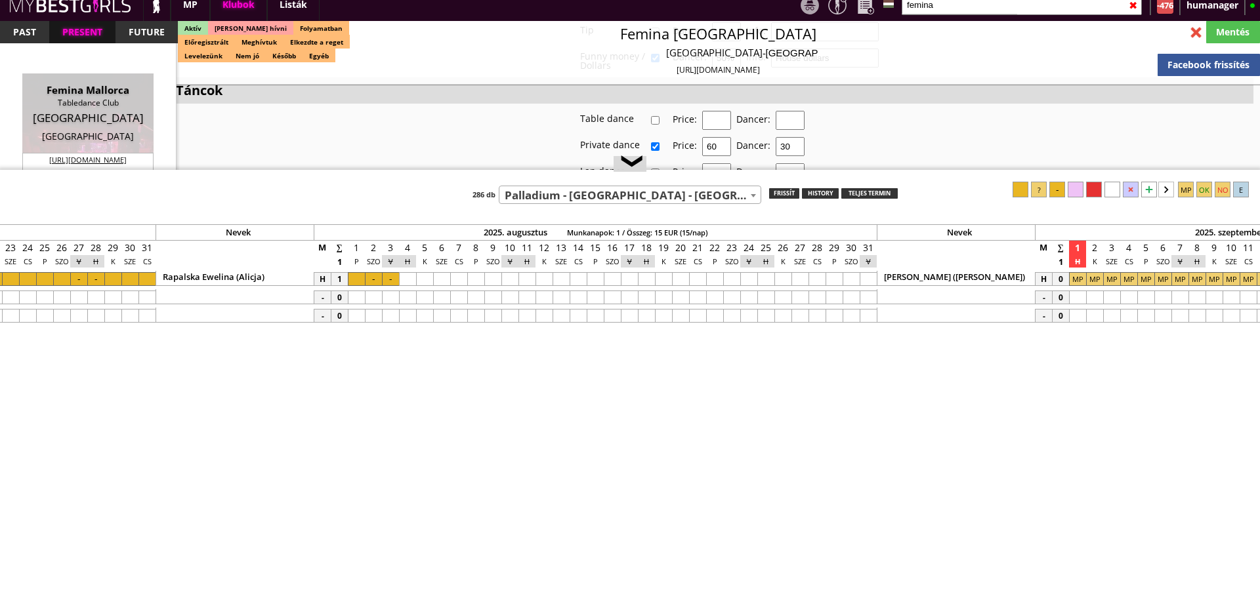
scroll to position [0, 4802]
click at [380, 277] on div at bounding box center [377, 279] width 17 height 14
click at [1028, 188] on div at bounding box center [1020, 190] width 16 height 16
